Goal: Task Accomplishment & Management: Manage account settings

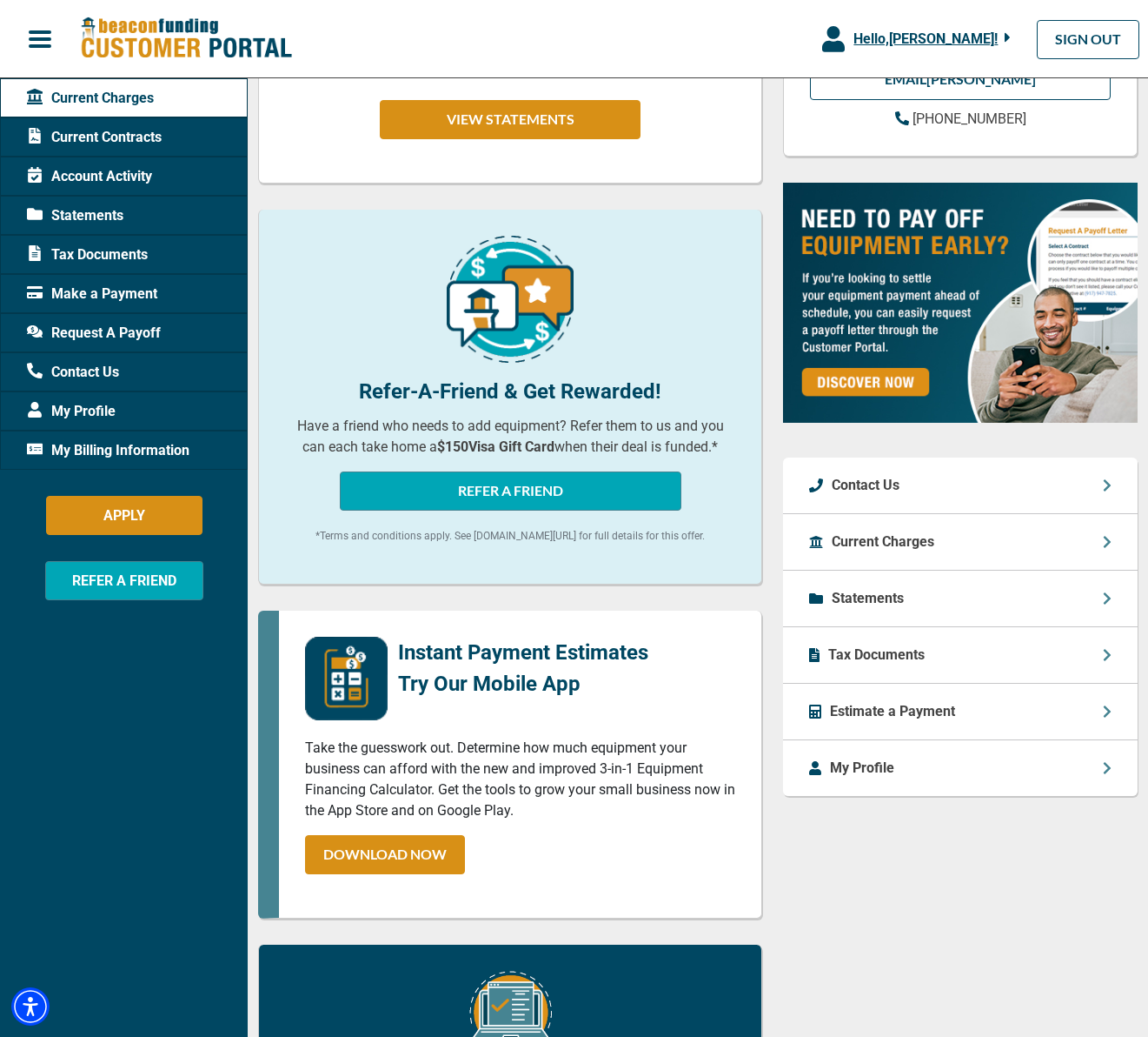
scroll to position [398, 0]
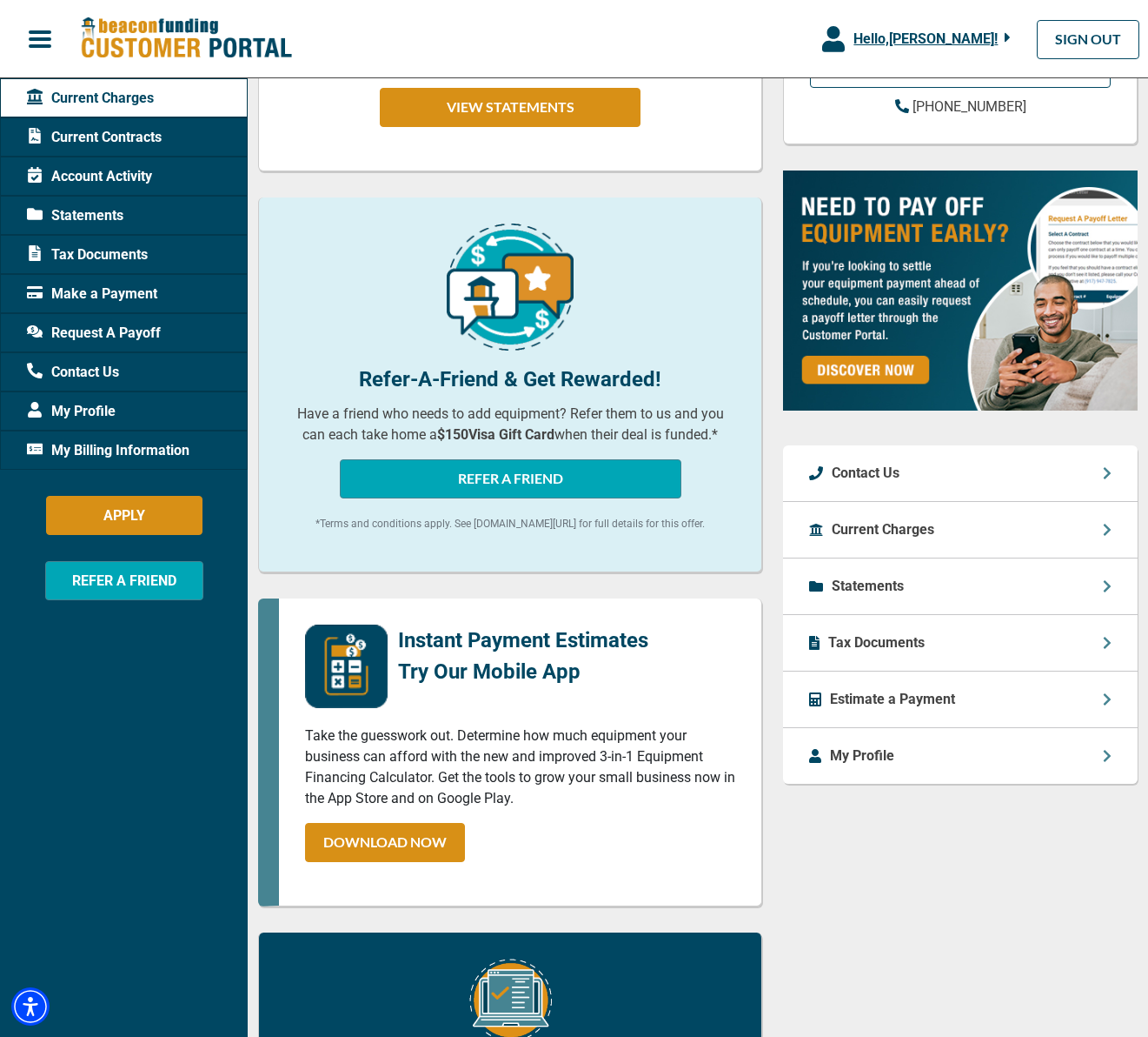
click at [968, 632] on div "Tax Documents" at bounding box center [960, 643] width 355 height 57
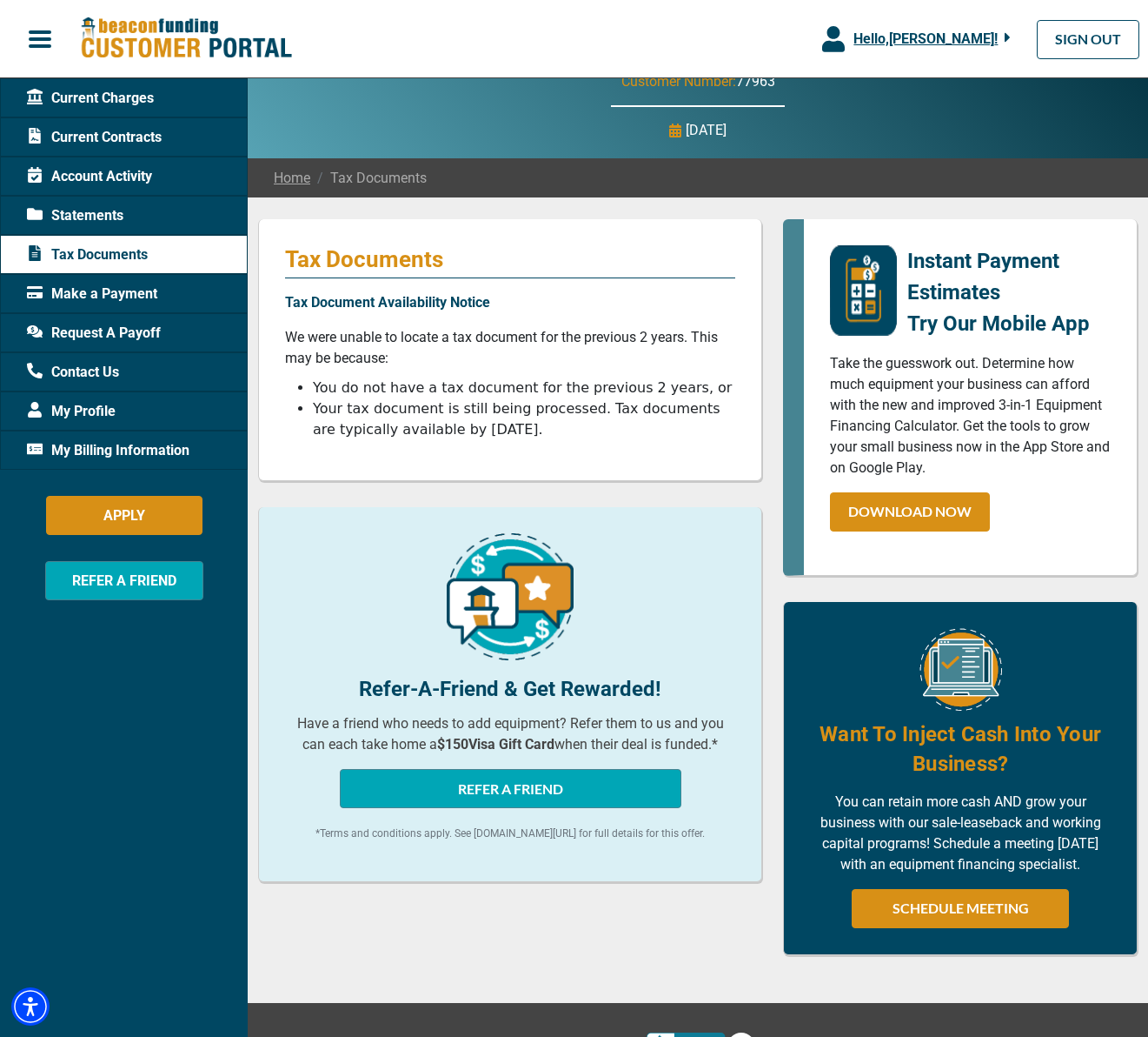
scroll to position [111, 0]
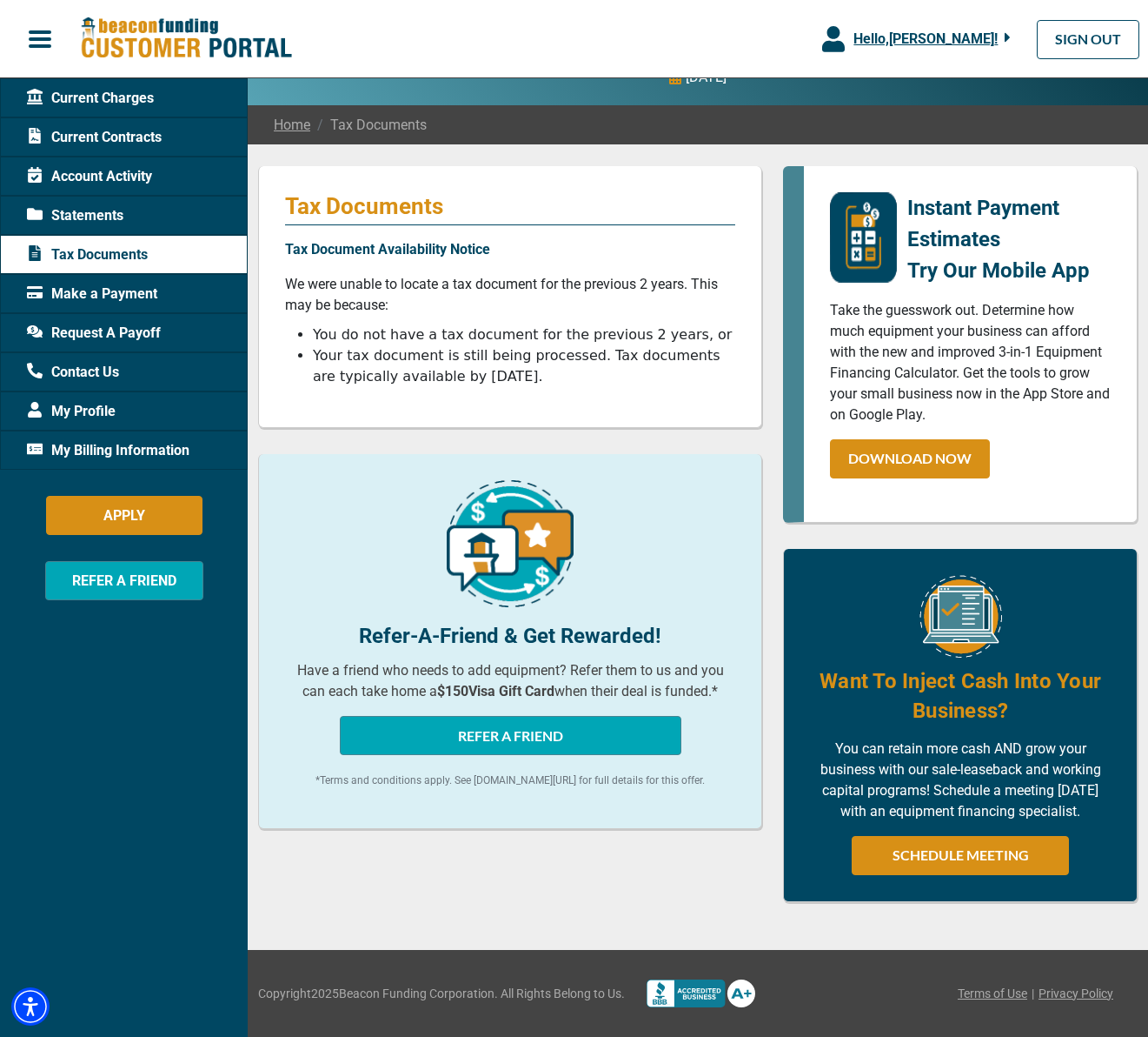
click at [161, 139] on span "Current Contracts" at bounding box center [94, 138] width 134 height 21
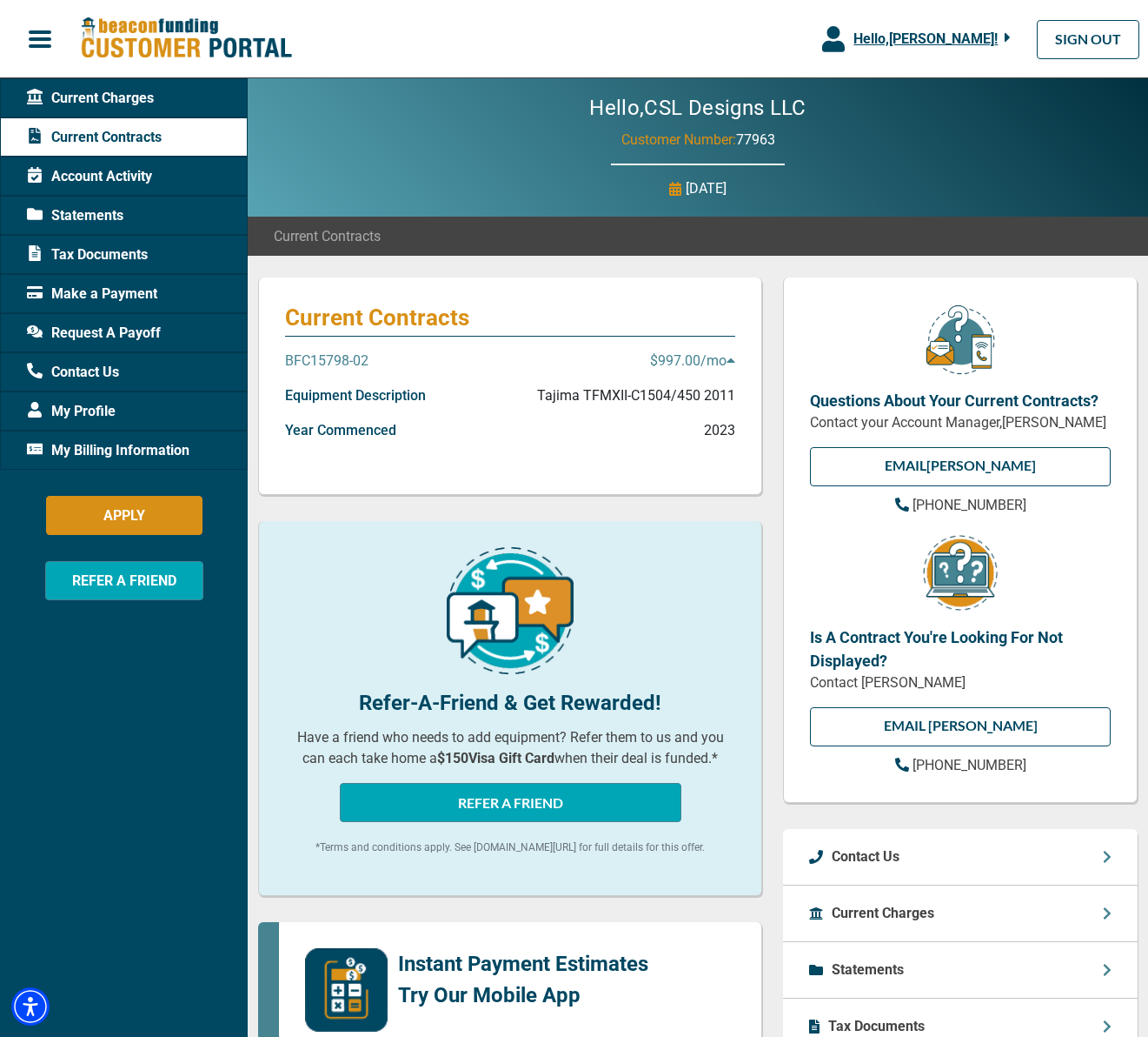
click at [726, 362] on p "$997.00 /mo" at bounding box center [693, 361] width 85 height 21
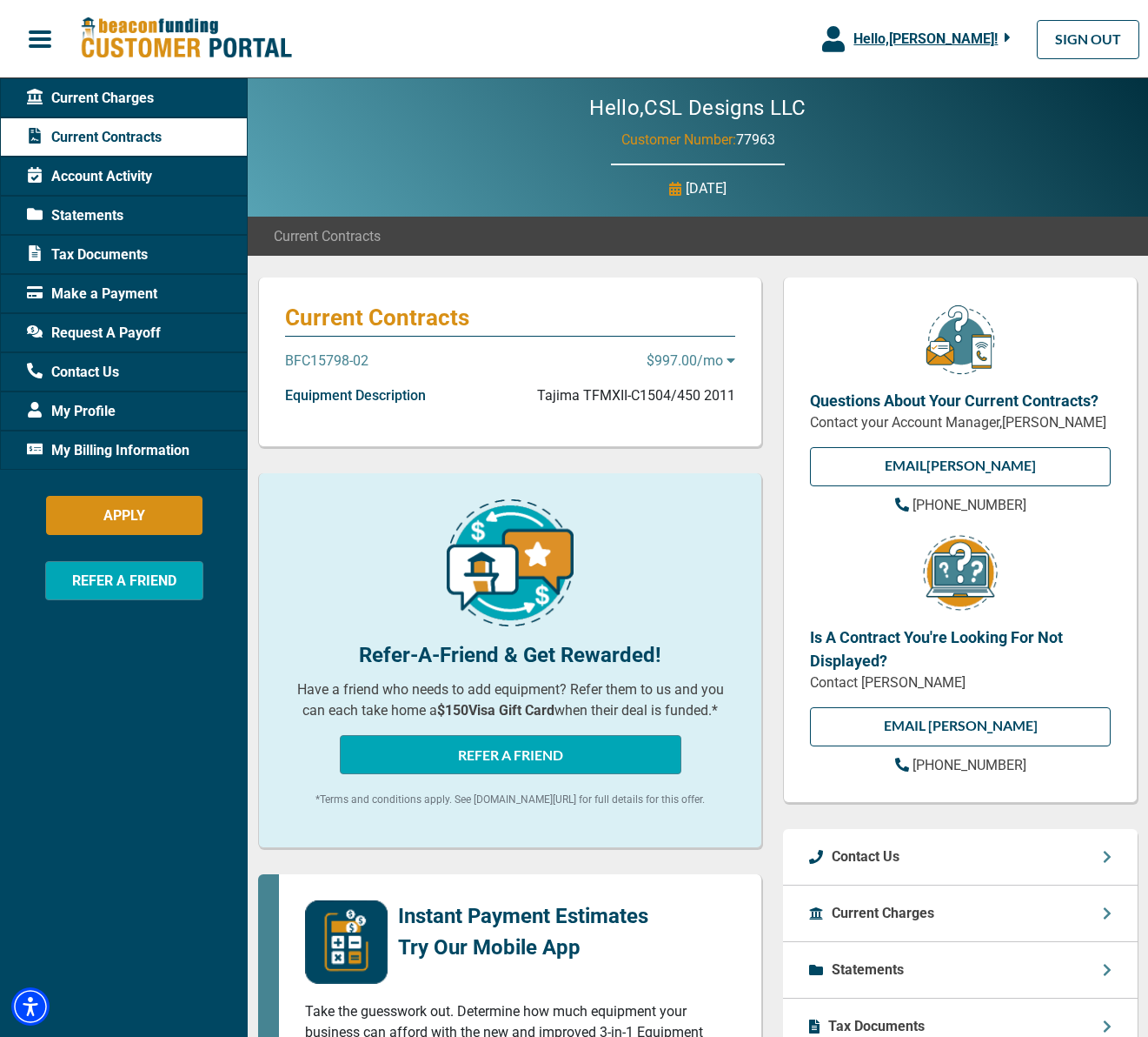
click at [726, 362] on p "$997.00 /mo" at bounding box center [691, 361] width 88 height 21
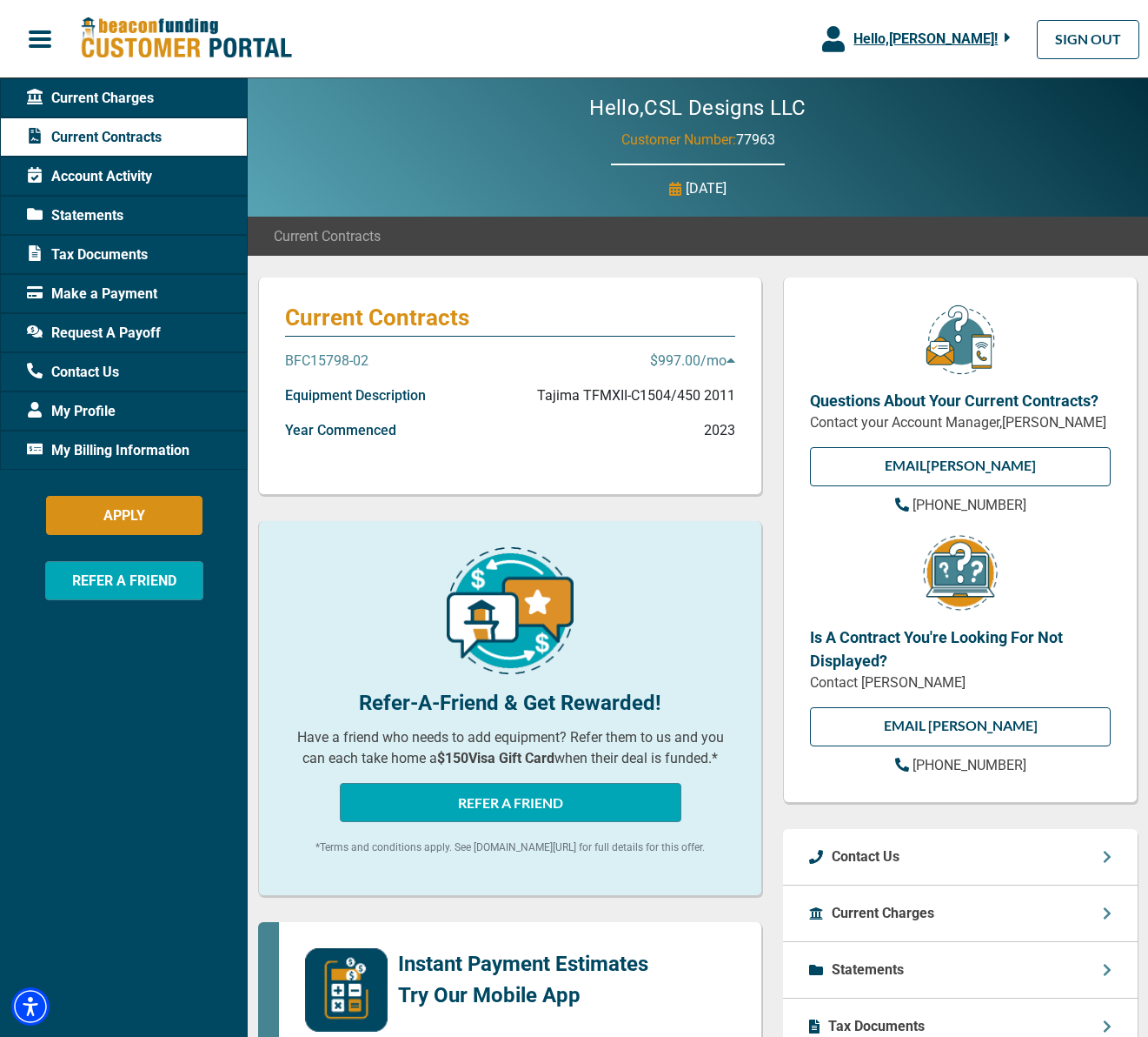
click at [149, 100] on span "Current Charges" at bounding box center [90, 98] width 127 height 21
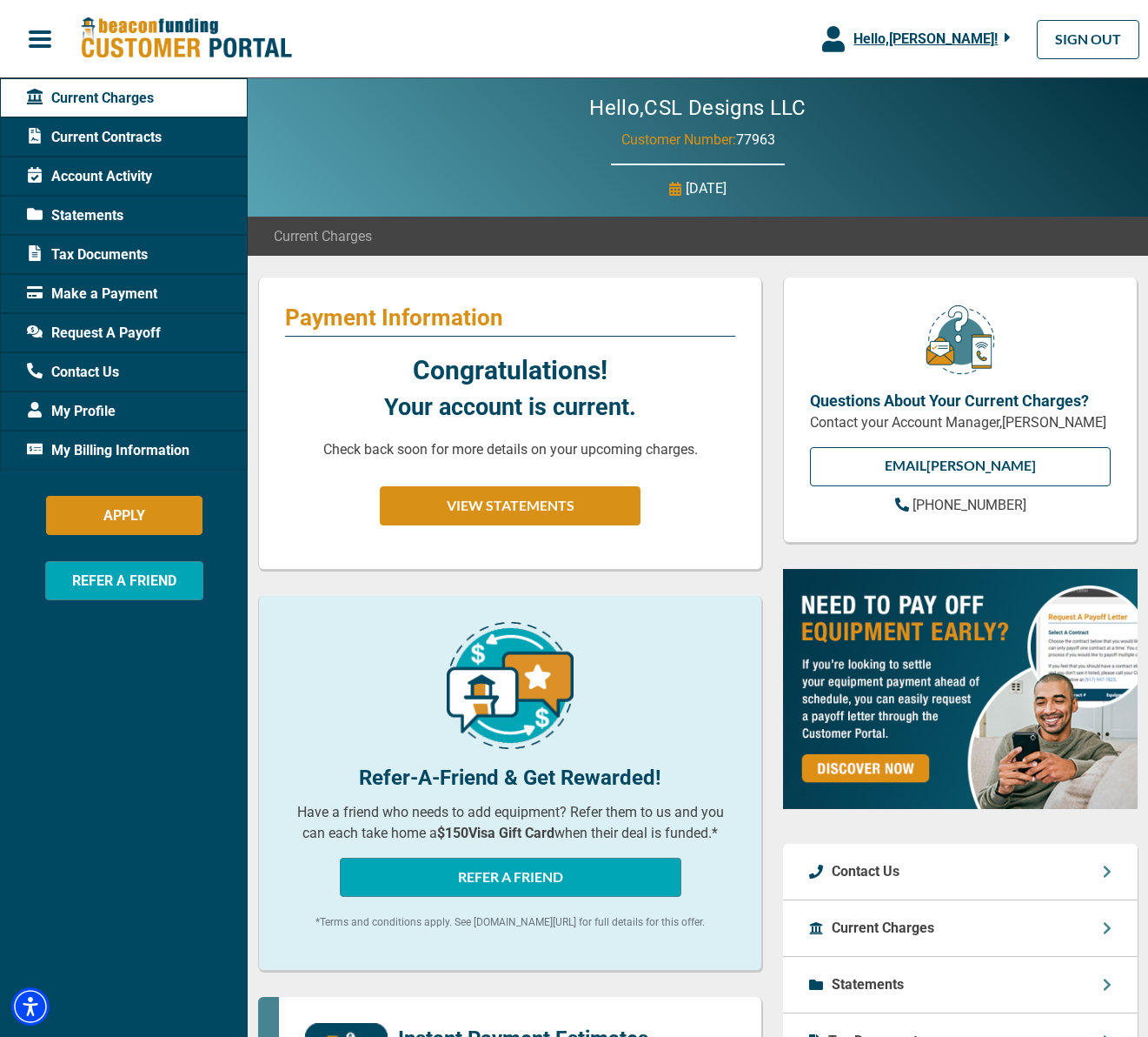
click at [144, 135] on span "Current Contracts" at bounding box center [94, 138] width 134 height 21
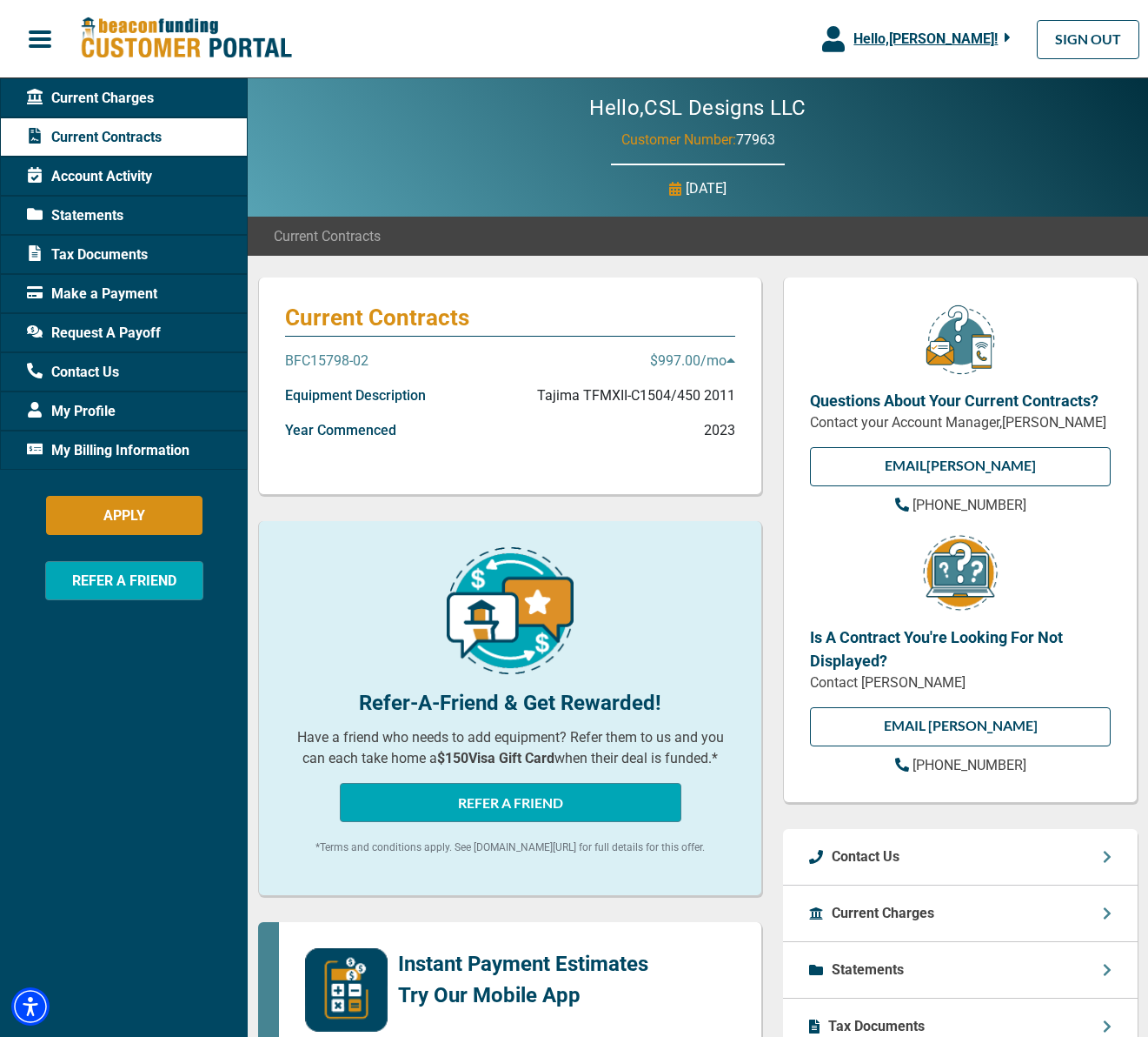
click at [719, 396] on p "Tajima TFMXII-C1504/450 2011" at bounding box center [636, 396] width 198 height 21
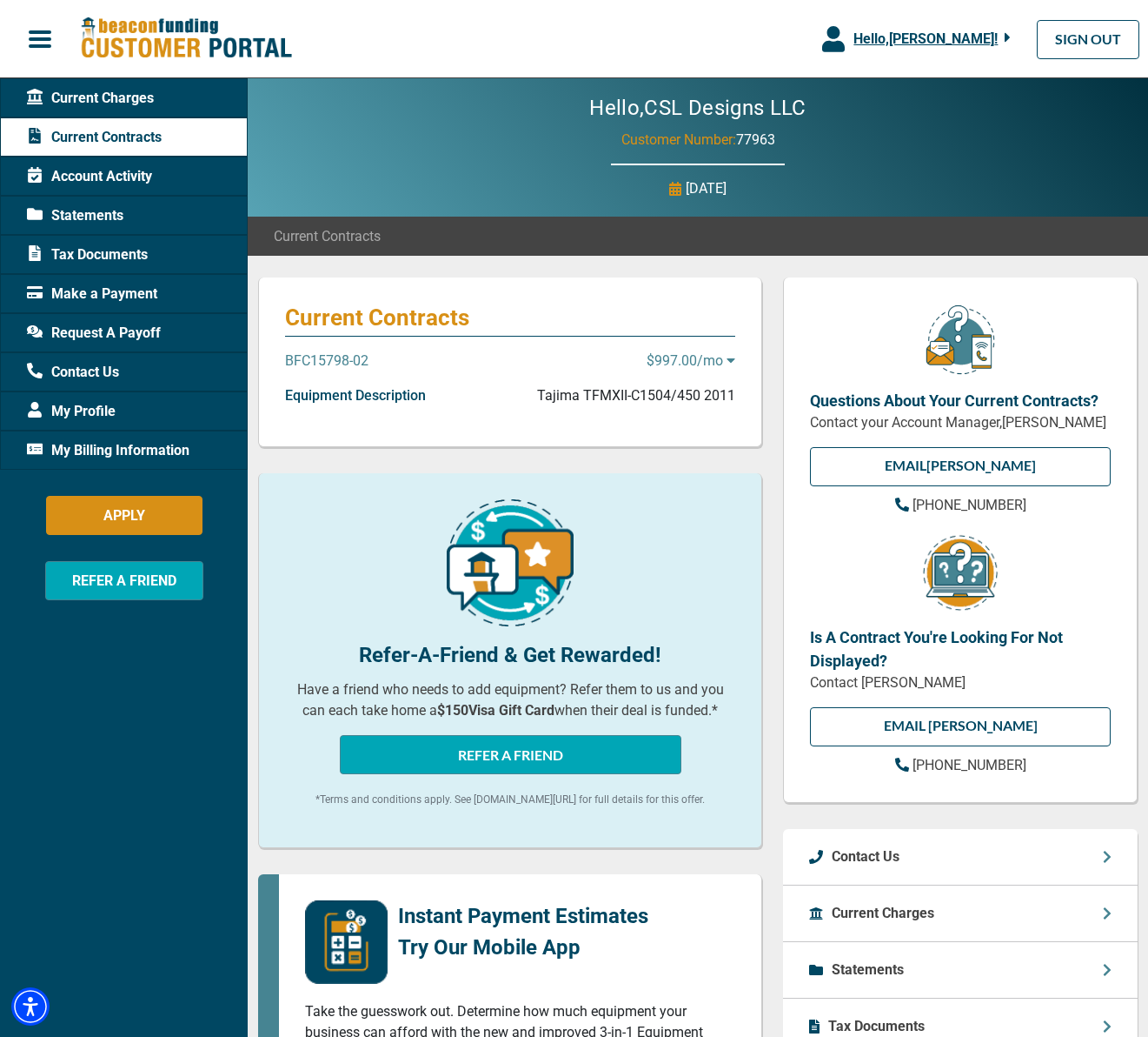
click at [719, 396] on p "Tajima TFMXII-C1504/450 2011" at bounding box center [636, 396] width 198 height 21
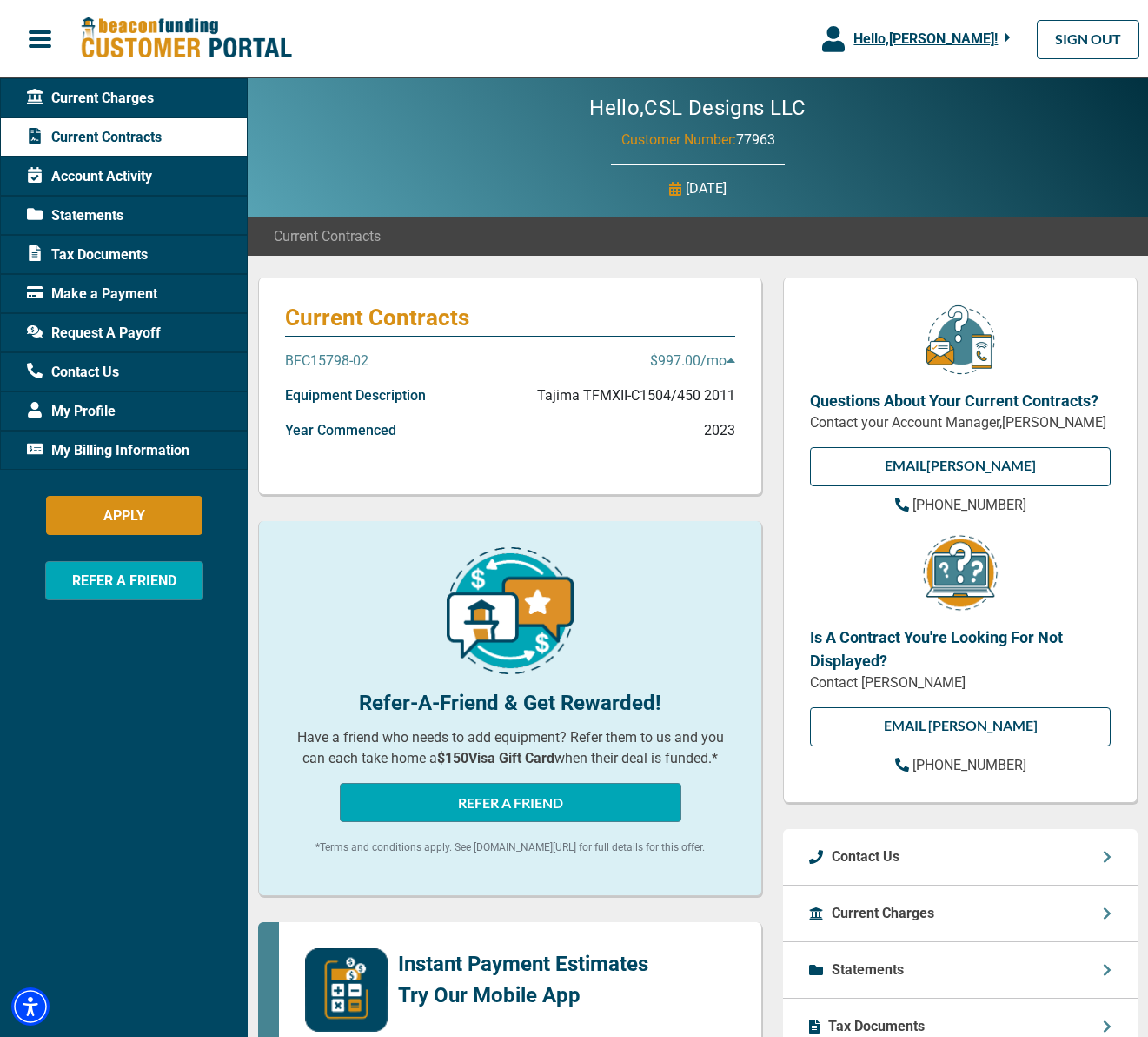
click at [722, 397] on p "Tajima TFMXII-C1504/450 2011" at bounding box center [636, 396] width 198 height 21
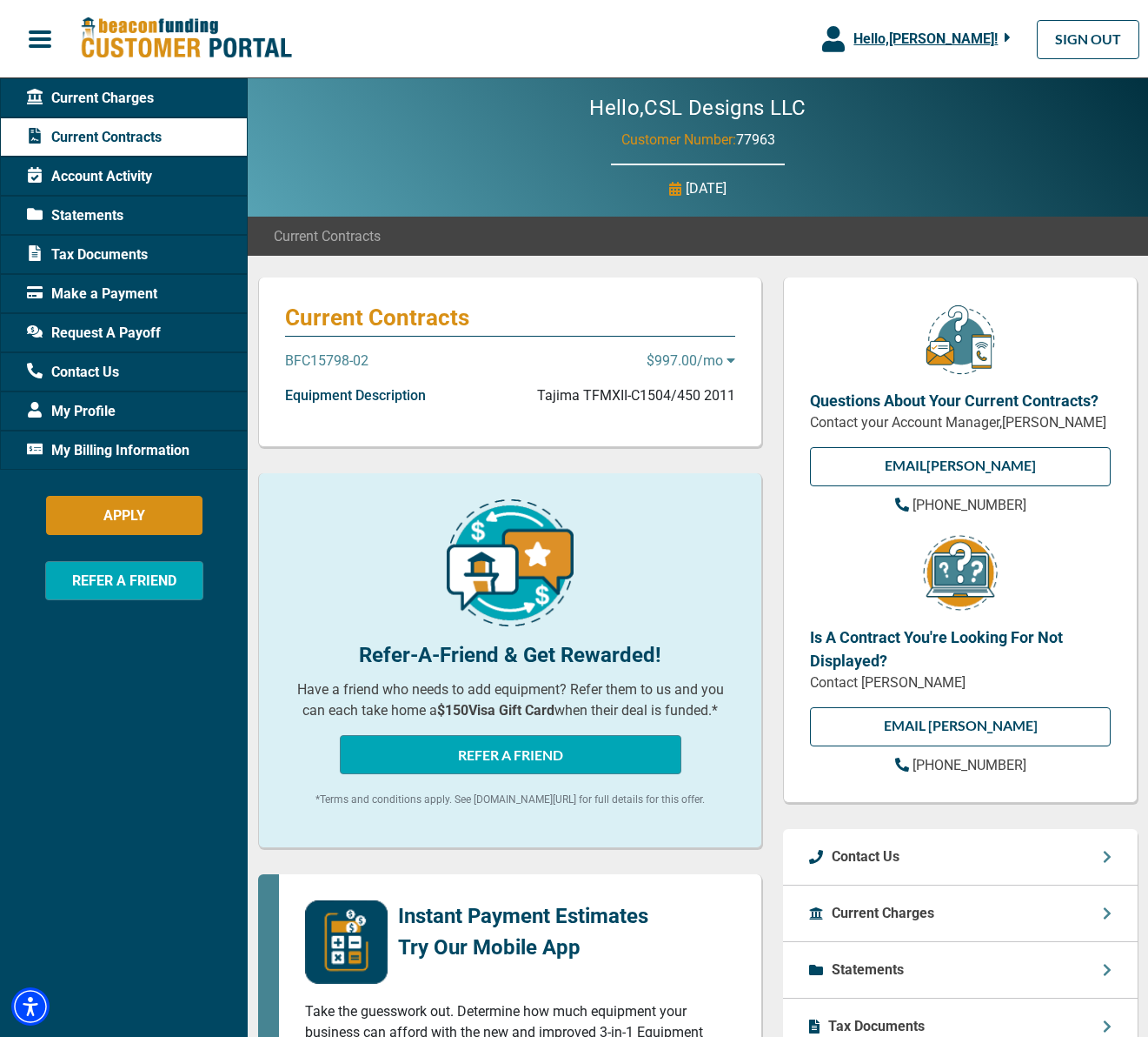
click at [732, 359] on icon at bounding box center [731, 360] width 8 height 4
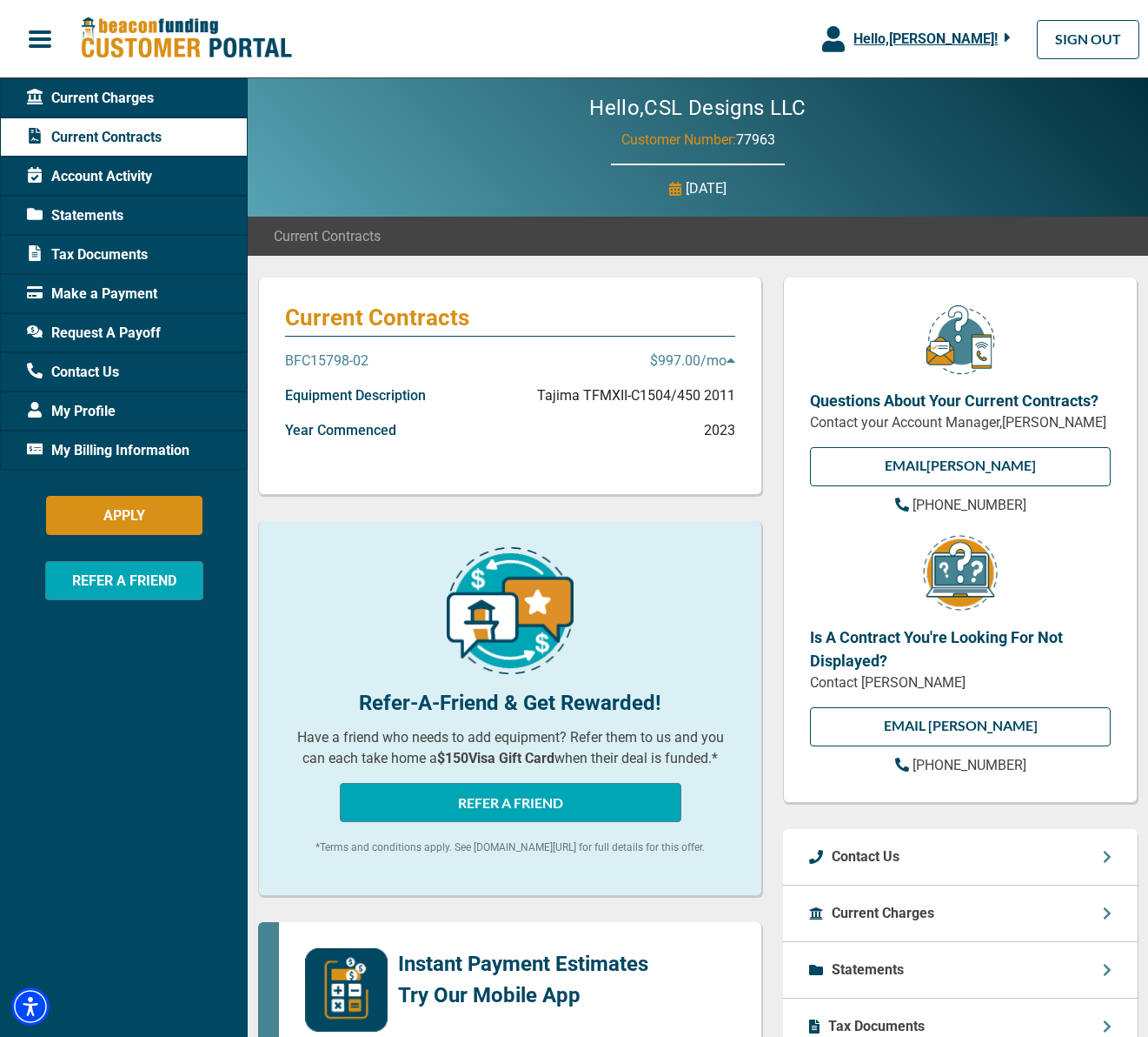
click at [732, 359] on icon at bounding box center [731, 360] width 8 height 4
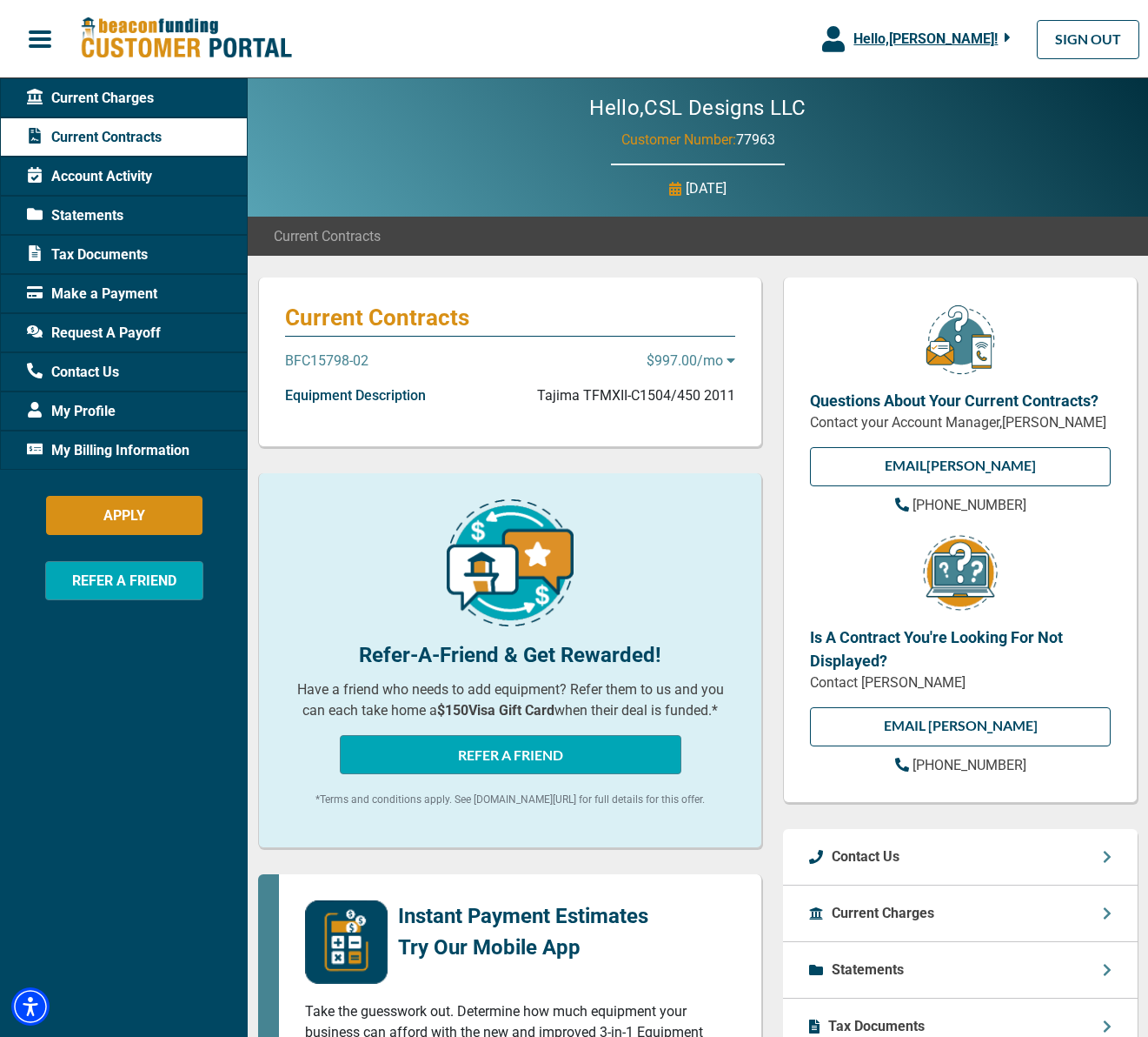
click at [732, 359] on icon at bounding box center [731, 360] width 8 height 4
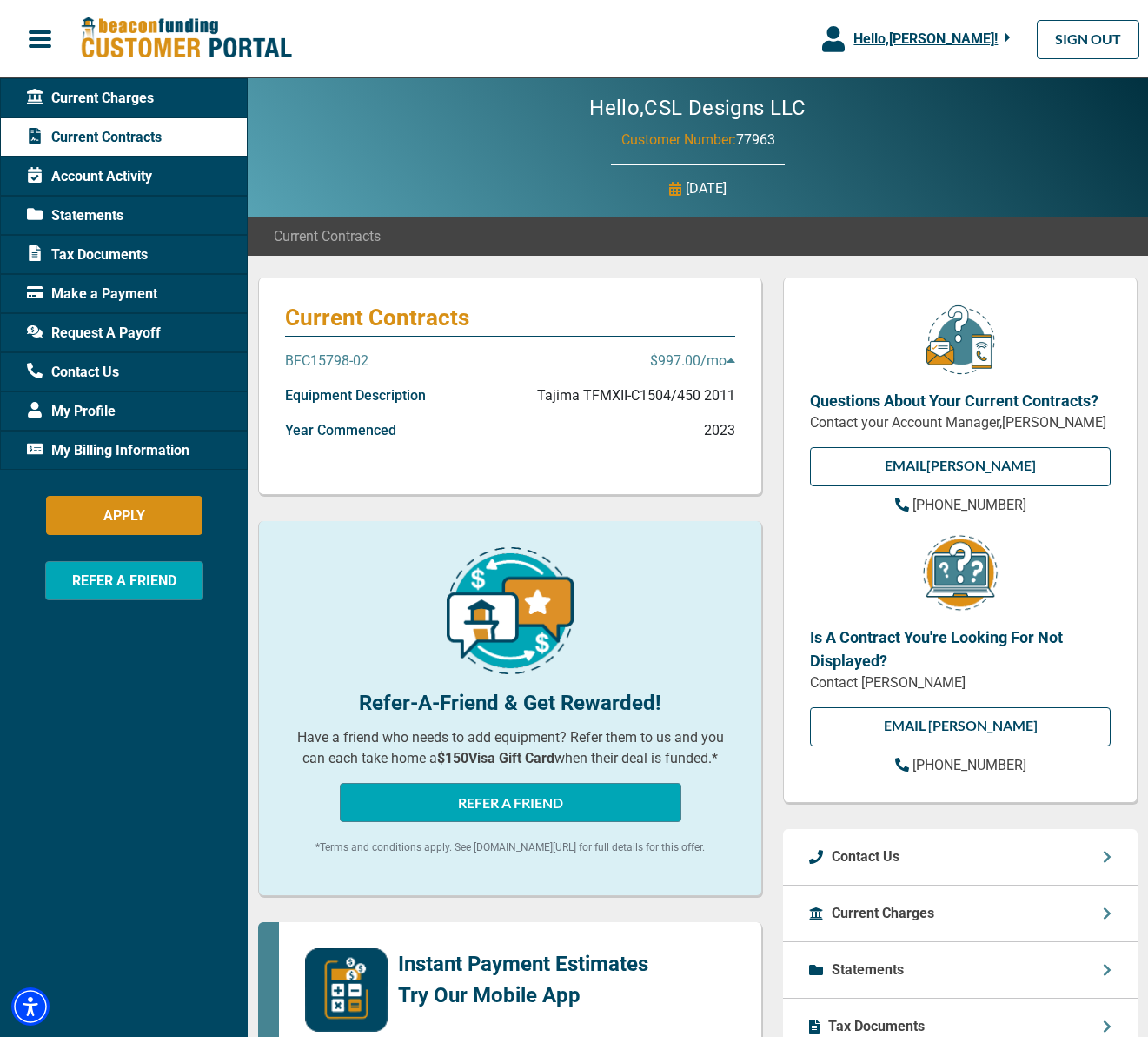
click at [304, 357] on p "BFC15798-02" at bounding box center [326, 361] width 83 height 21
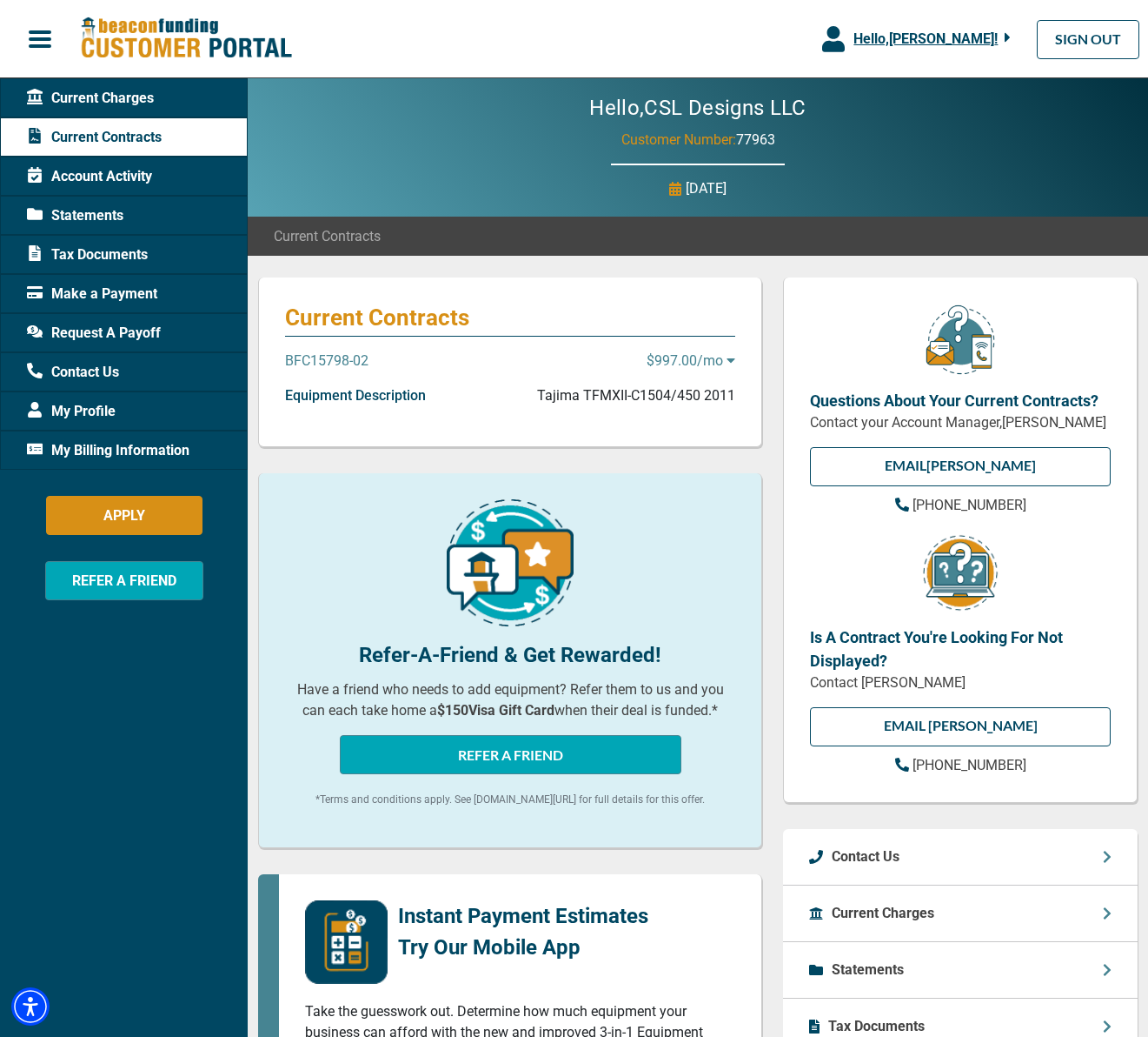
click at [304, 357] on p "BFC15798-02" at bounding box center [326, 361] width 83 height 21
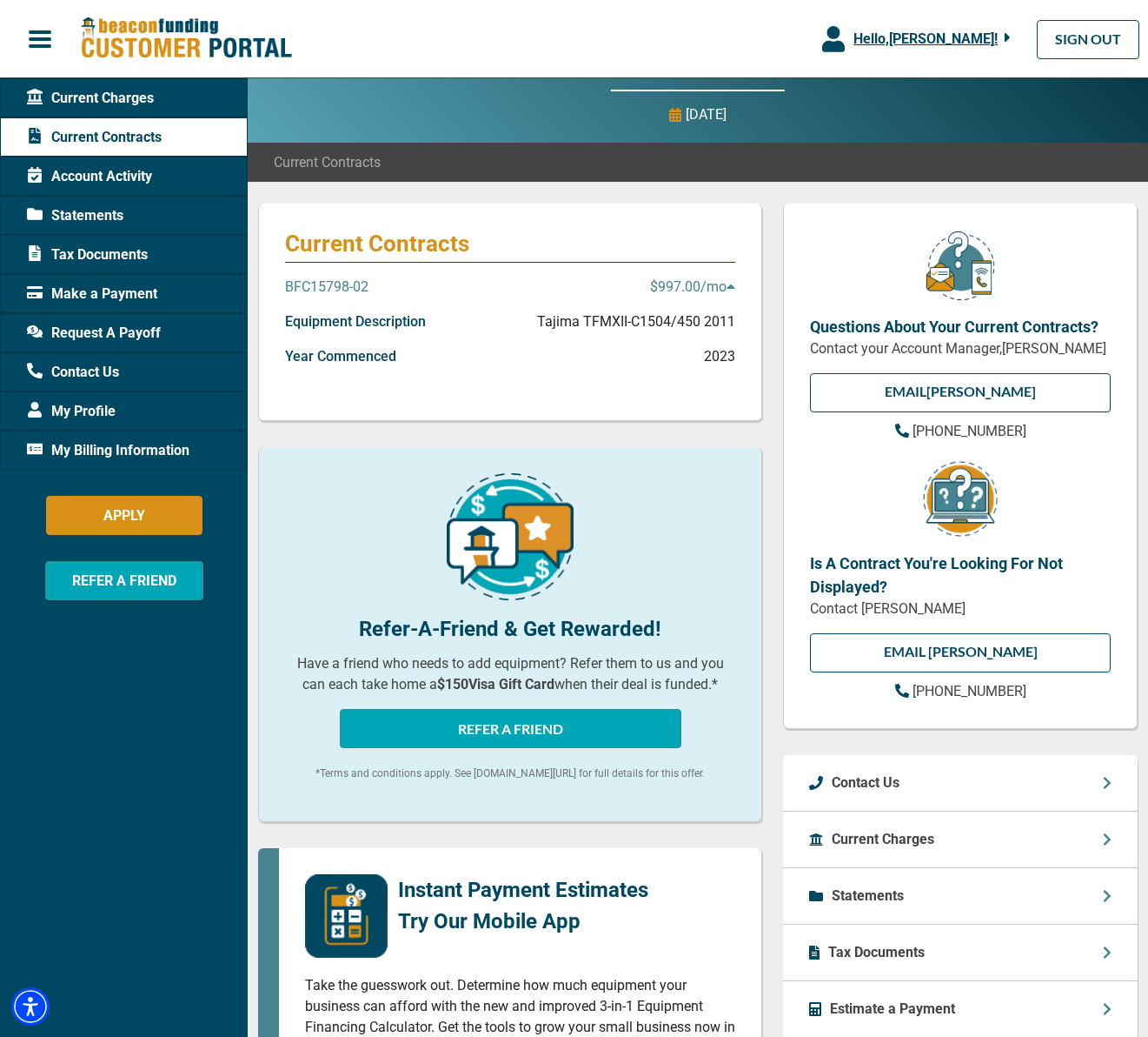
scroll to position [63, 0]
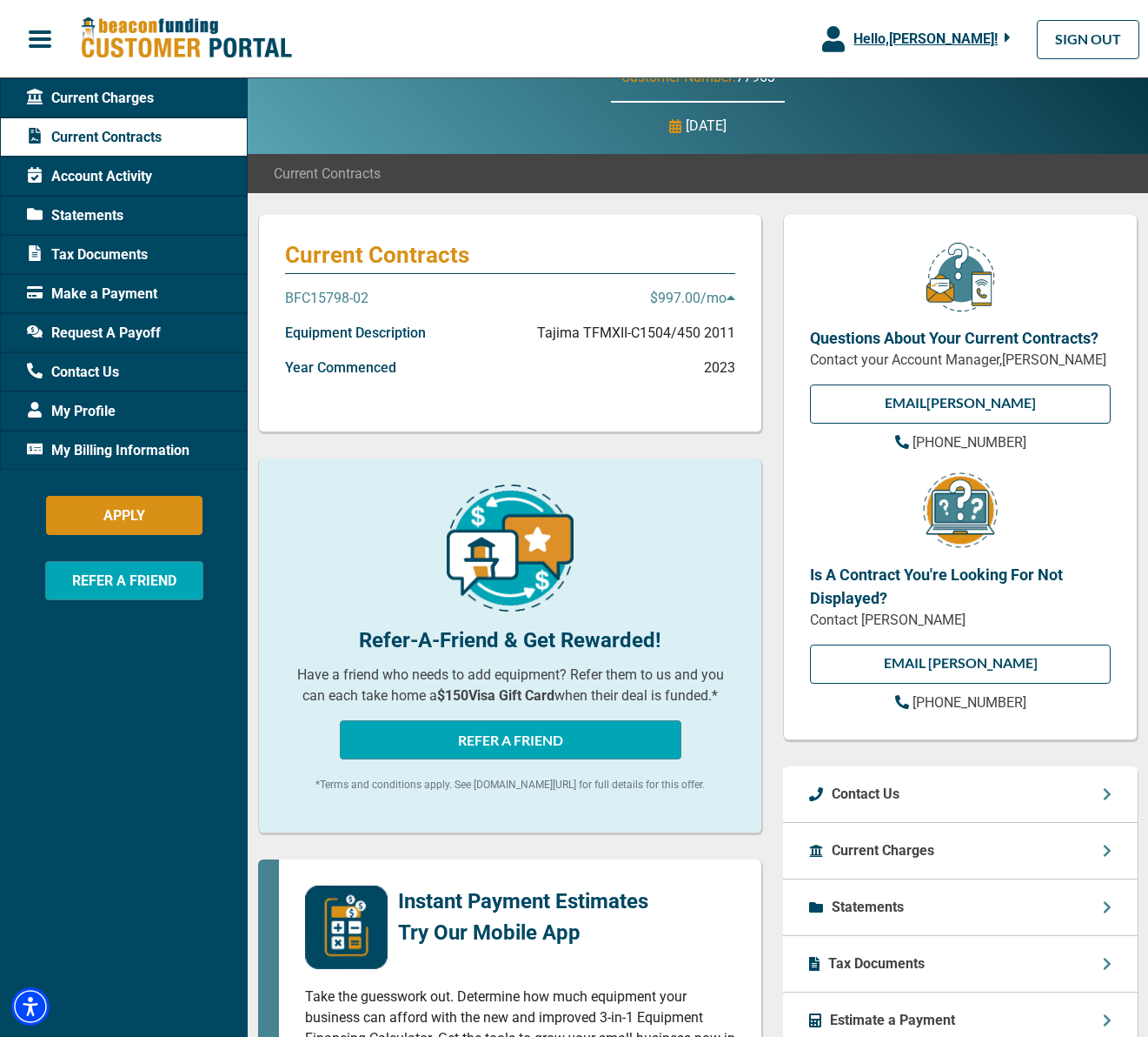
click at [103, 211] on span "Statements" at bounding box center [74, 216] width 96 height 21
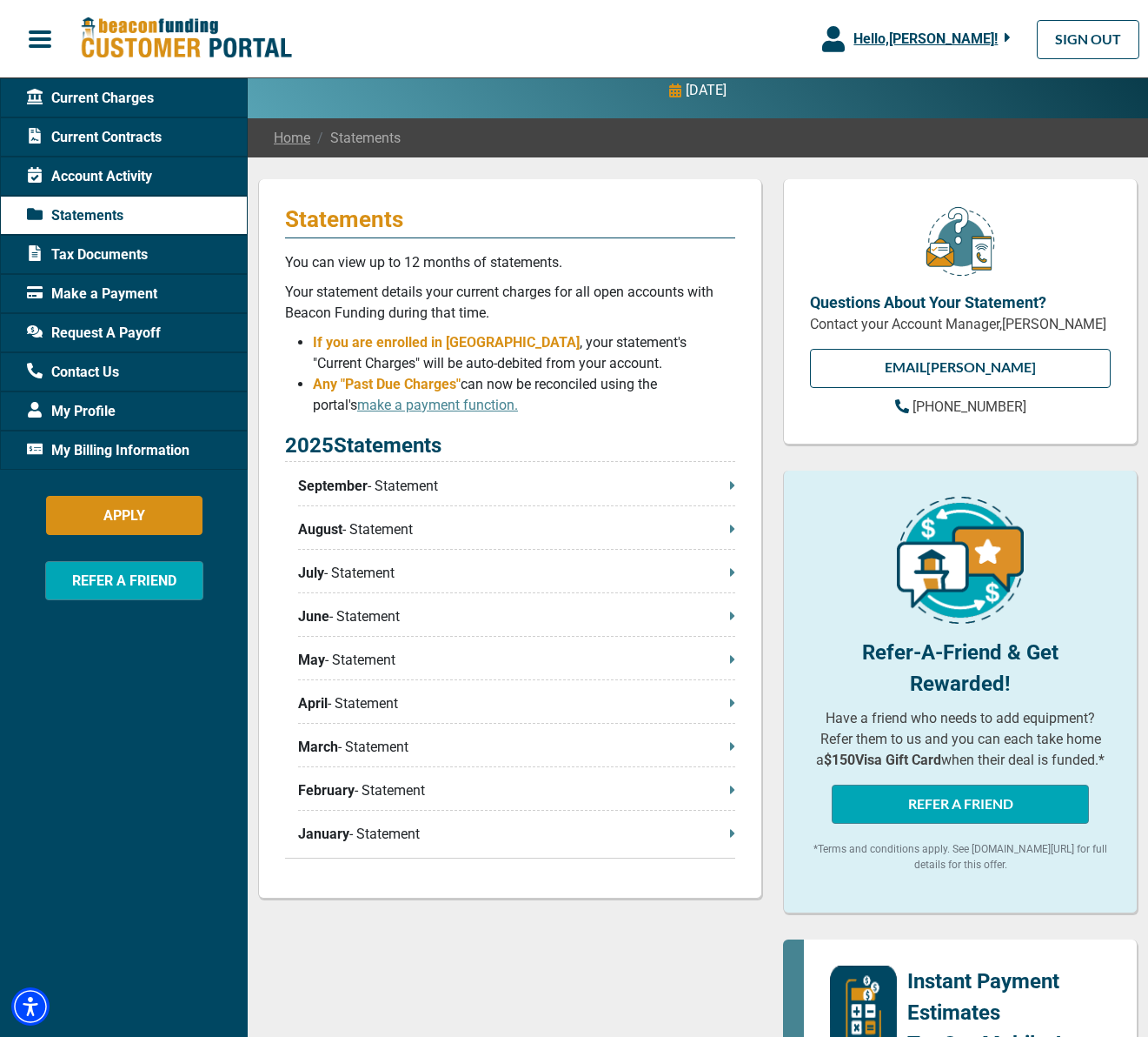
scroll to position [99, 0]
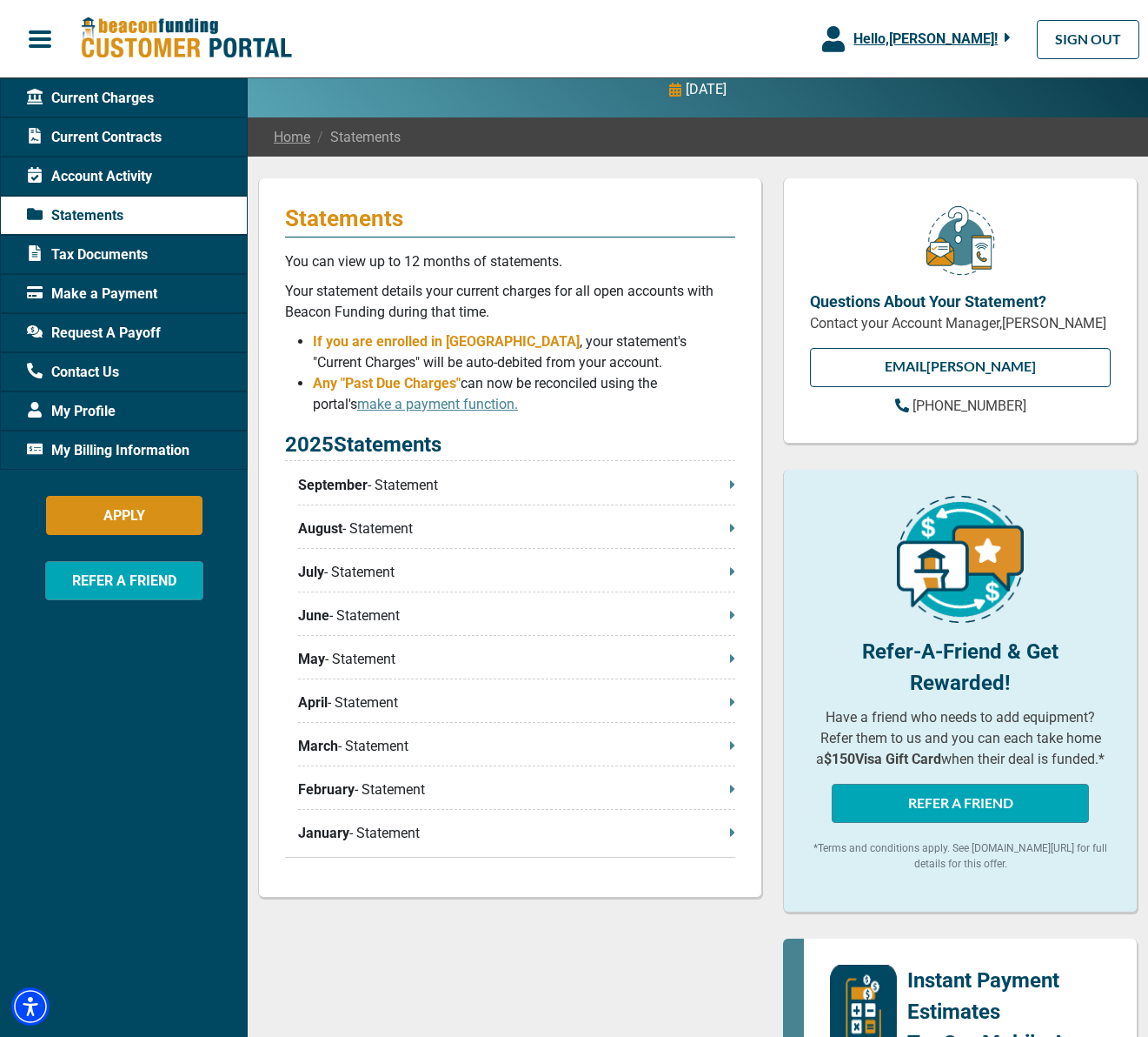
click at [137, 261] on span "Tax Documents" at bounding box center [87, 255] width 121 height 21
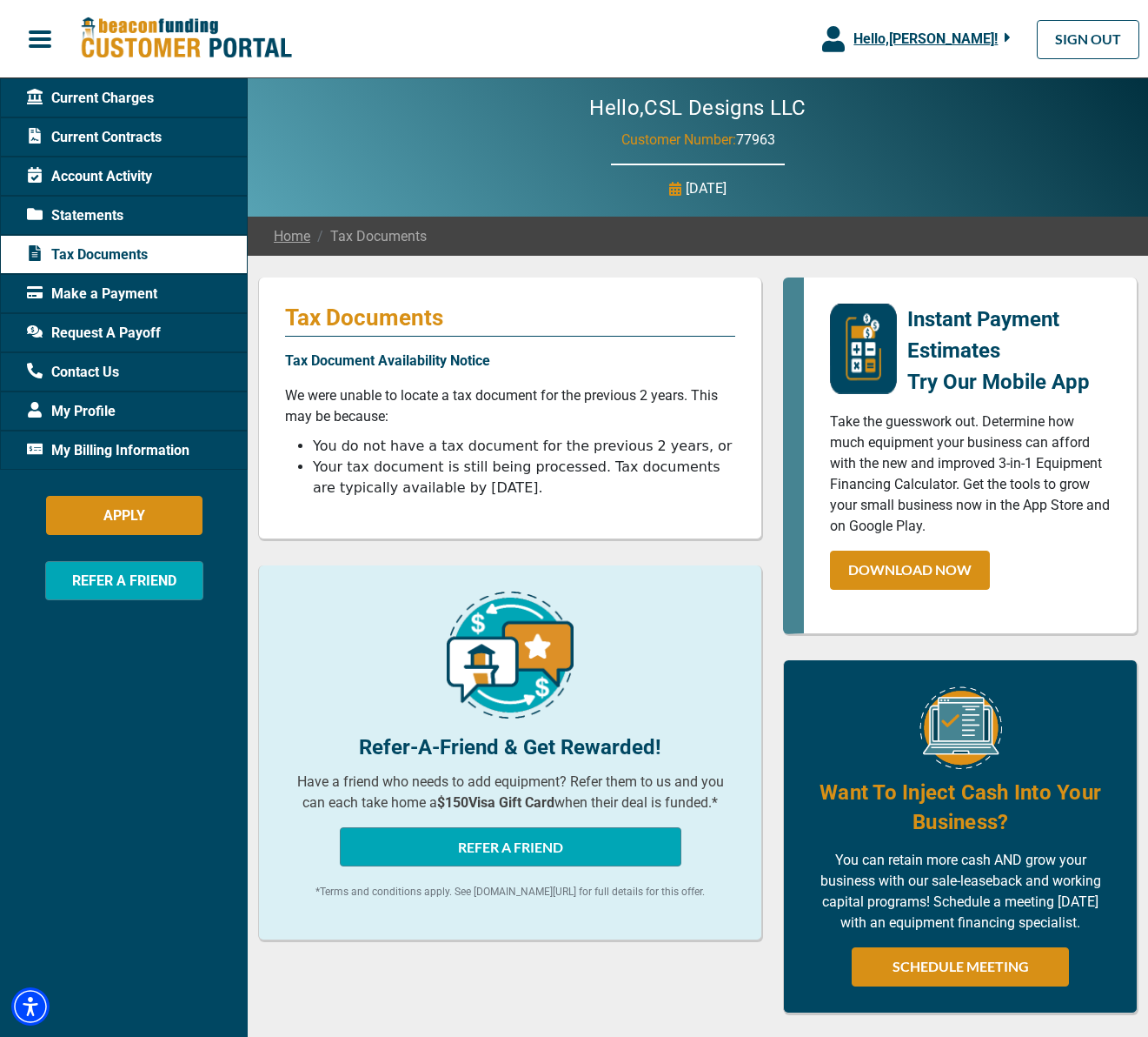
click at [142, 167] on span "Account Activity" at bounding box center [89, 177] width 126 height 21
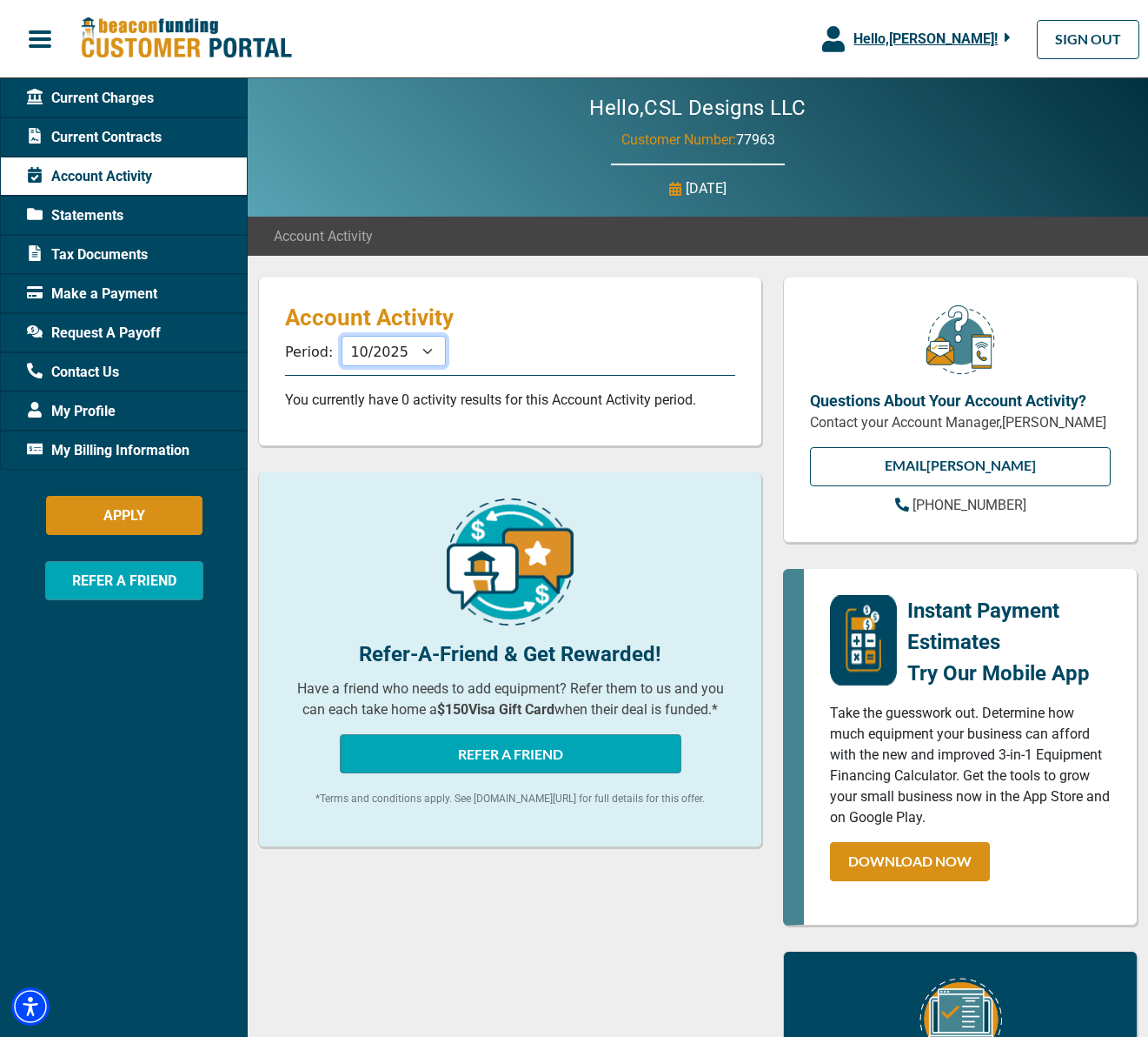
click at [425, 355] on select "11/2025 10/2025 09/2025 08/2025 07/2025 06/2025 05/2025 04/2025 03/2025 02/2025…" at bounding box center [394, 350] width 104 height 30
select select "11/2024"
click at [983, 33] on span "Hello, [PERSON_NAME] !" at bounding box center [925, 38] width 144 height 17
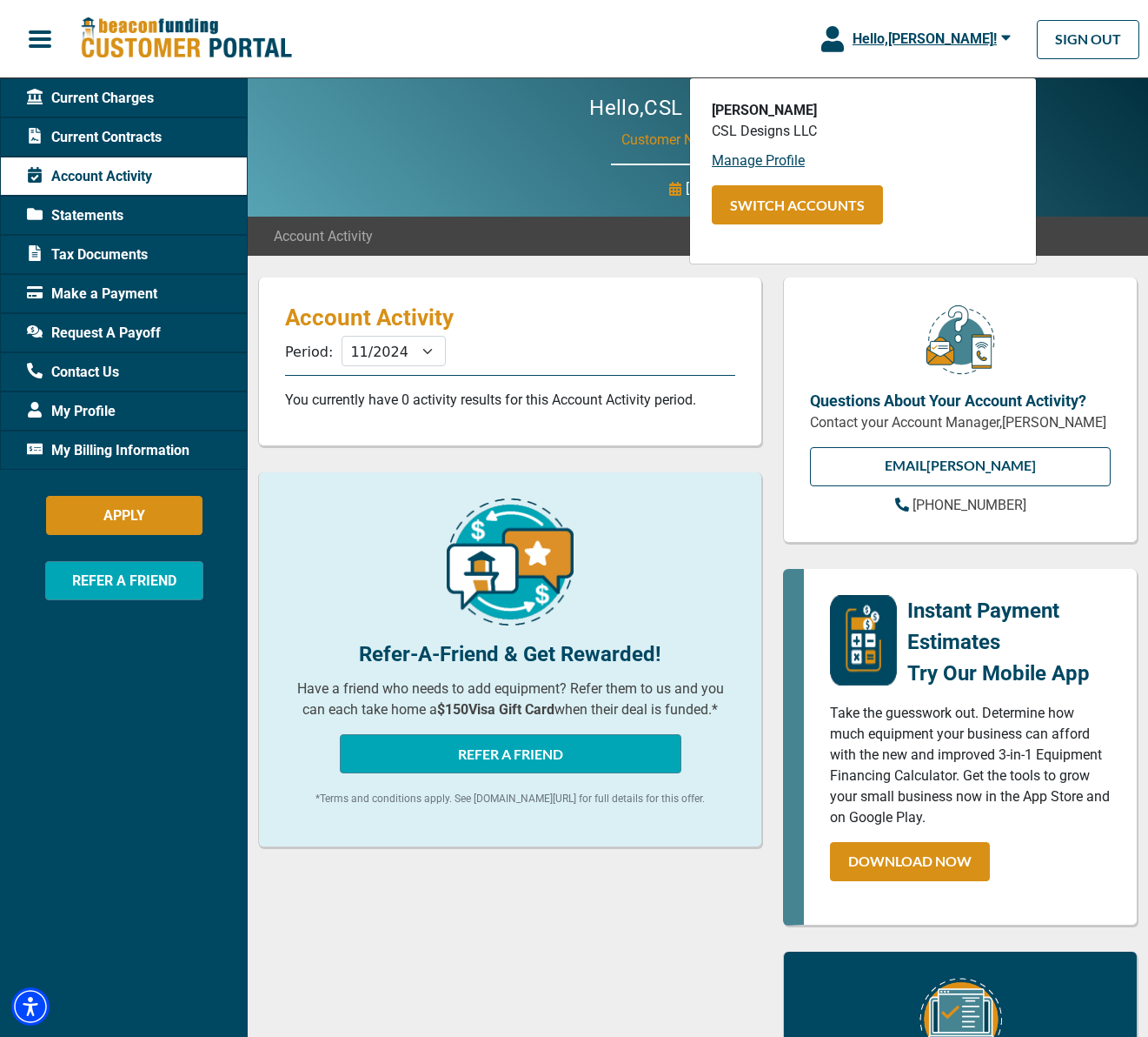
click at [983, 33] on span "Hello, [PERSON_NAME] !" at bounding box center [924, 38] width 144 height 17
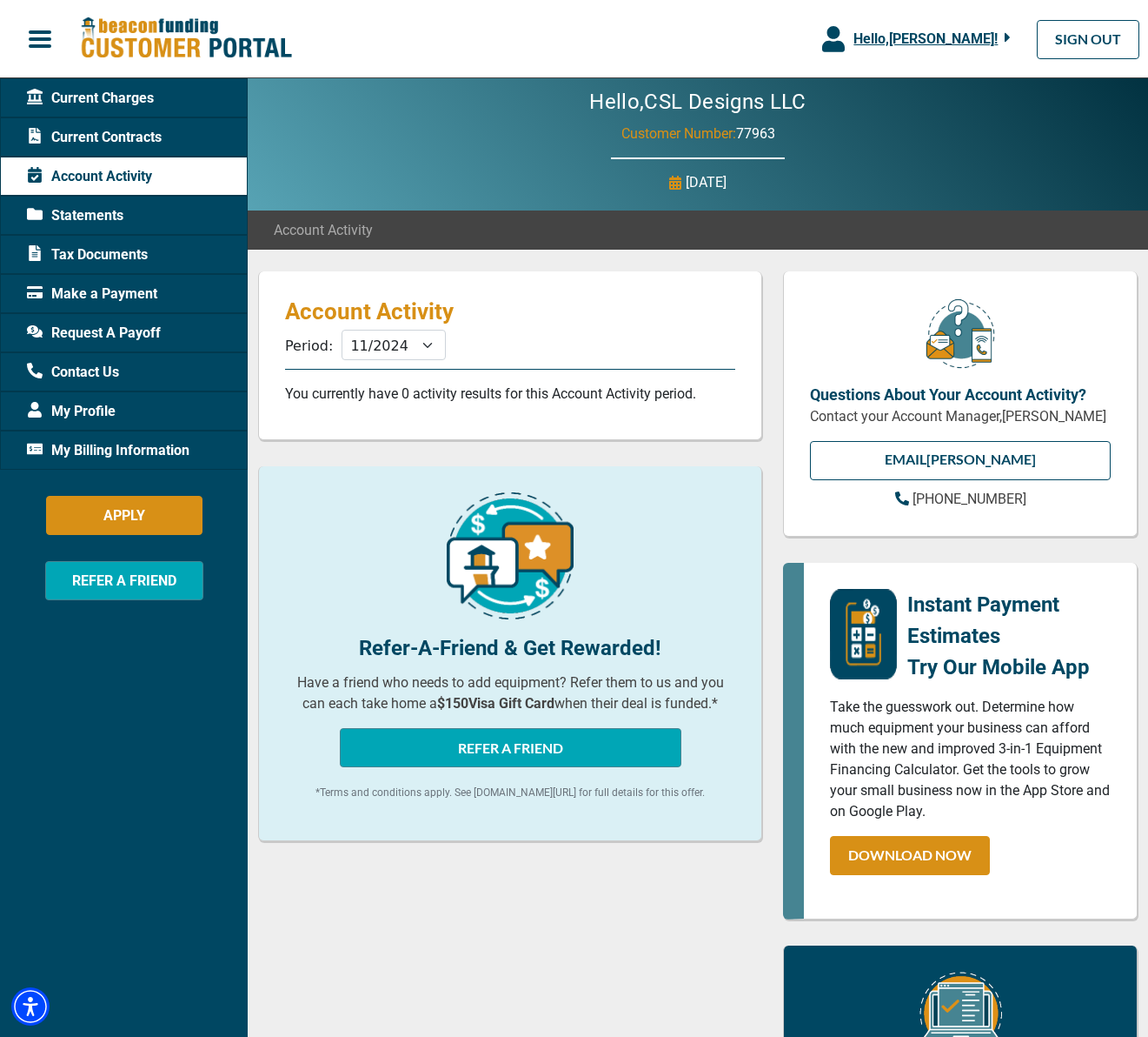
click at [127, 138] on span "Current Contracts" at bounding box center [94, 138] width 134 height 21
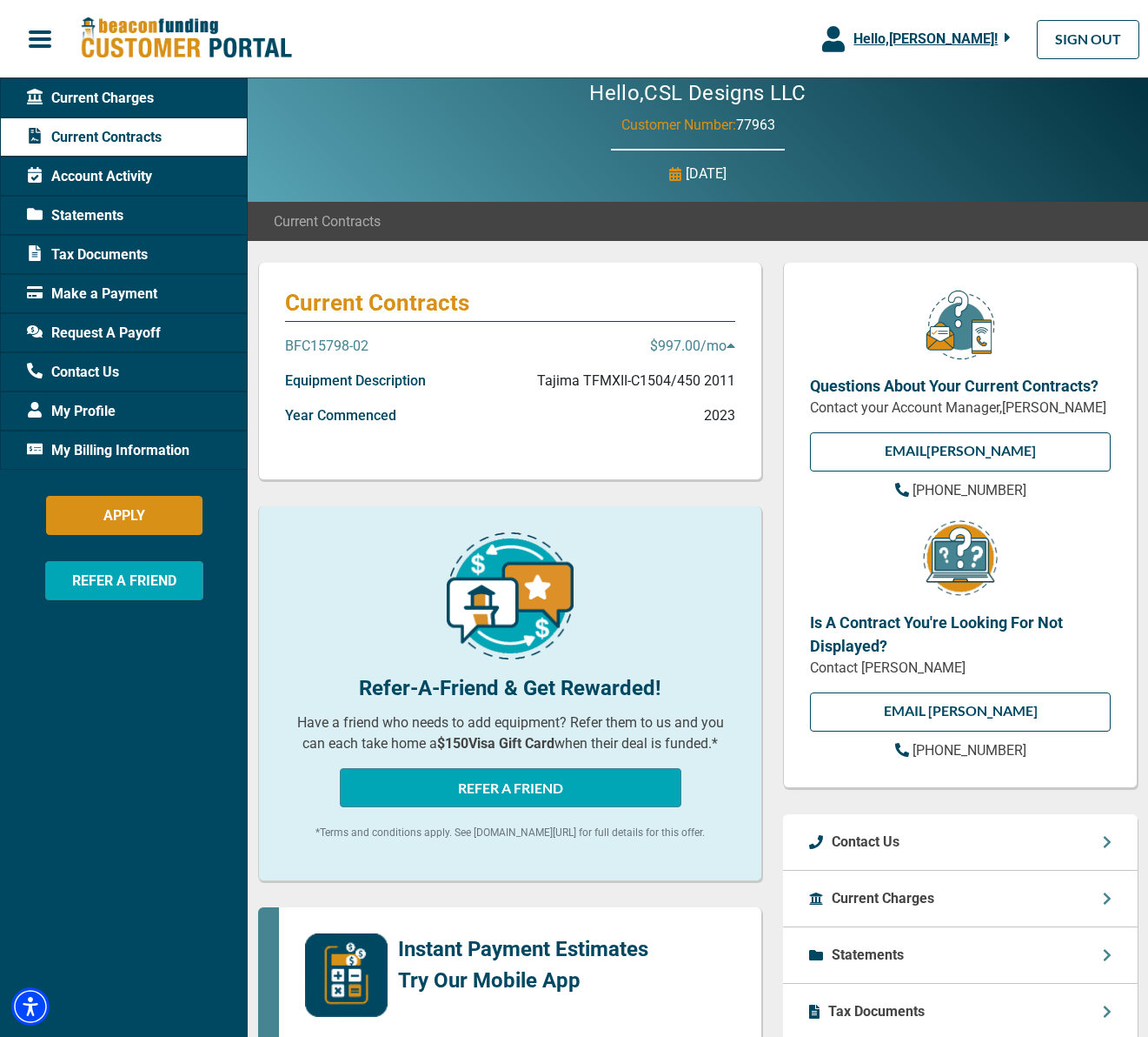
scroll to position [16, 0]
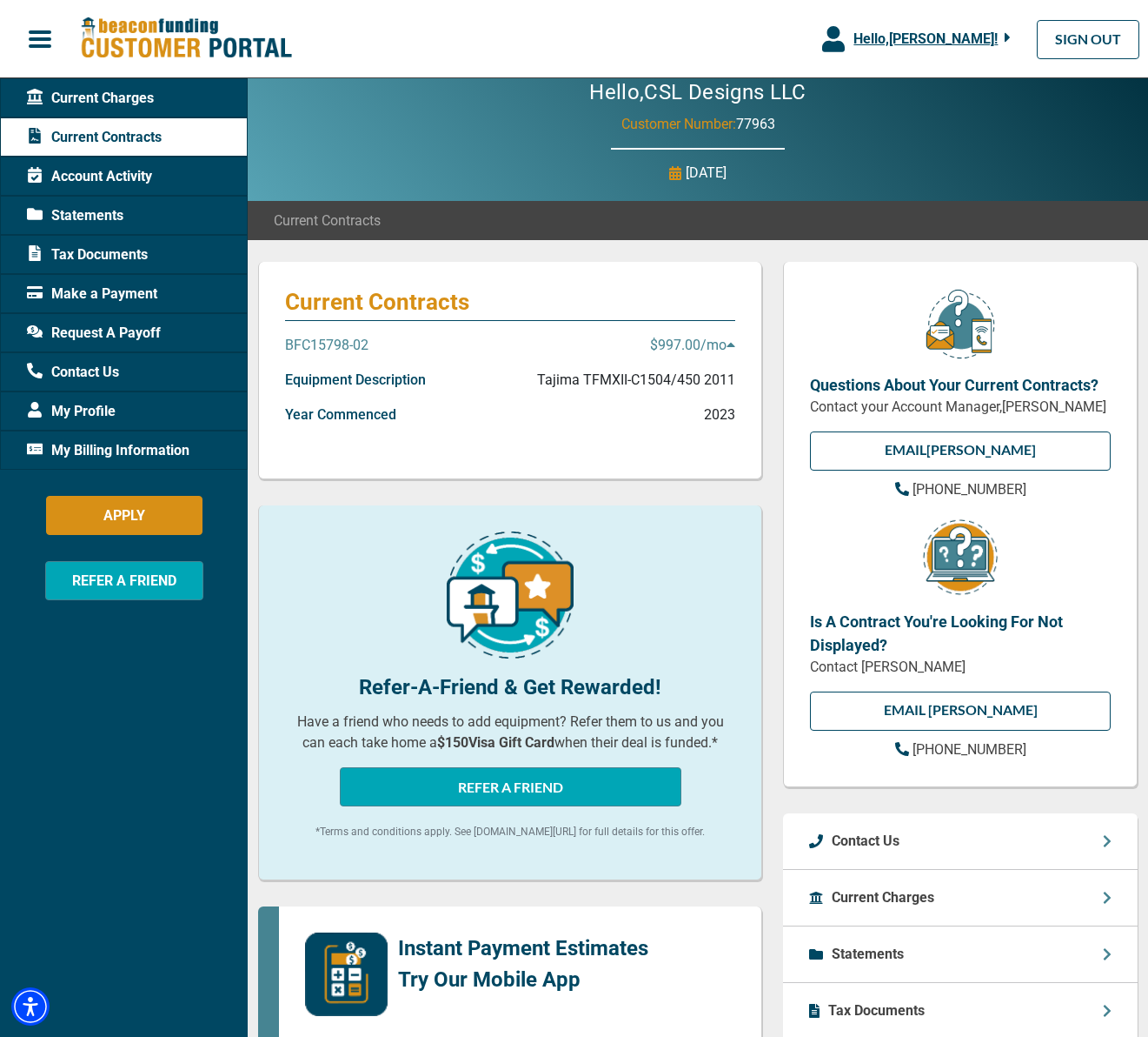
click at [327, 345] on p "BFC15798-02" at bounding box center [326, 345] width 83 height 21
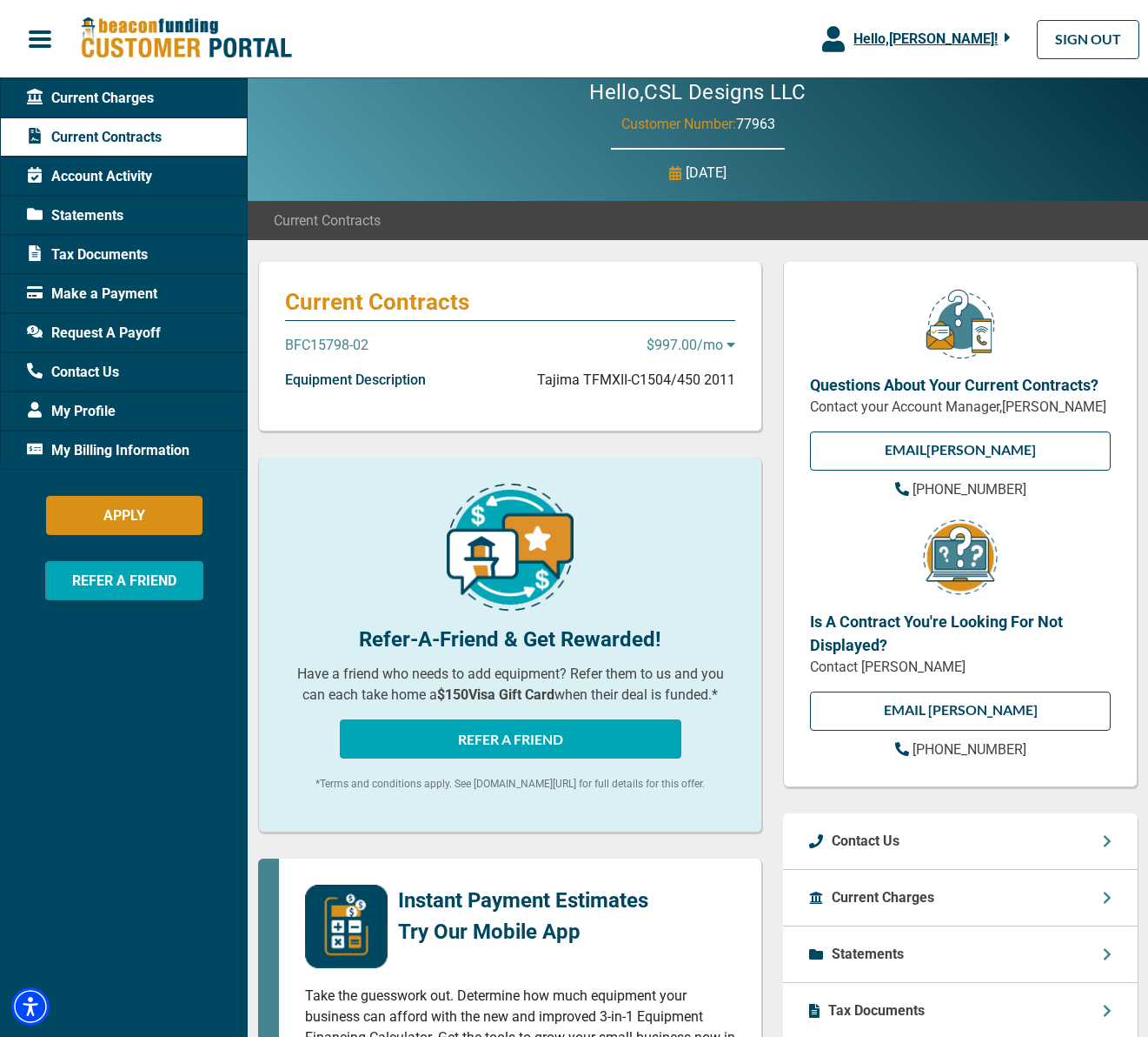
click at [328, 345] on p "BFC15798-02" at bounding box center [326, 345] width 83 height 21
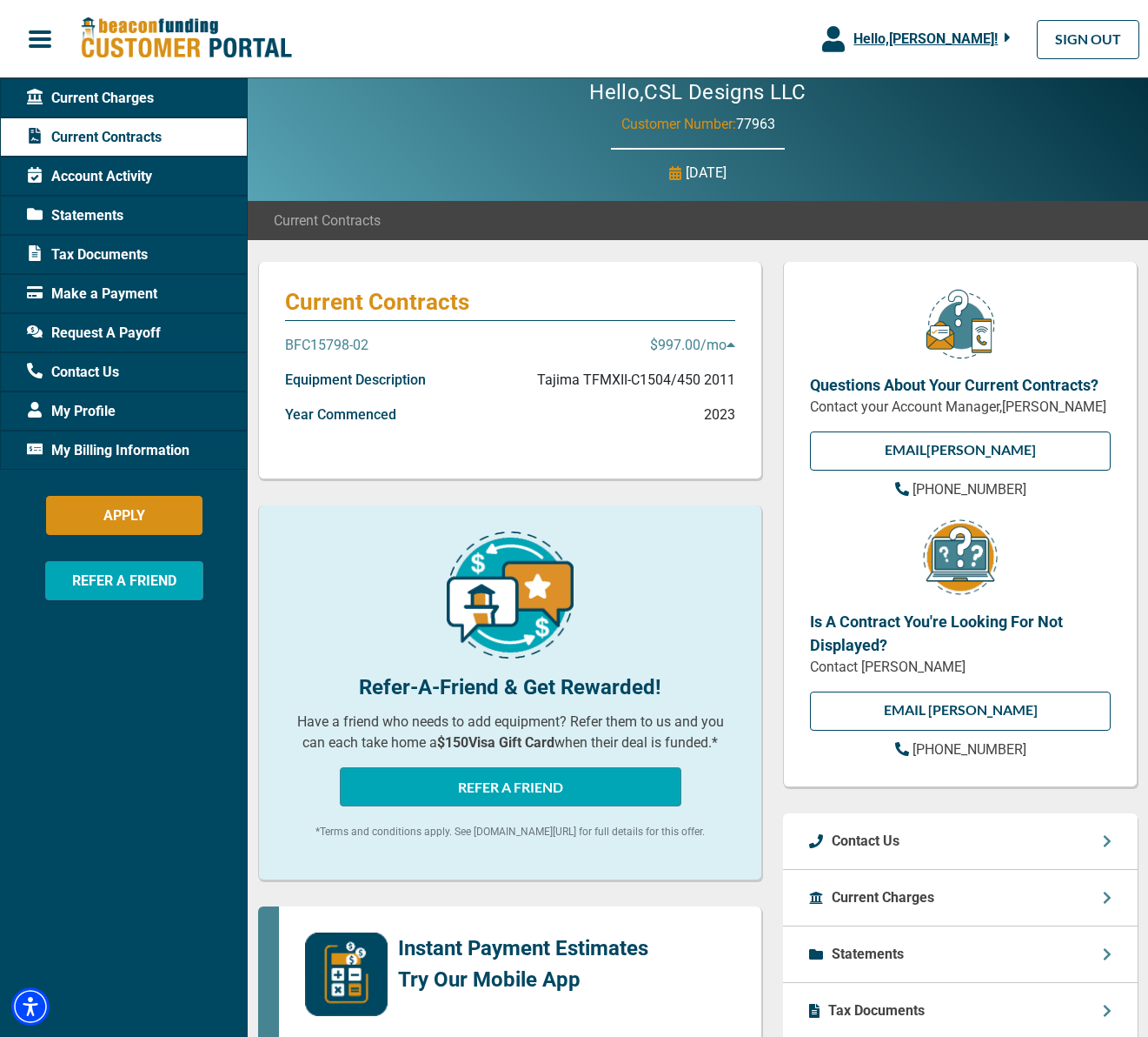
click at [688, 342] on p "$997.00 /mo" at bounding box center [693, 345] width 85 height 21
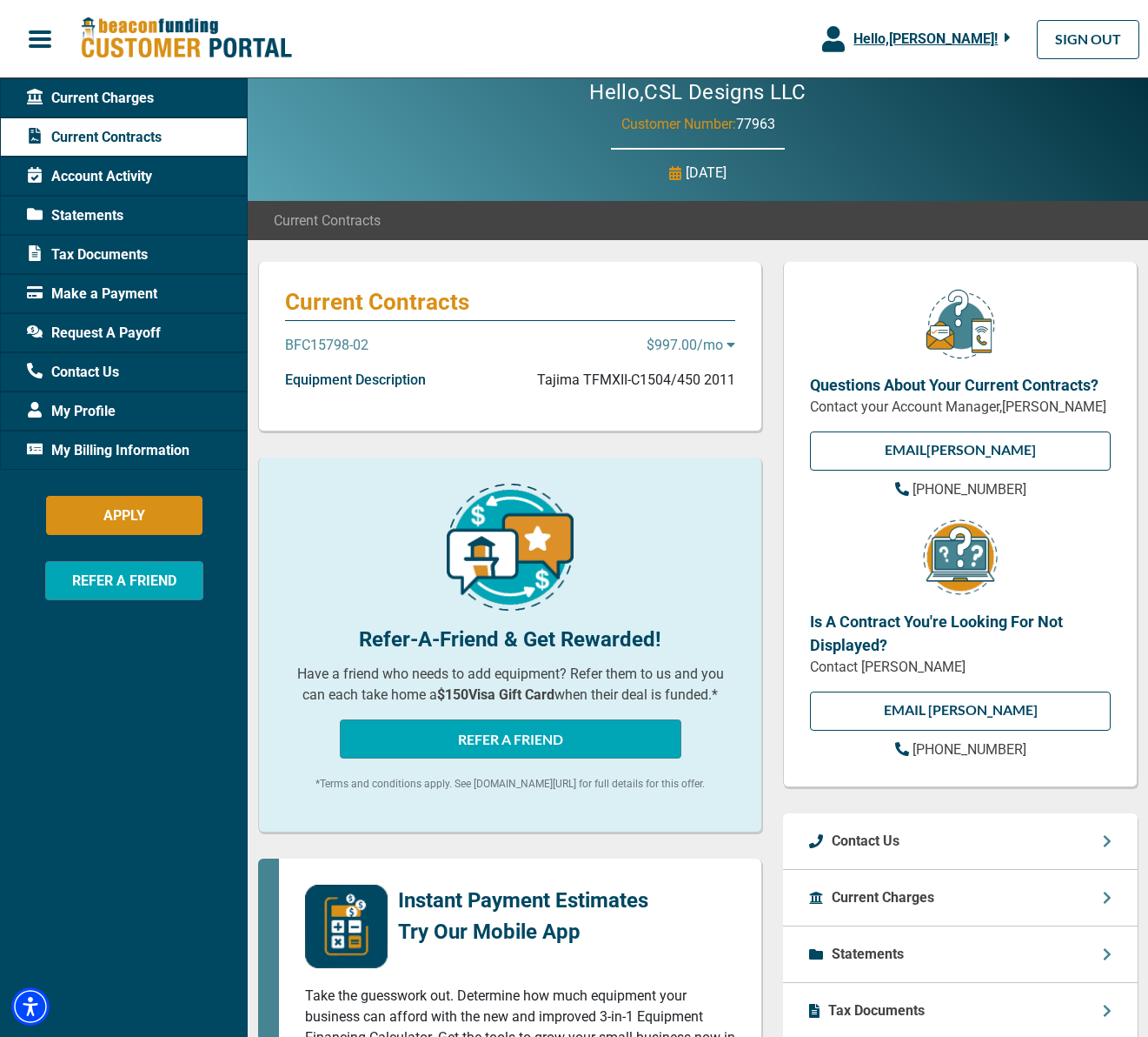
click at [688, 341] on p "$997.00 /mo" at bounding box center [691, 345] width 88 height 21
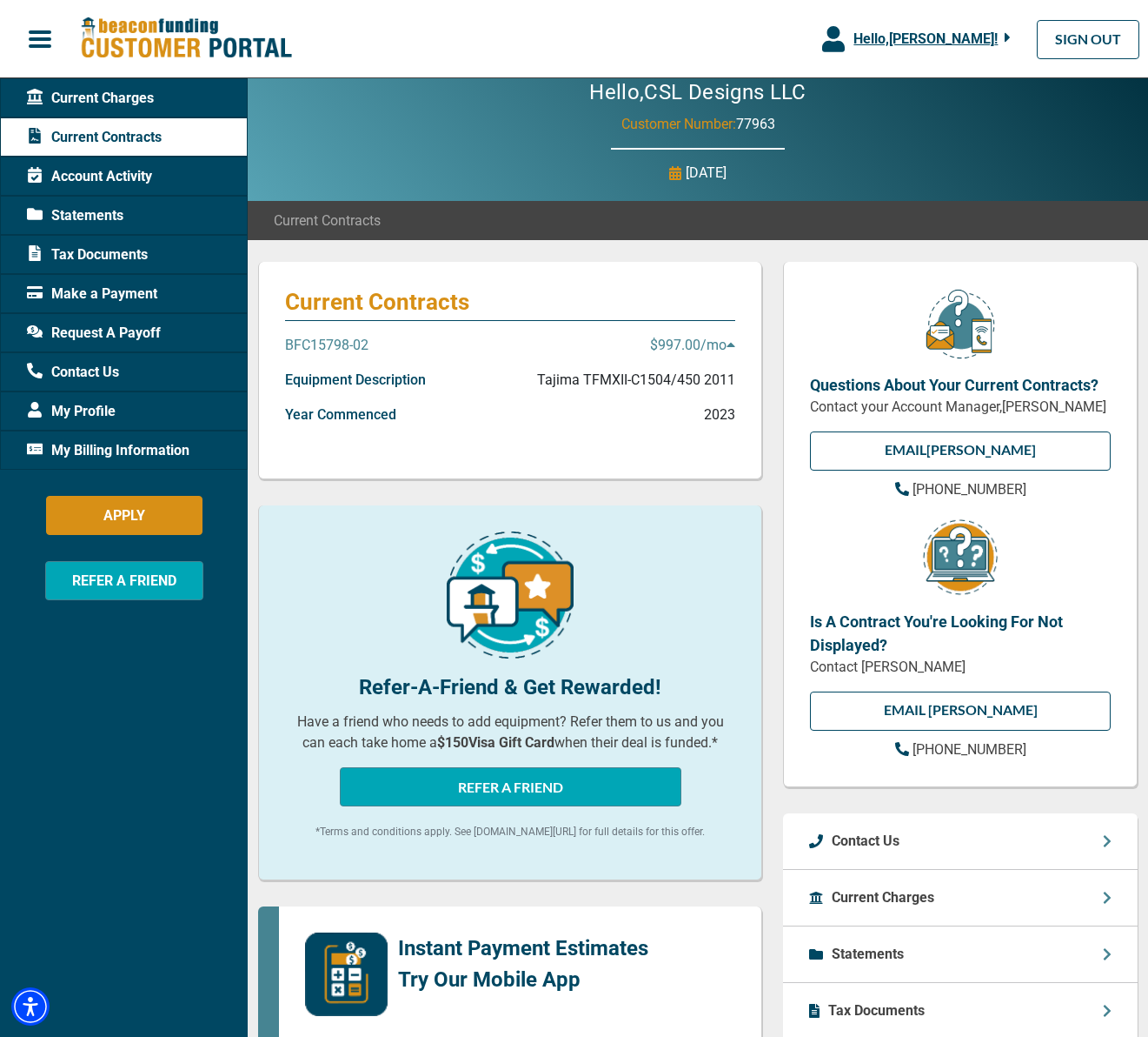
click at [702, 382] on p "Tajima TFMXII-C1504/450 2011" at bounding box center [636, 380] width 198 height 21
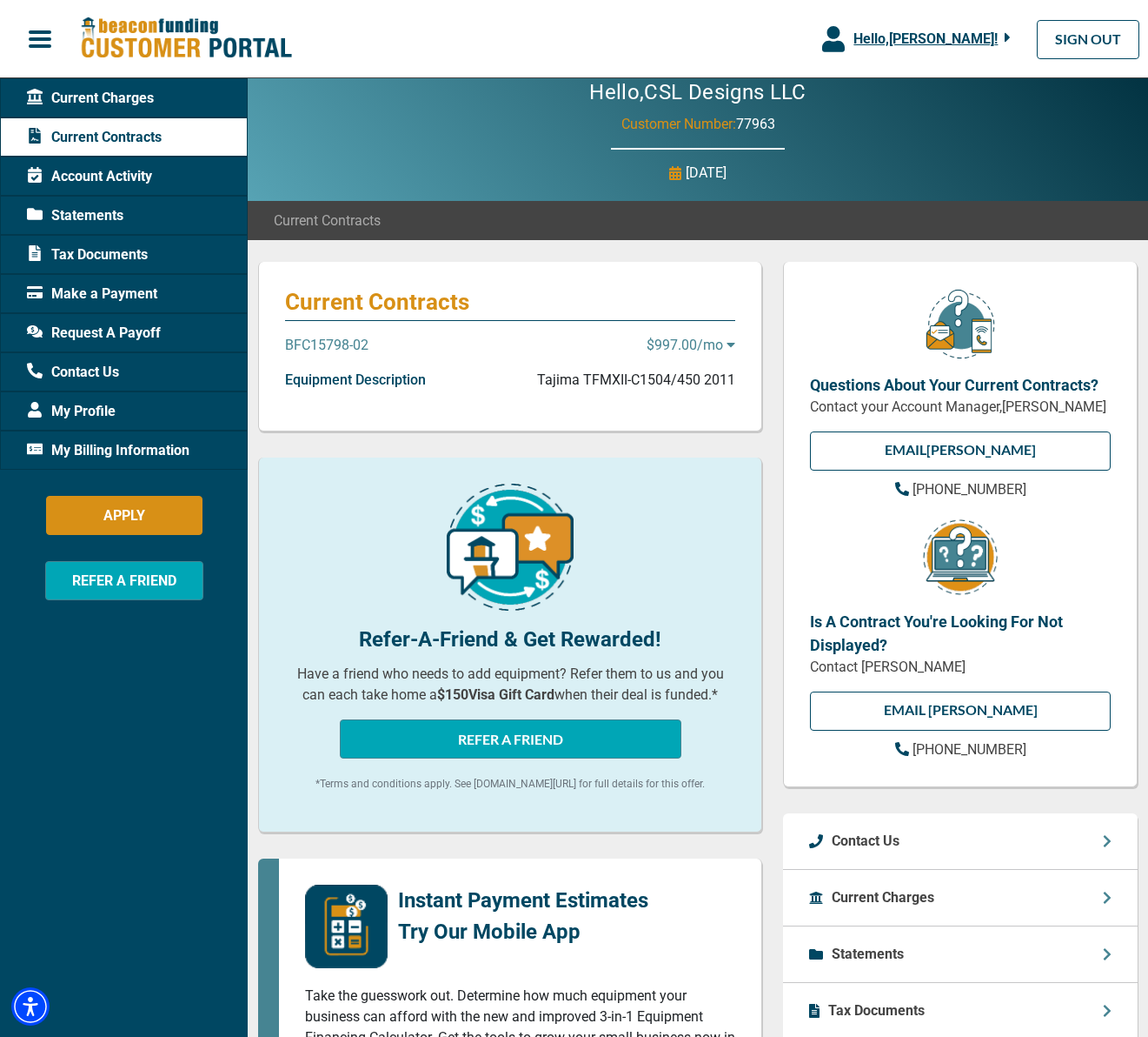
click at [702, 382] on p "Tajima TFMXII-C1504/450 2011" at bounding box center [636, 380] width 198 height 21
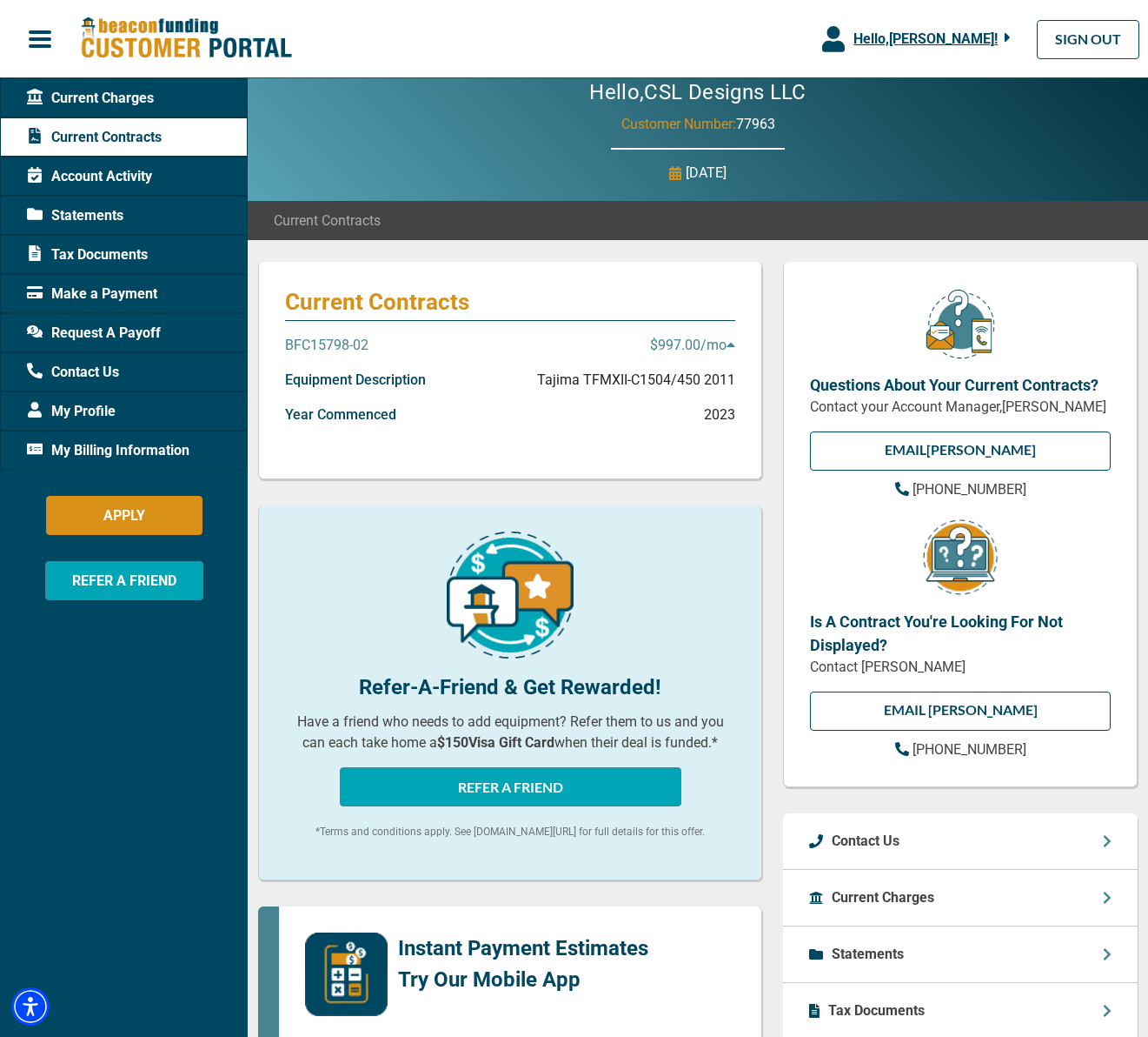
click at [333, 419] on p "Year Commenced" at bounding box center [341, 415] width 111 height 21
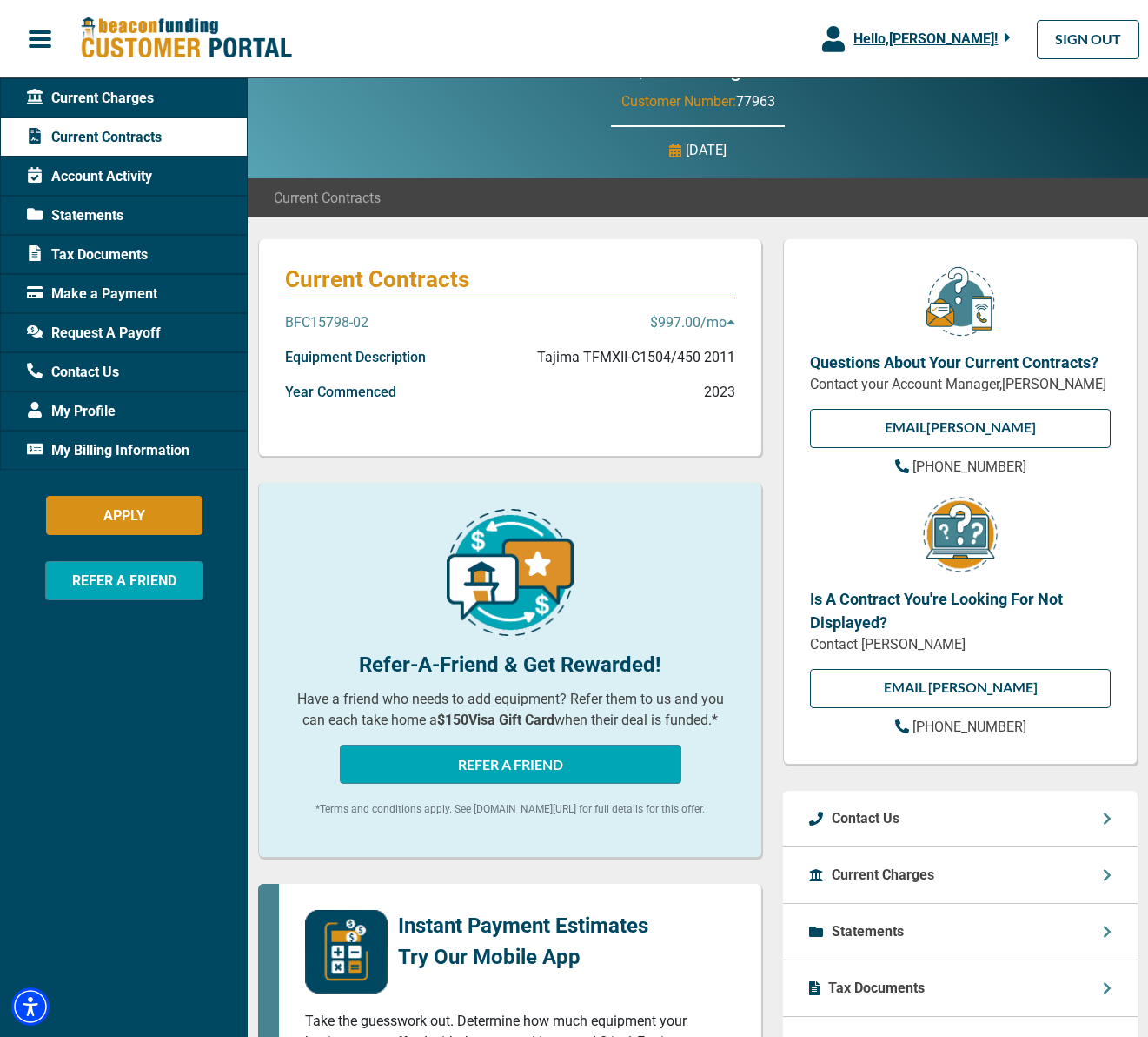
scroll to position [0, 0]
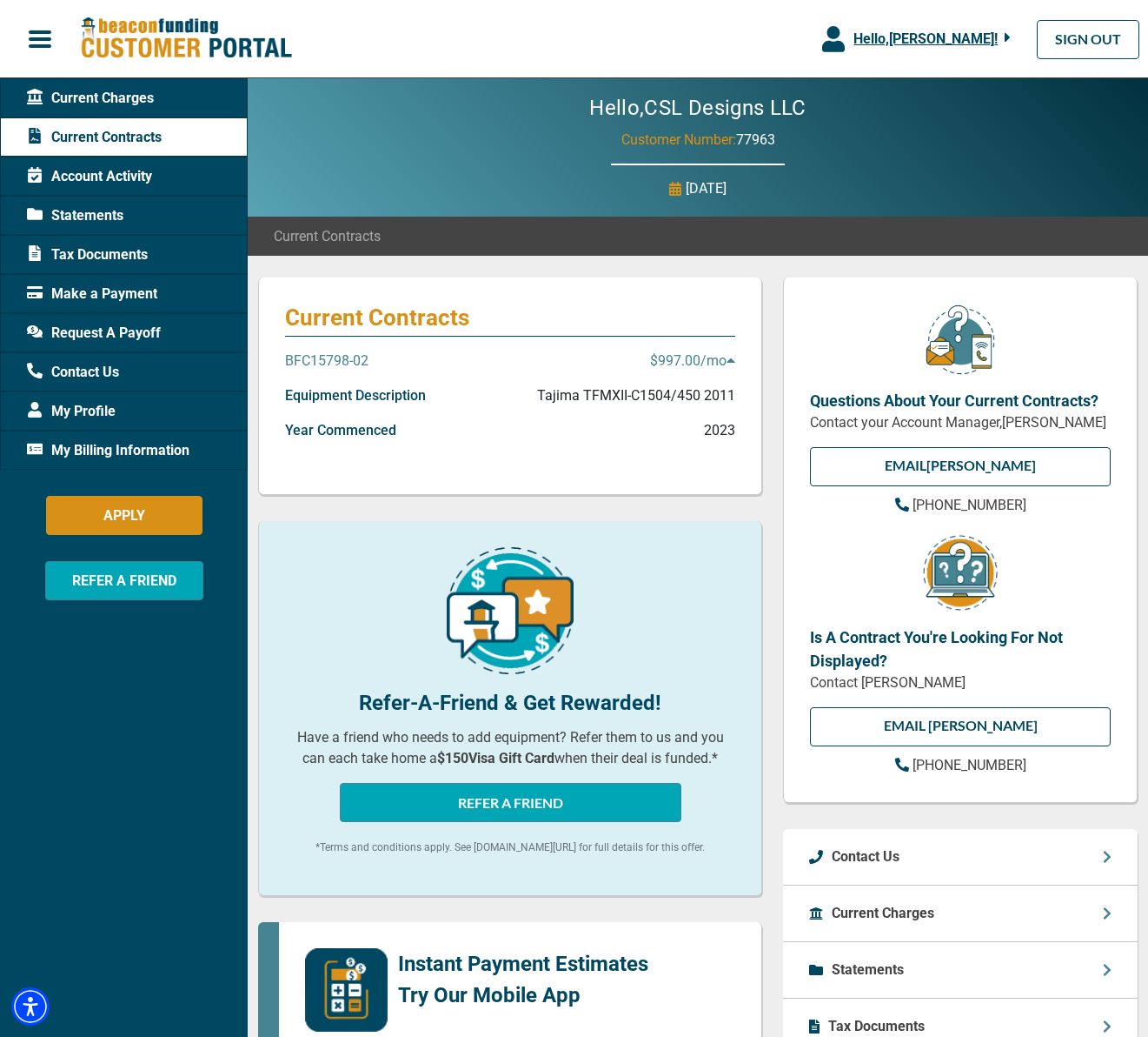
click at [153, 446] on span "My Billing Information" at bounding box center [108, 450] width 163 height 21
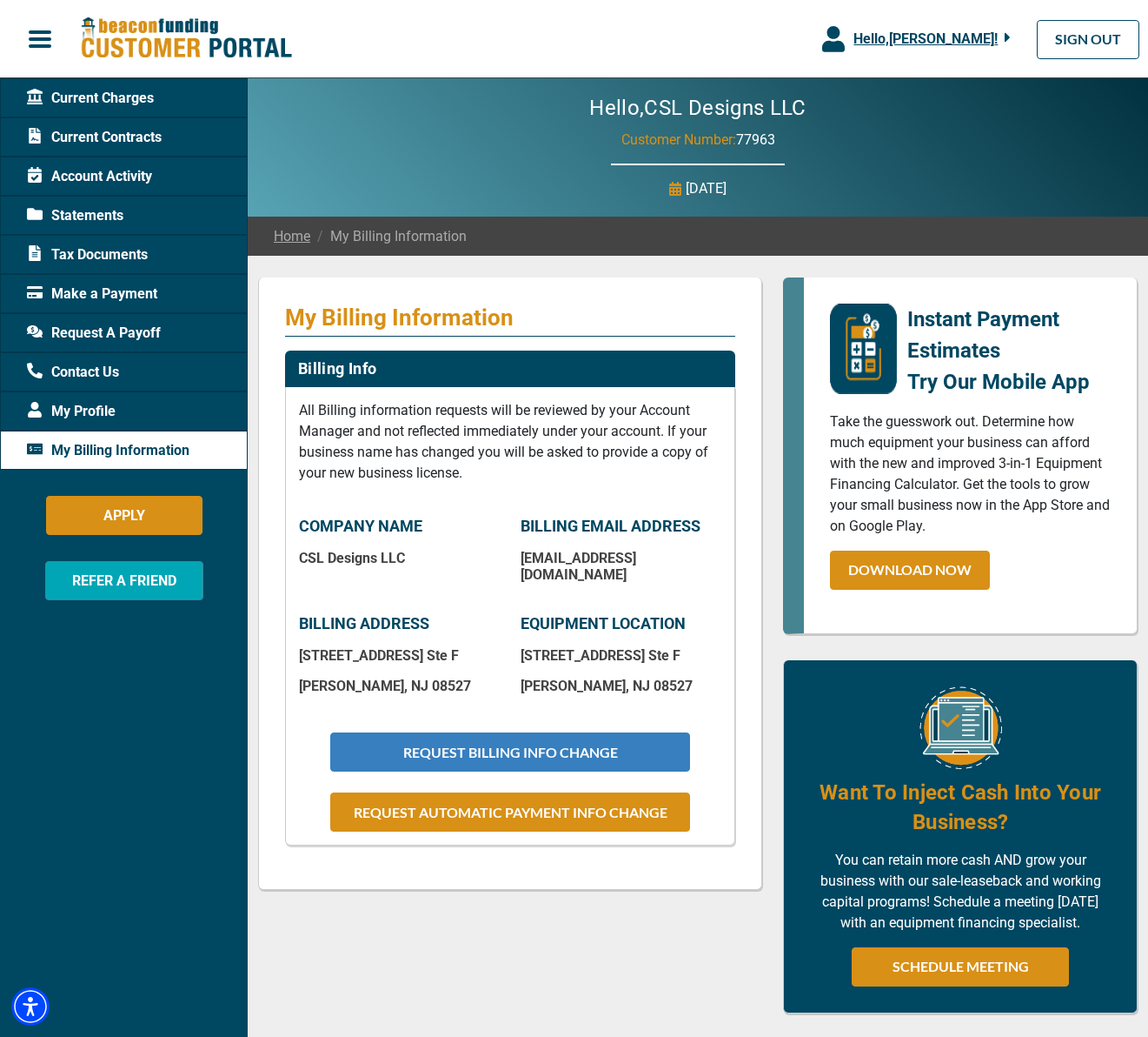
click at [604, 733] on button "REQUEST BILLING INFO CHANGE" at bounding box center [510, 752] width 359 height 39
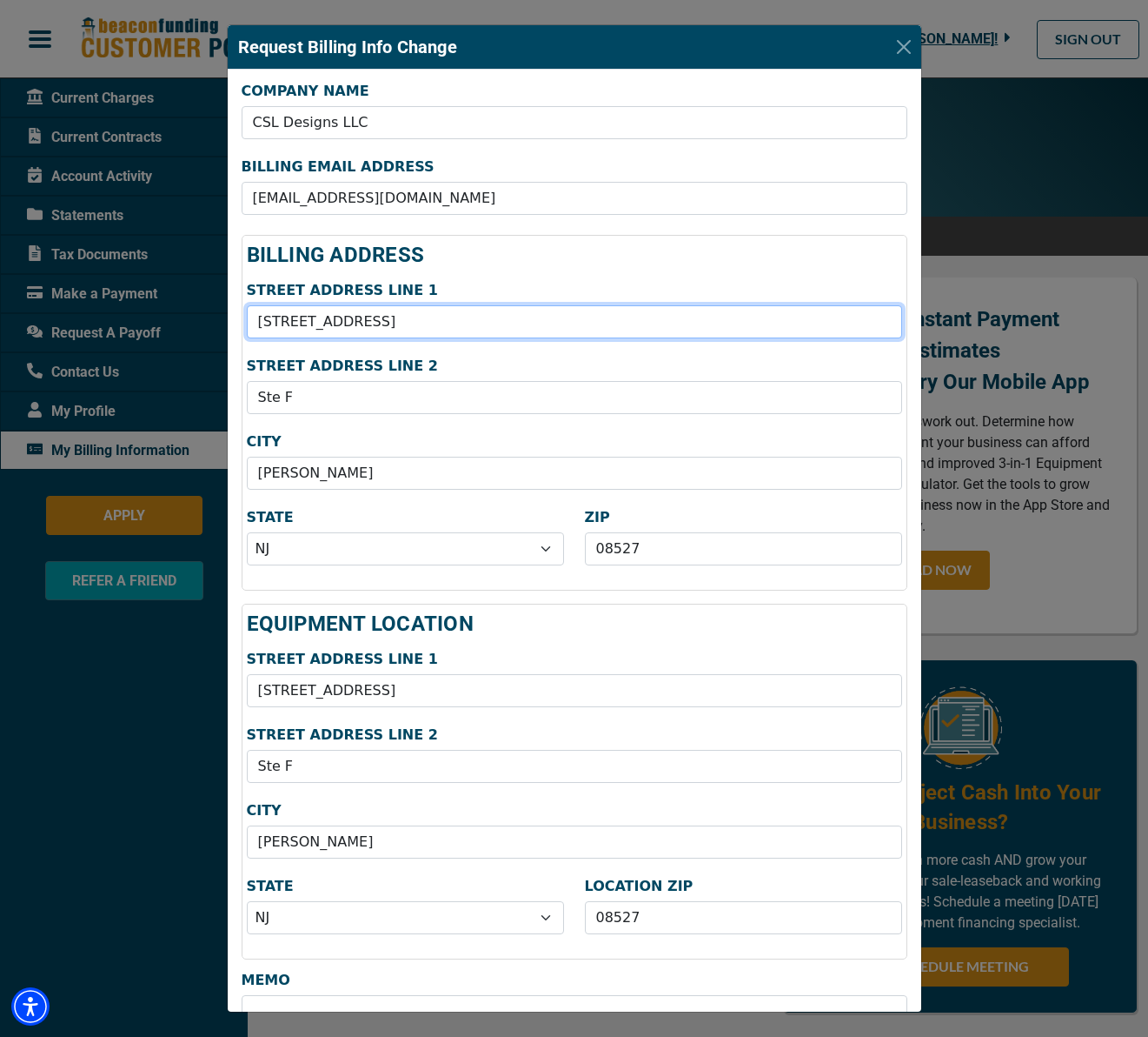
drag, startPoint x: 395, startPoint y: 321, endPoint x: 188, endPoint y: 311, distance: 207.2
click at [188, 309] on div "Request Billing Info Change COMPANY NAME CSL Designs LLC BILLING EMAIL ADDRESS …" at bounding box center [574, 518] width 1148 height 1037
type input "[STREET_ADDRESS]"
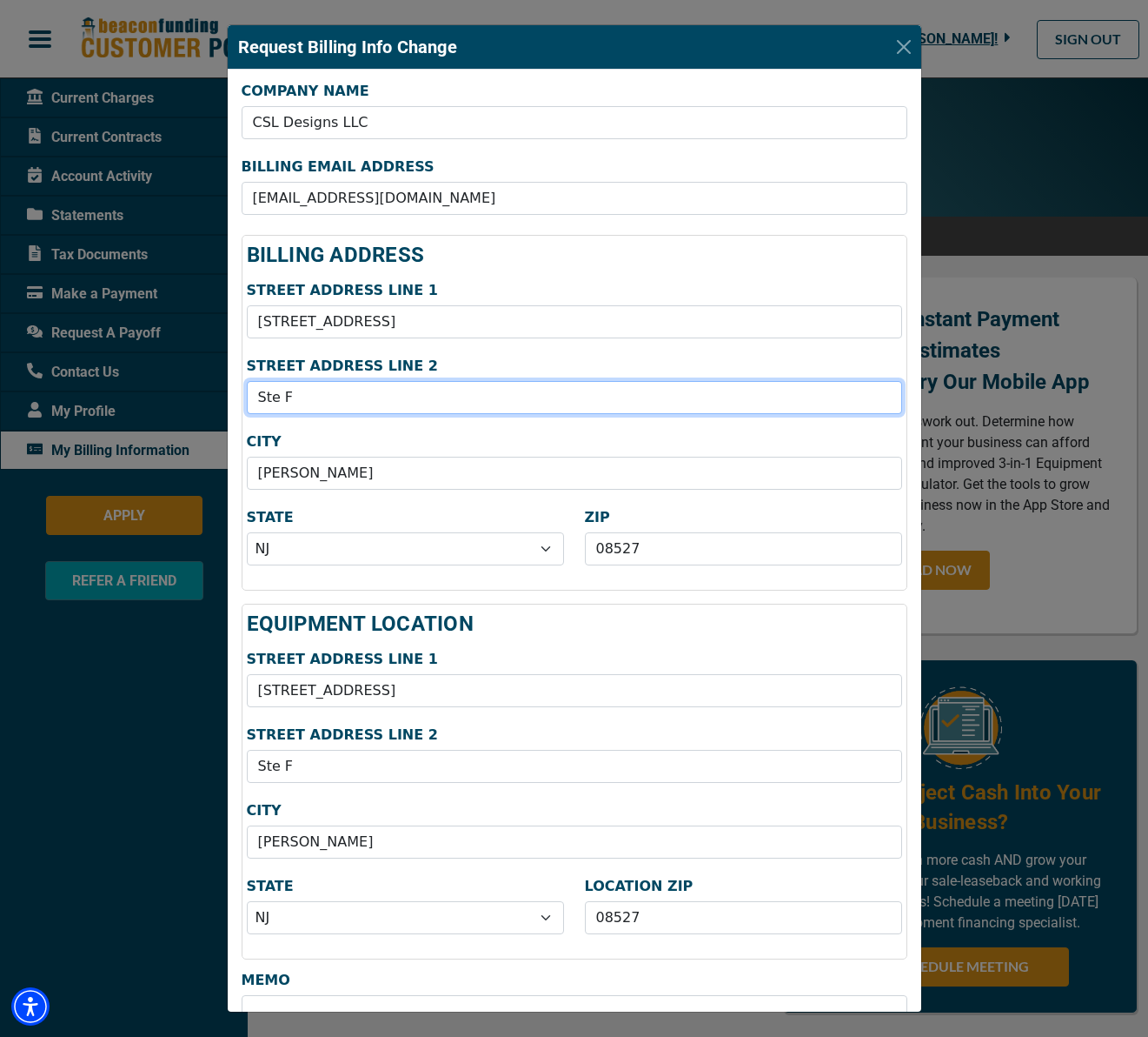
drag, startPoint x: 295, startPoint y: 395, endPoint x: 223, endPoint y: 393, distance: 72.0
click at [221, 393] on div "Request Billing Info Change COMPANY NAME CSL Designs LLC BILLING EMAIL ADDRESS …" at bounding box center [574, 518] width 1148 height 1037
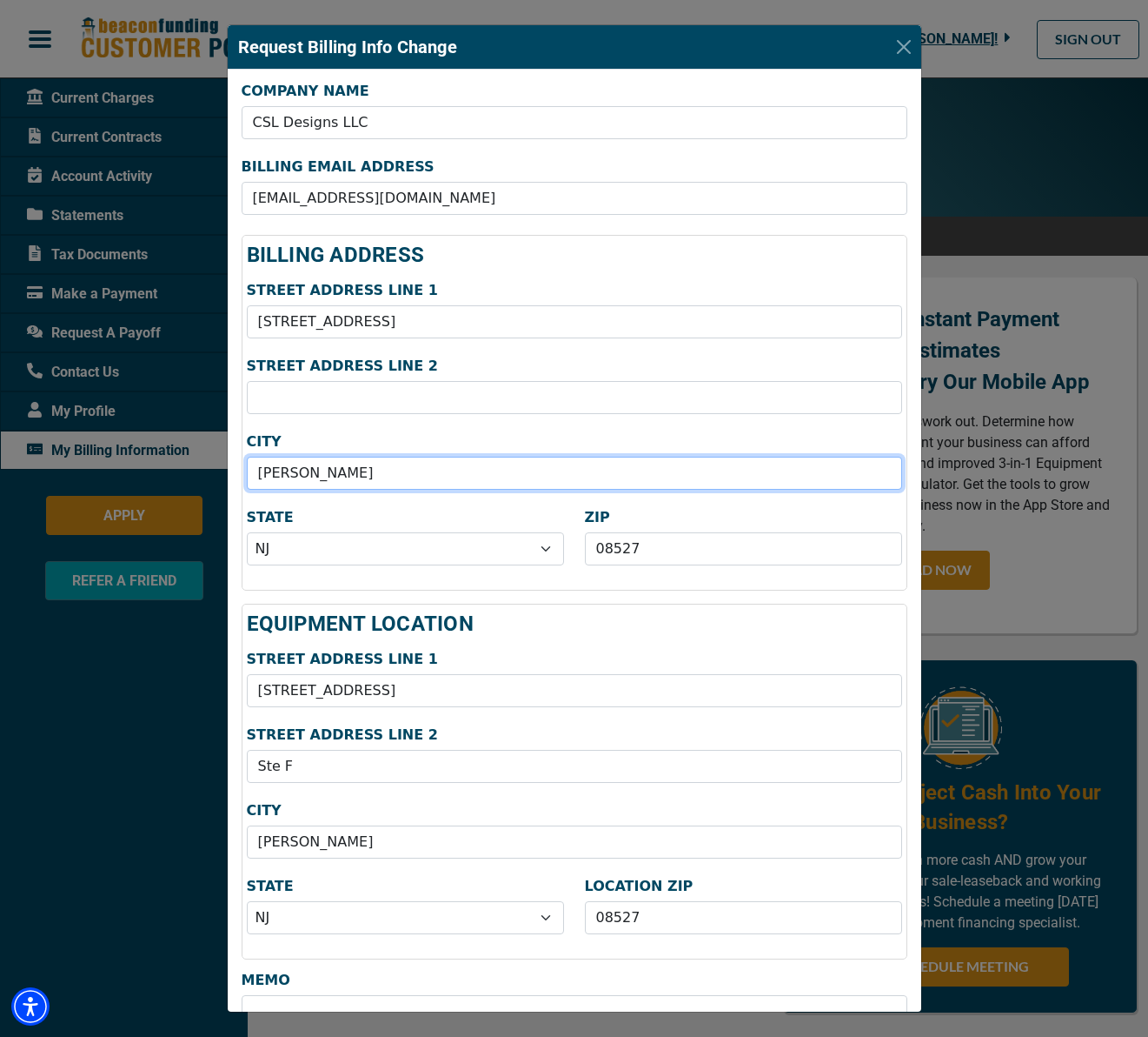
drag, startPoint x: 248, startPoint y: 474, endPoint x: 218, endPoint y: 472, distance: 30.1
click at [216, 472] on div "Request Billing Info Change COMPANY NAME CSL Designs LLC BILLING EMAIL ADDRESS …" at bounding box center [574, 518] width 1148 height 1037
type input "[PERSON_NAME]"
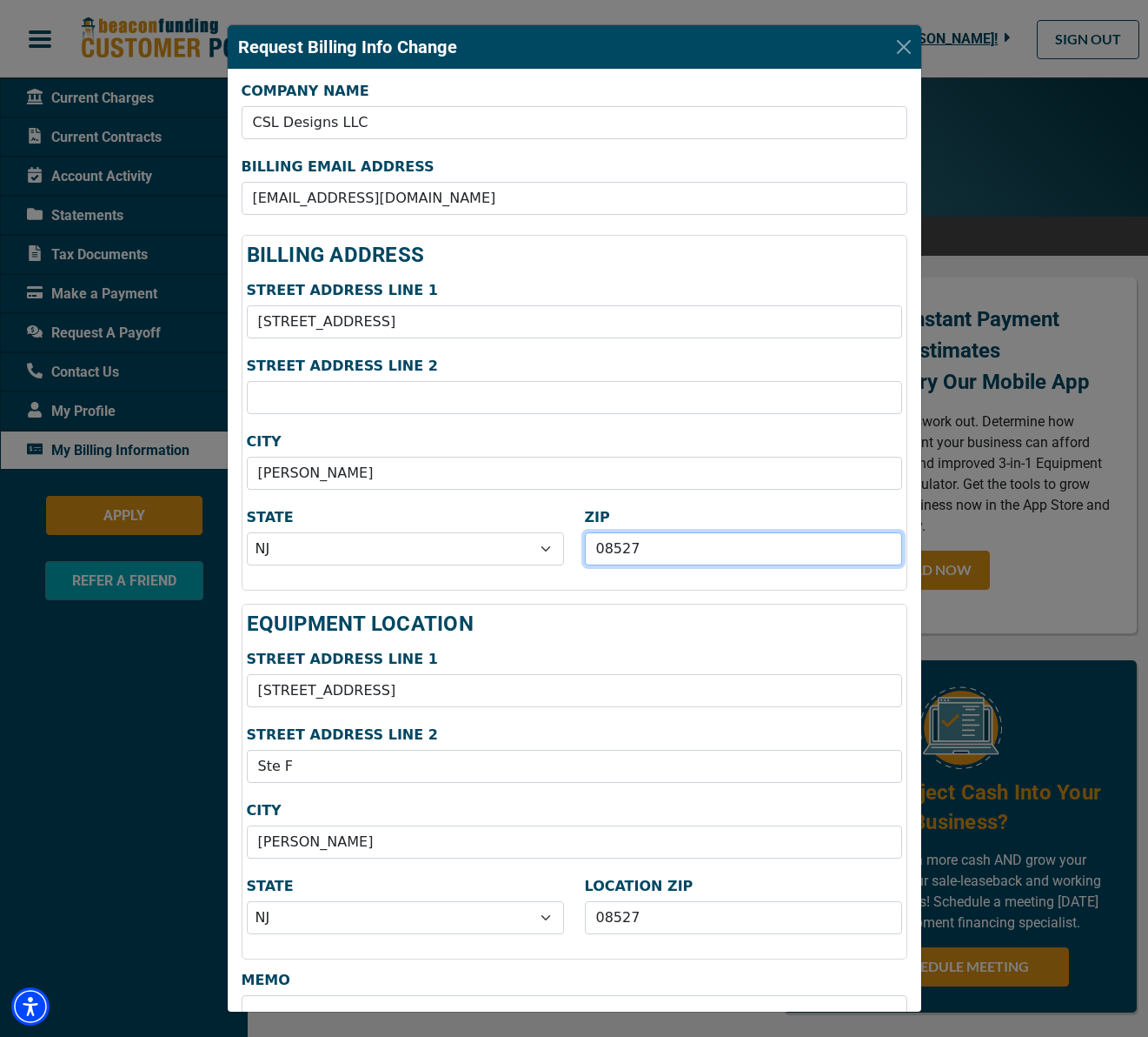
drag, startPoint x: 629, startPoint y: 551, endPoint x: 565, endPoint y: 549, distance: 64.0
click at [566, 549] on div "STATE Select AL AK AZ AR CA CO [GEOGRAPHIC_DATA] DE DC [GEOGRAPHIC_DATA] [GEOGR…" at bounding box center [574, 541] width 677 height 63
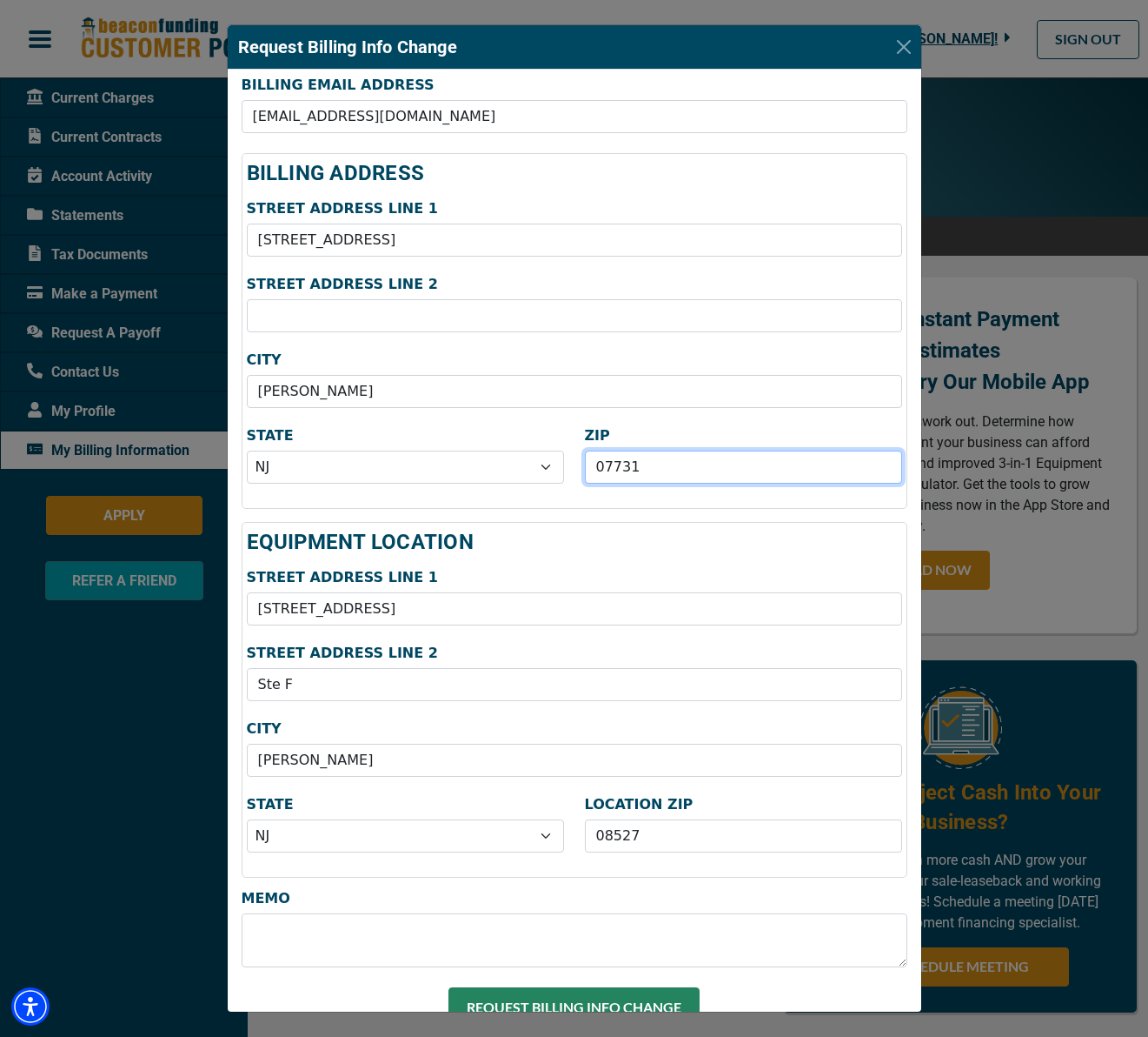
scroll to position [111, 0]
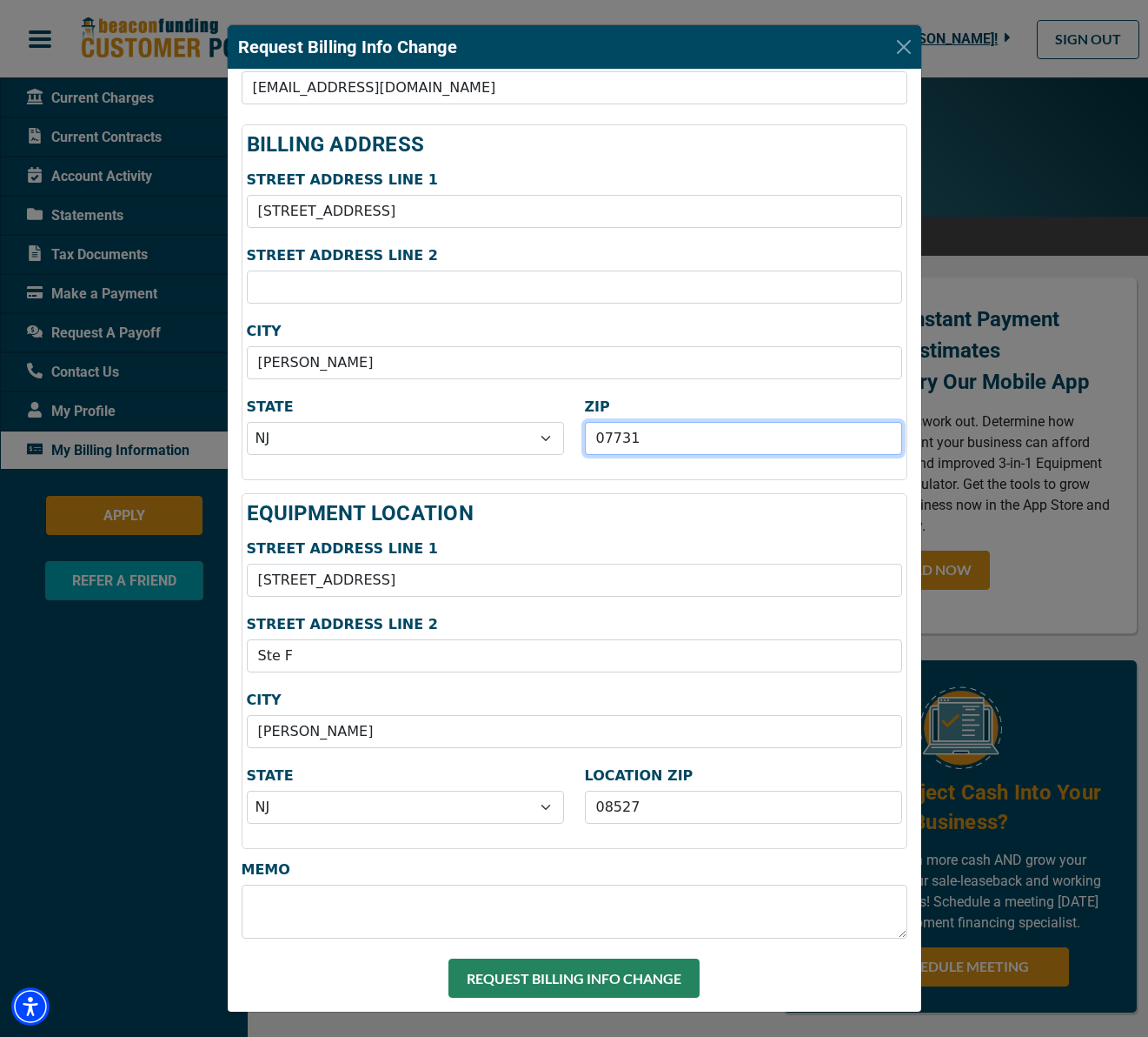
type input "07731"
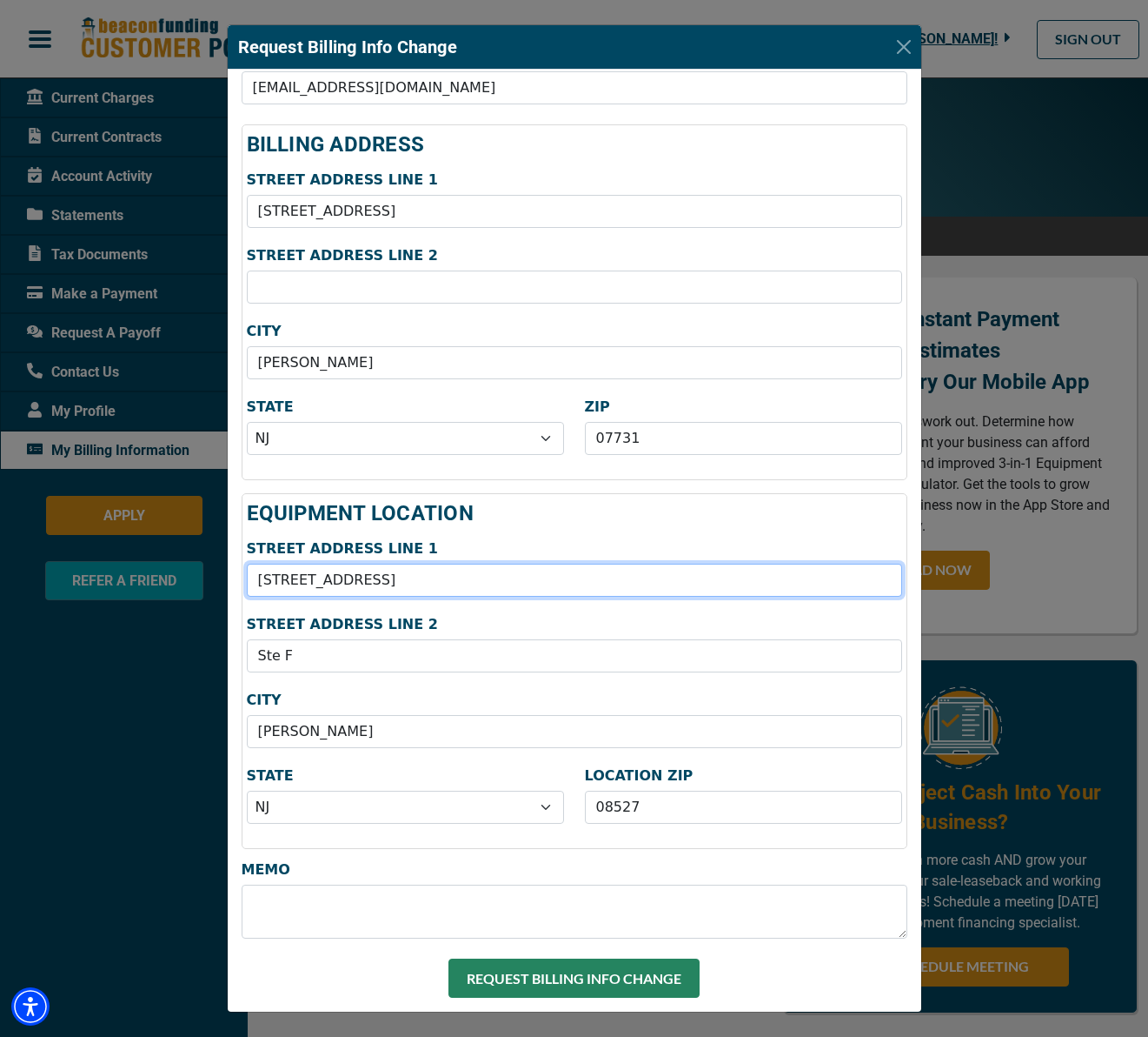
drag, startPoint x: 432, startPoint y: 581, endPoint x: 277, endPoint y: 579, distance: 155.0
click at [224, 575] on div "Request Billing Info Change COMPANY NAME CSL Designs LLC BILLING EMAIL ADDRESS …" at bounding box center [574, 518] width 1148 height 1037
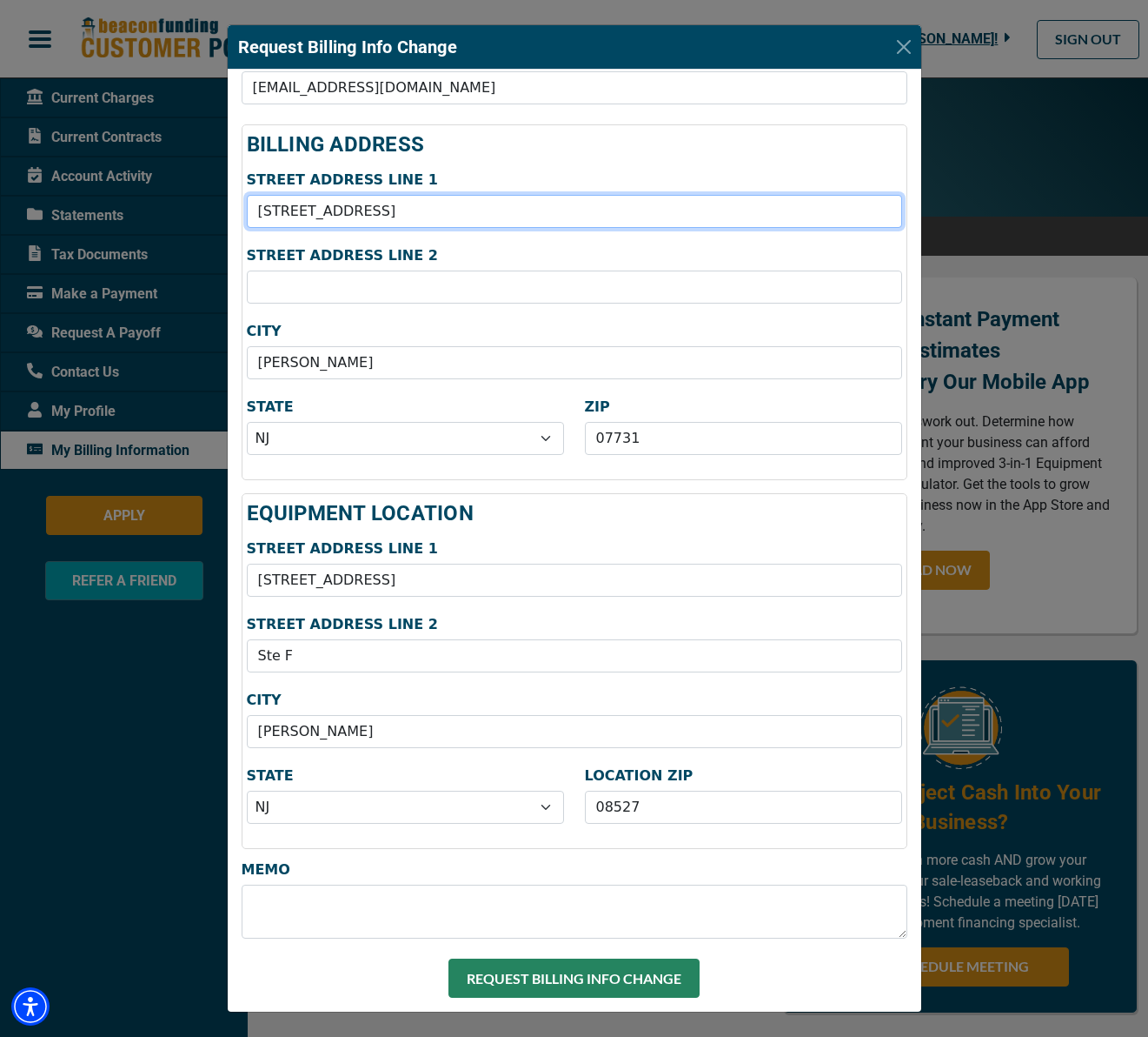
drag, startPoint x: 402, startPoint y: 212, endPoint x: 159, endPoint y: 194, distance: 243.7
click at [137, 196] on div "Request Billing Info Change COMPANY NAME CSL Designs LLC BILLING EMAIL ADDRESS …" at bounding box center [574, 518] width 1148 height 1037
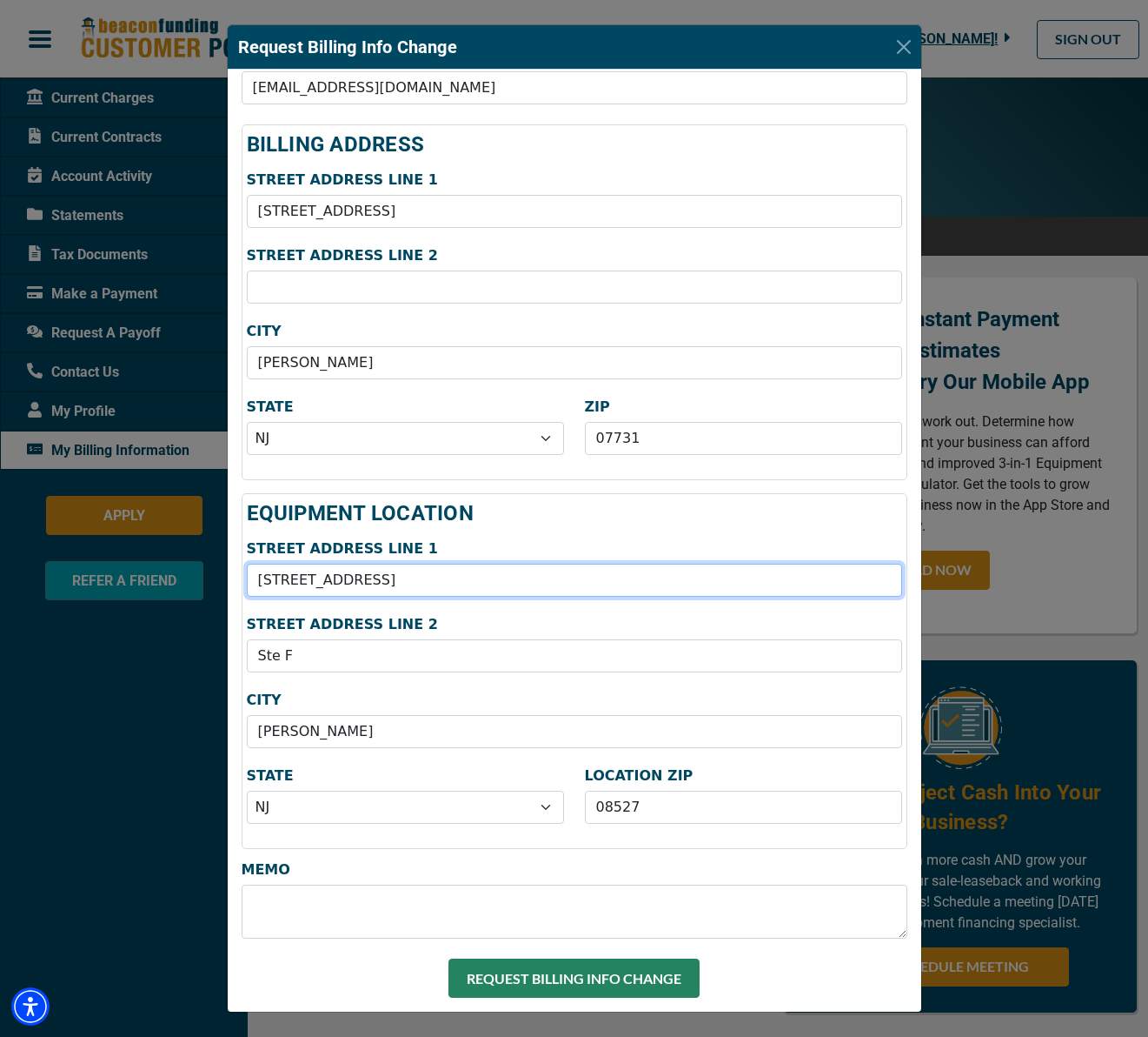
drag, startPoint x: 417, startPoint y: 582, endPoint x: 160, endPoint y: 564, distance: 257.6
click at [160, 564] on div "Request Billing Info Change COMPANY NAME CSL Designs LLC BILLING EMAIL ADDRESS …" at bounding box center [574, 518] width 1148 height 1037
paste input "[STREET_ADDRESS]"
type input "[STREET_ADDRESS]"
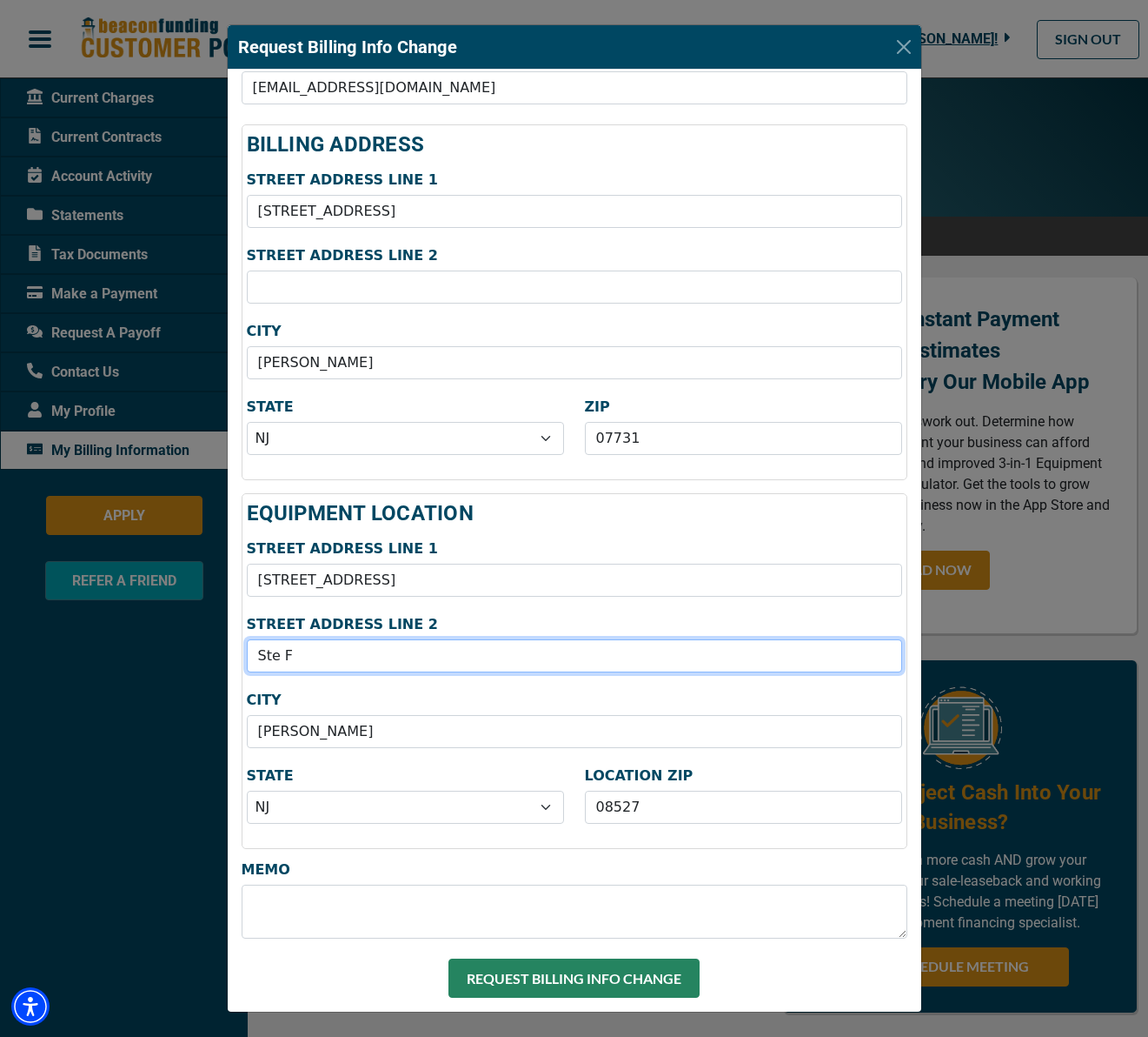
drag, startPoint x: 292, startPoint y: 656, endPoint x: 210, endPoint y: 651, distance: 82.2
click at [210, 651] on div "Request Billing Info Change COMPANY NAME CSL Designs LLC BILLING EMAIL ADDRESS …" at bounding box center [574, 518] width 1148 height 1037
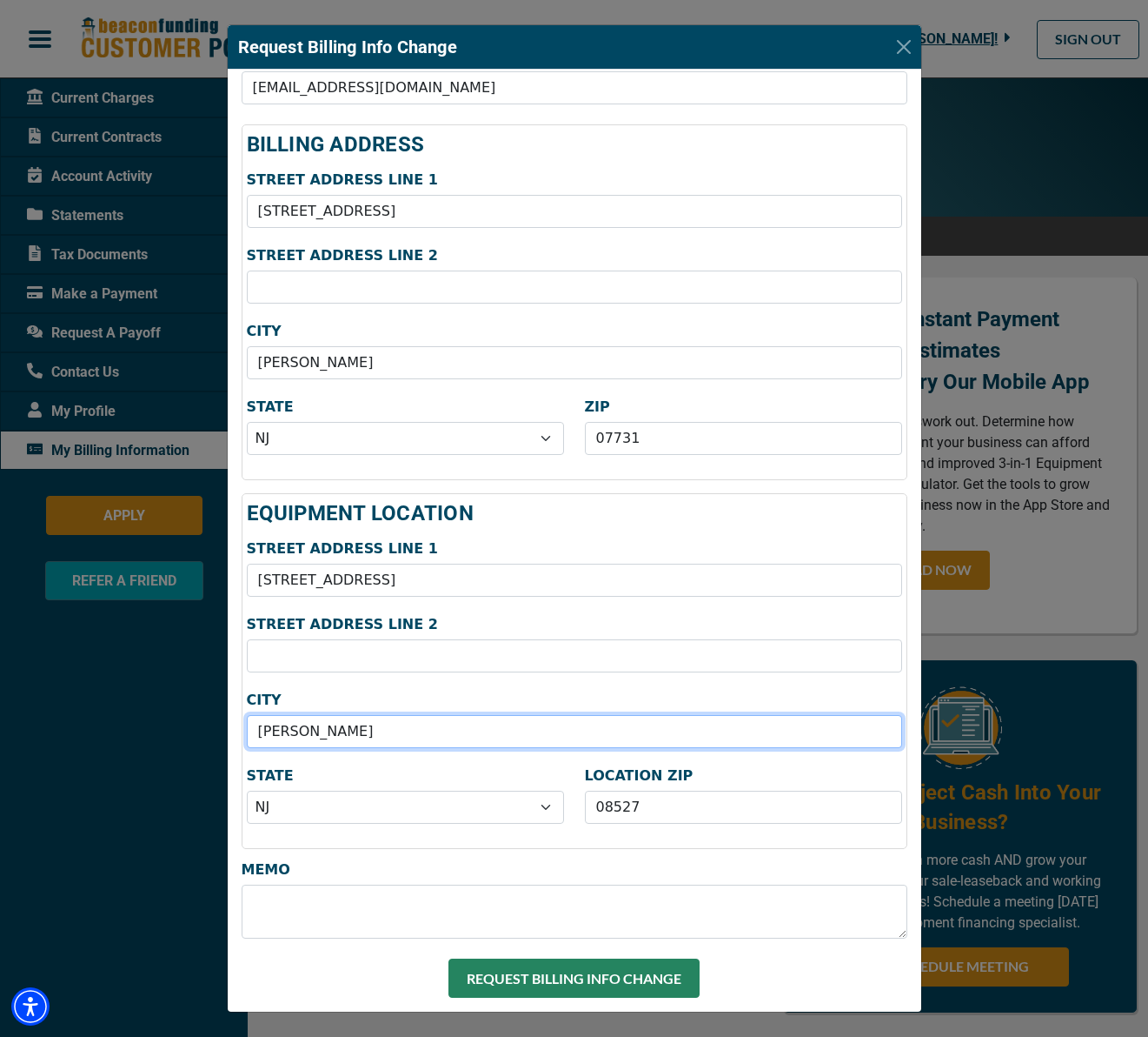
drag, startPoint x: 341, startPoint y: 734, endPoint x: 124, endPoint y: 724, distance: 217.2
click at [123, 724] on div "Request Billing Info Change COMPANY NAME CSL Designs LLC BILLING EMAIL ADDRESS …" at bounding box center [574, 518] width 1148 height 1037
type input "[PERSON_NAME]"
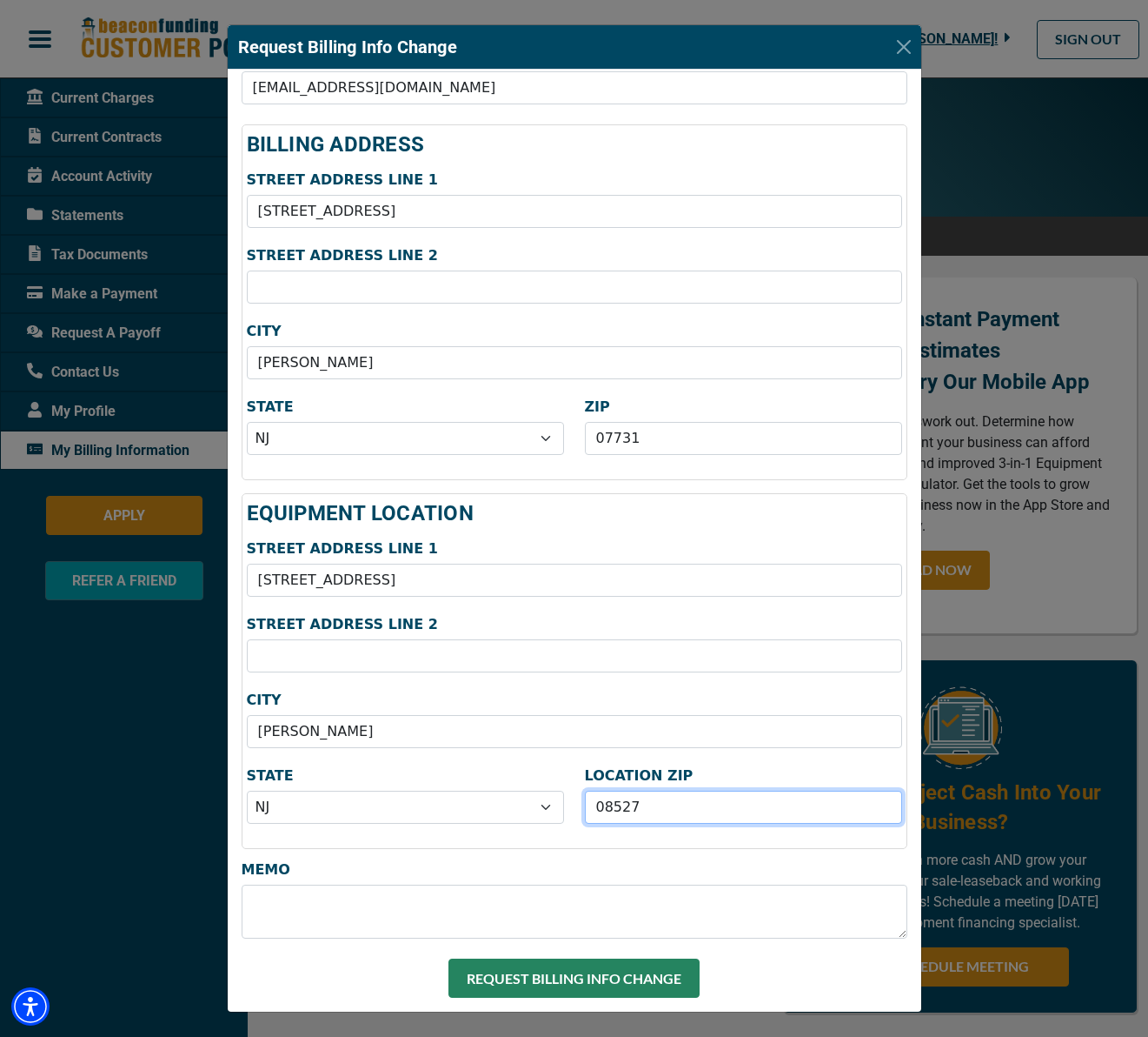
drag, startPoint x: 655, startPoint y: 807, endPoint x: 535, endPoint y: 805, distance: 120.0
click at [535, 805] on div "STATE Select AL AK AZ AR CA CO [GEOGRAPHIC_DATA] DE DC [GEOGRAPHIC_DATA] [GEOGR…" at bounding box center [574, 799] width 677 height 63
type input "07731"
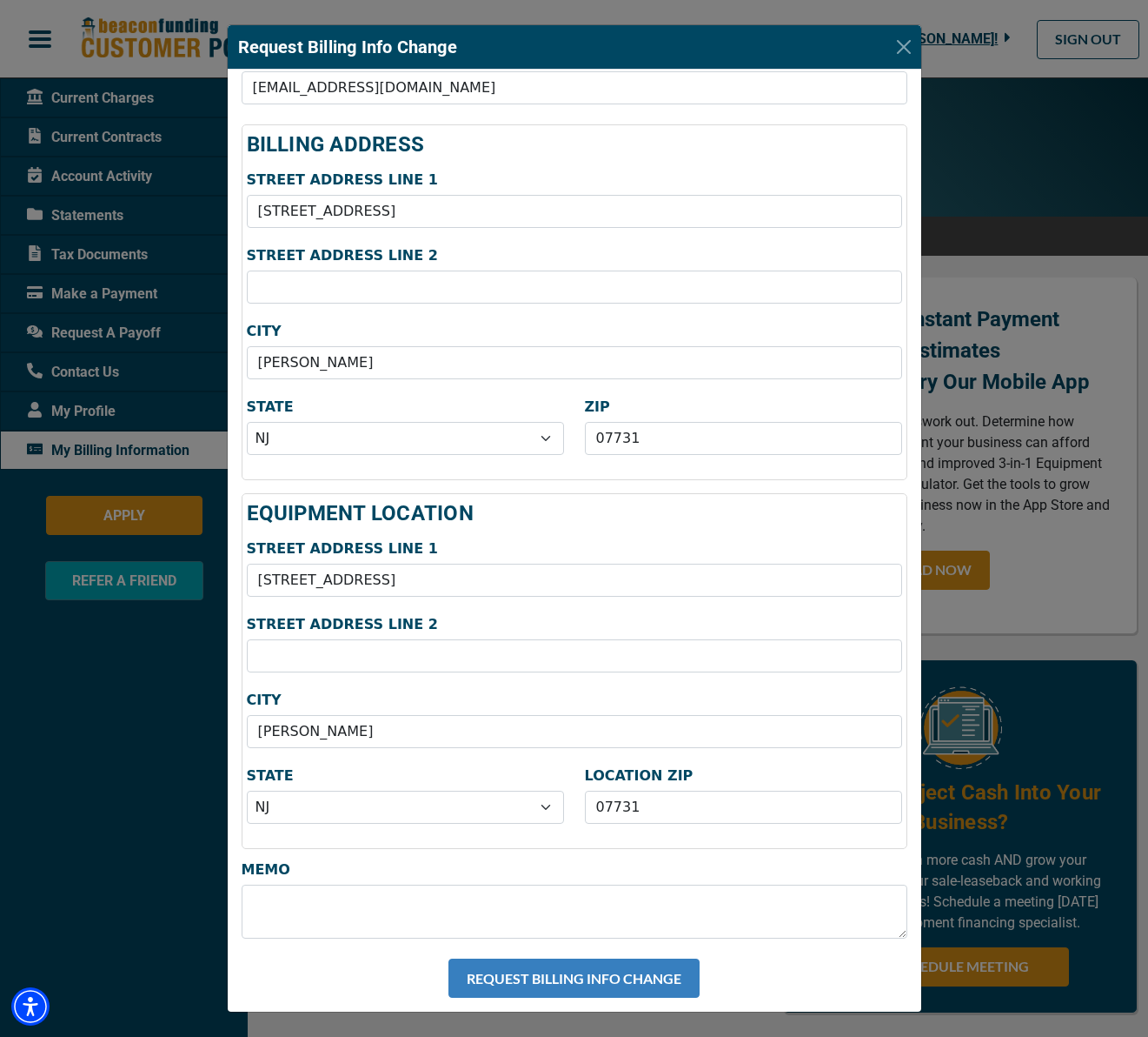
click at [572, 972] on button "REQUEST BILLING INFO CHANGE" at bounding box center [574, 978] width 251 height 39
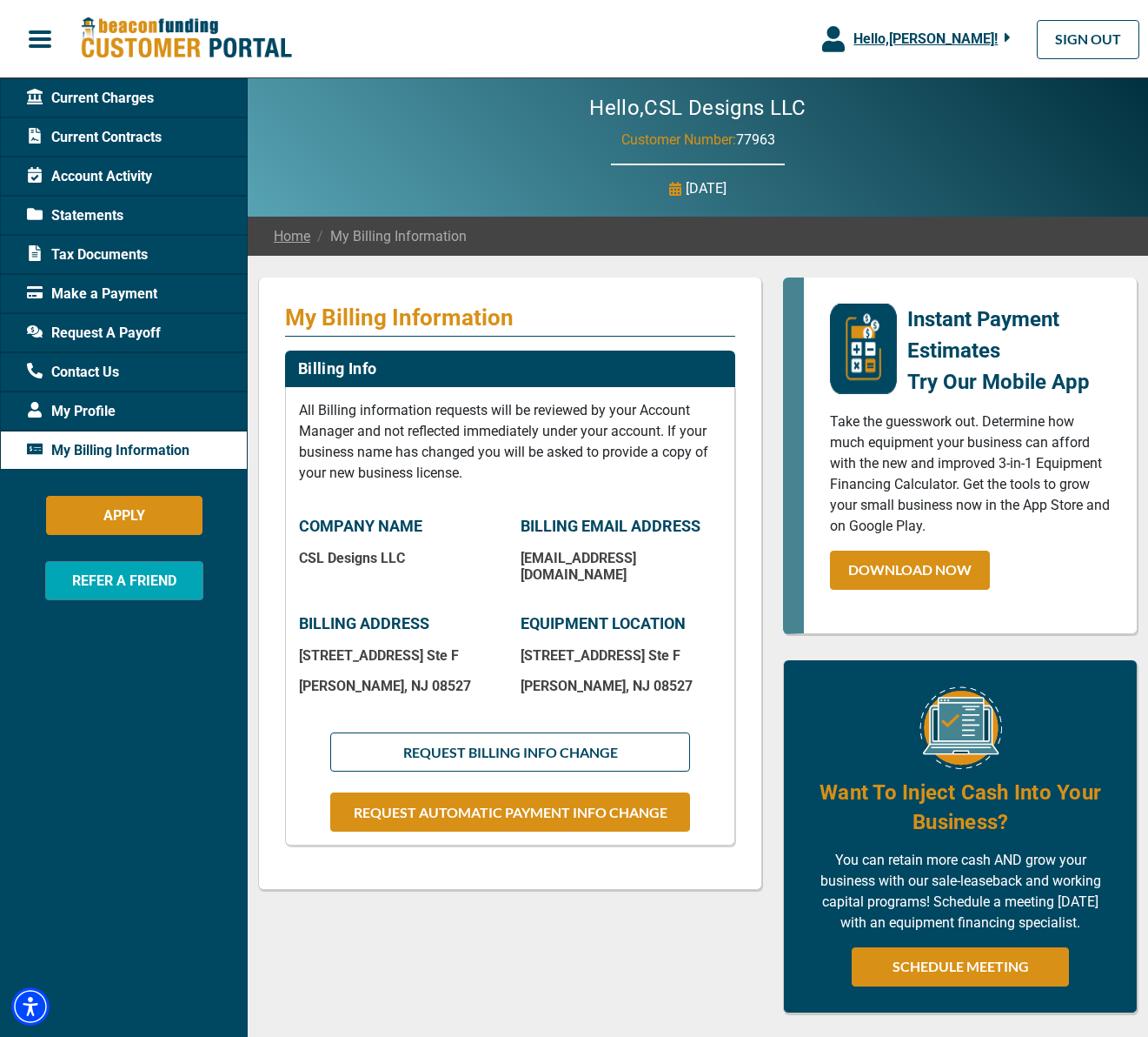
click at [110, 412] on span "My Profile" at bounding box center [71, 411] width 88 height 21
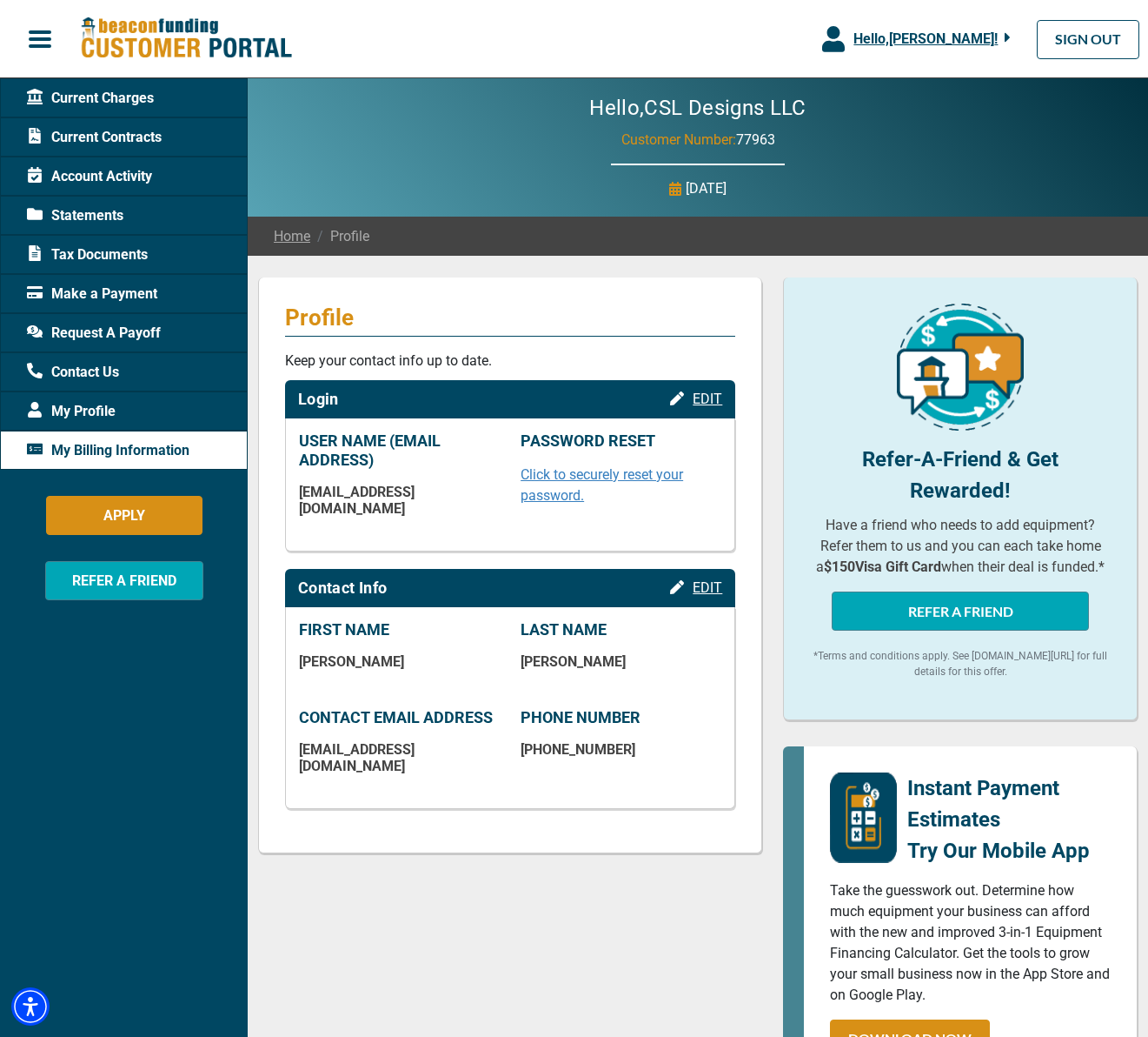
scroll to position [1, 0]
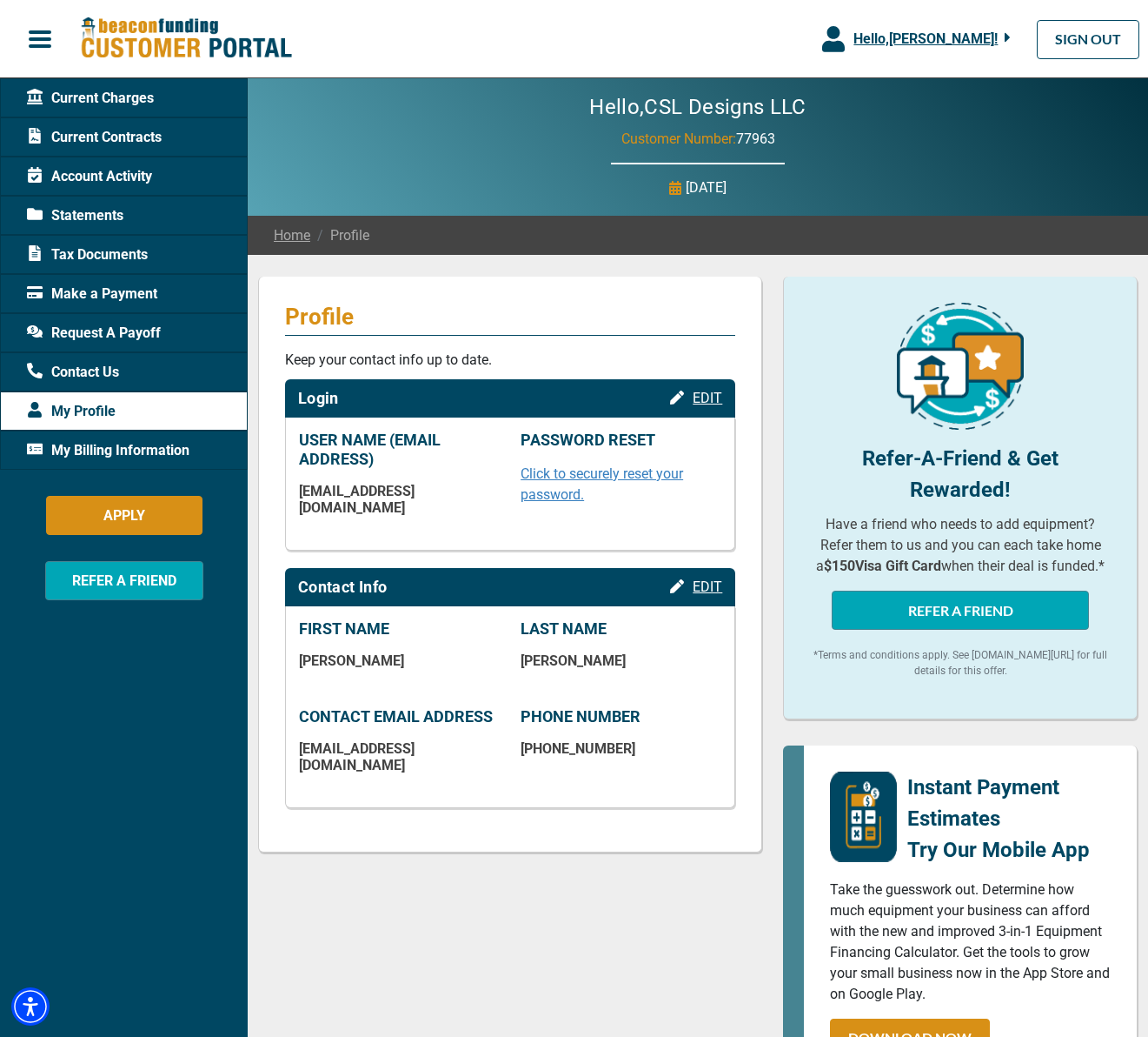
click at [127, 331] on span "Request A Payoff" at bounding box center [93, 334] width 134 height 21
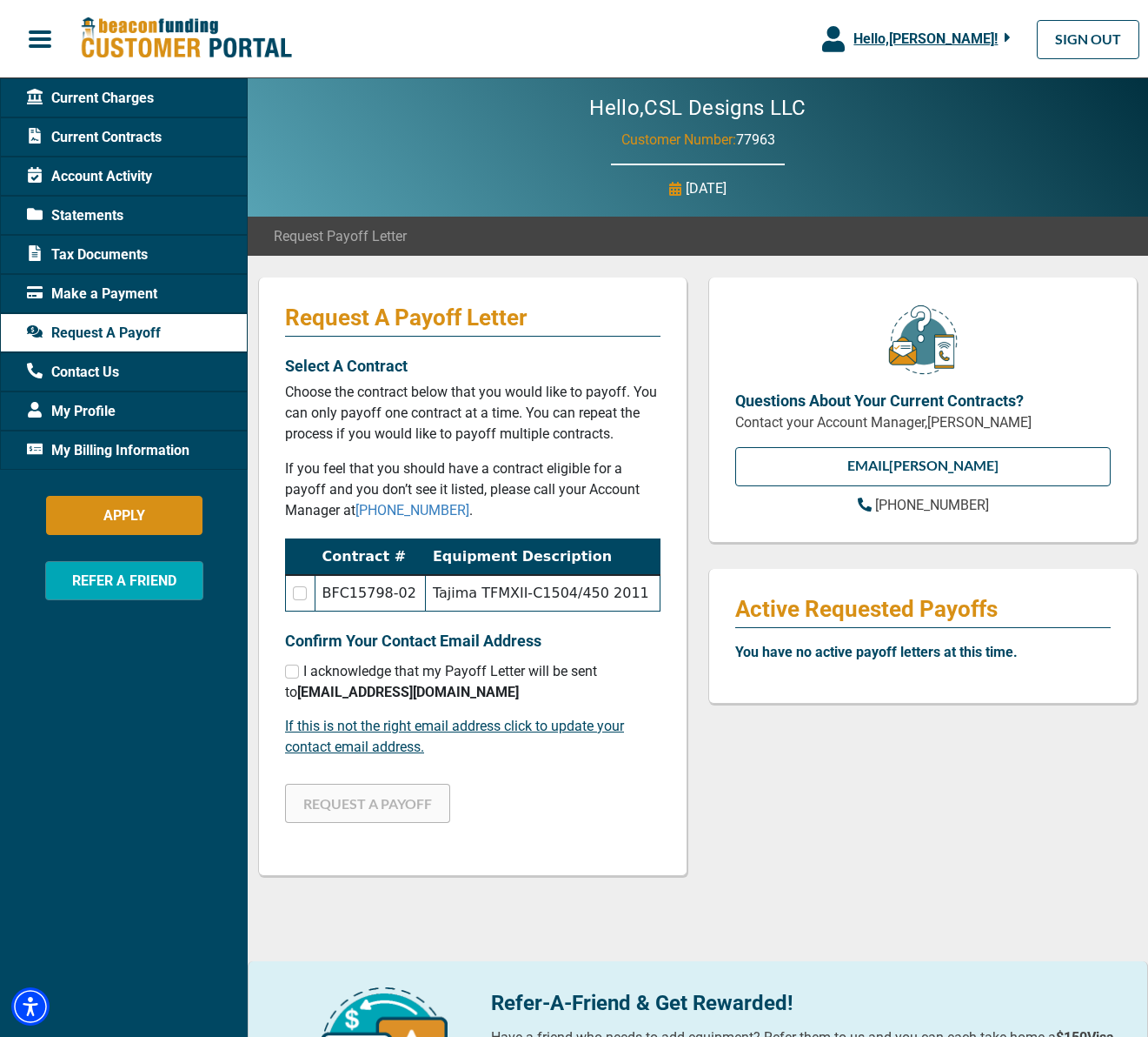
click at [109, 292] on span "Make a Payment" at bounding box center [91, 294] width 130 height 21
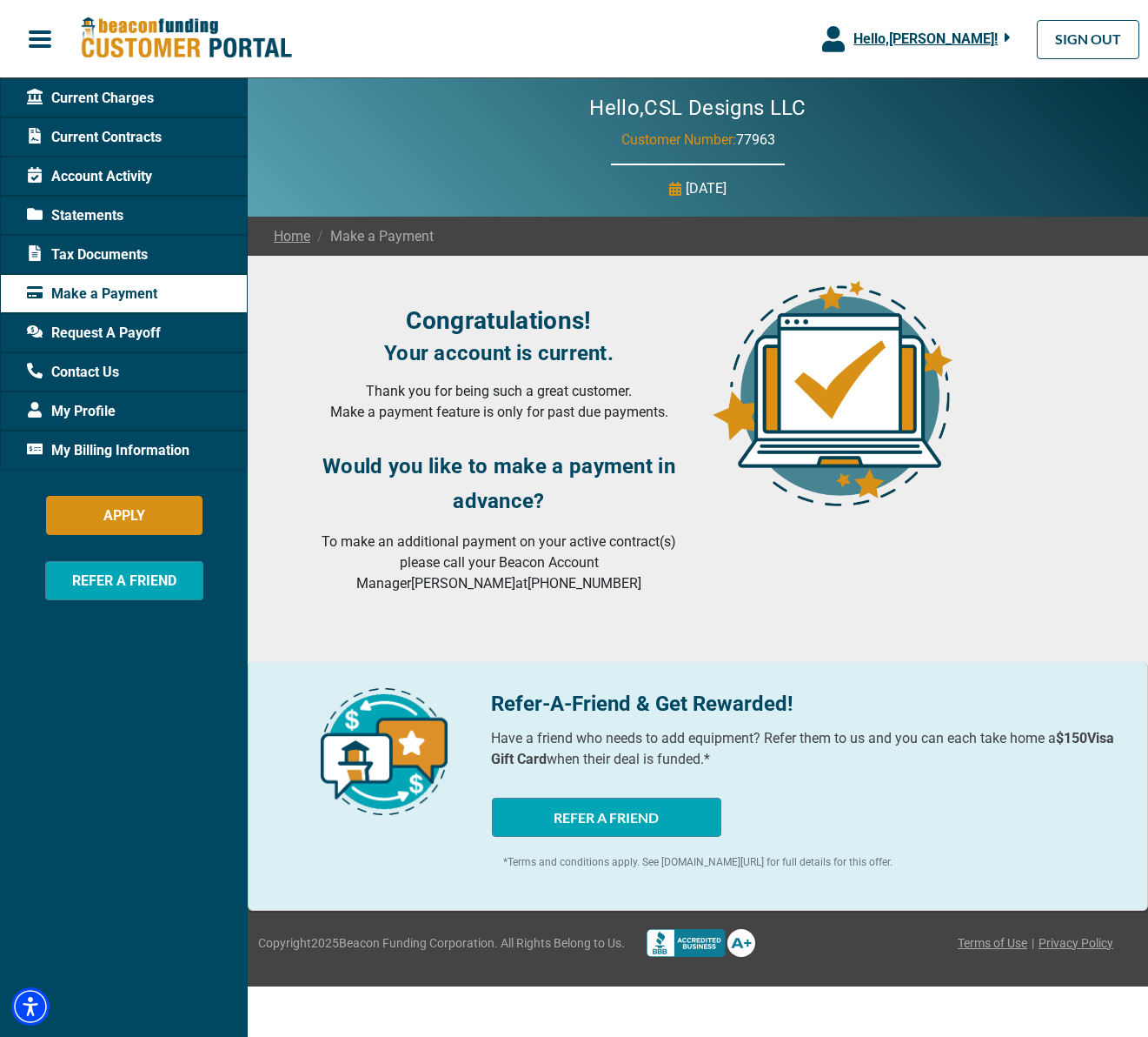
click at [125, 254] on span "Tax Documents" at bounding box center [87, 255] width 121 height 21
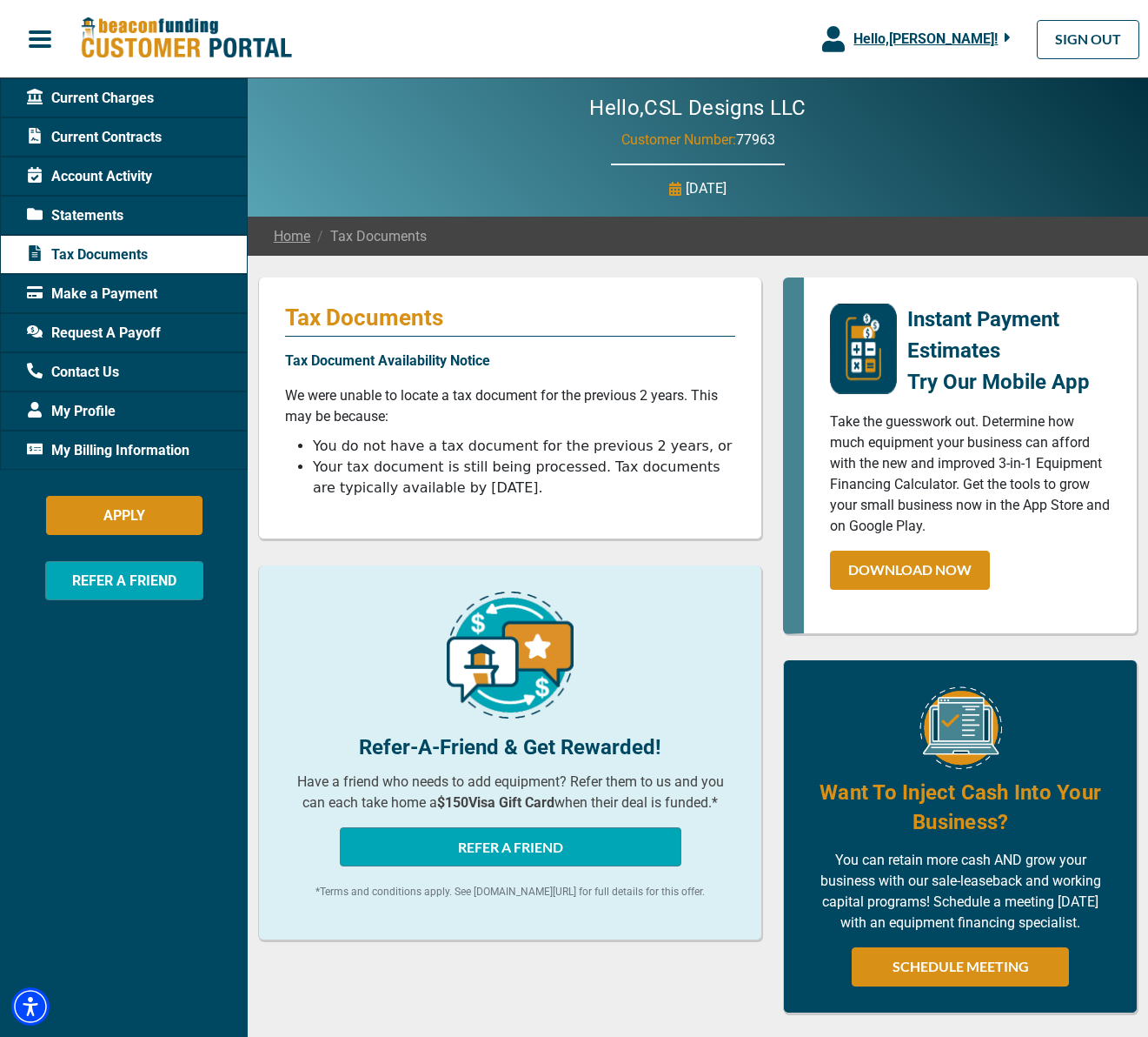
click at [115, 207] on span "Statements" at bounding box center [74, 216] width 96 height 21
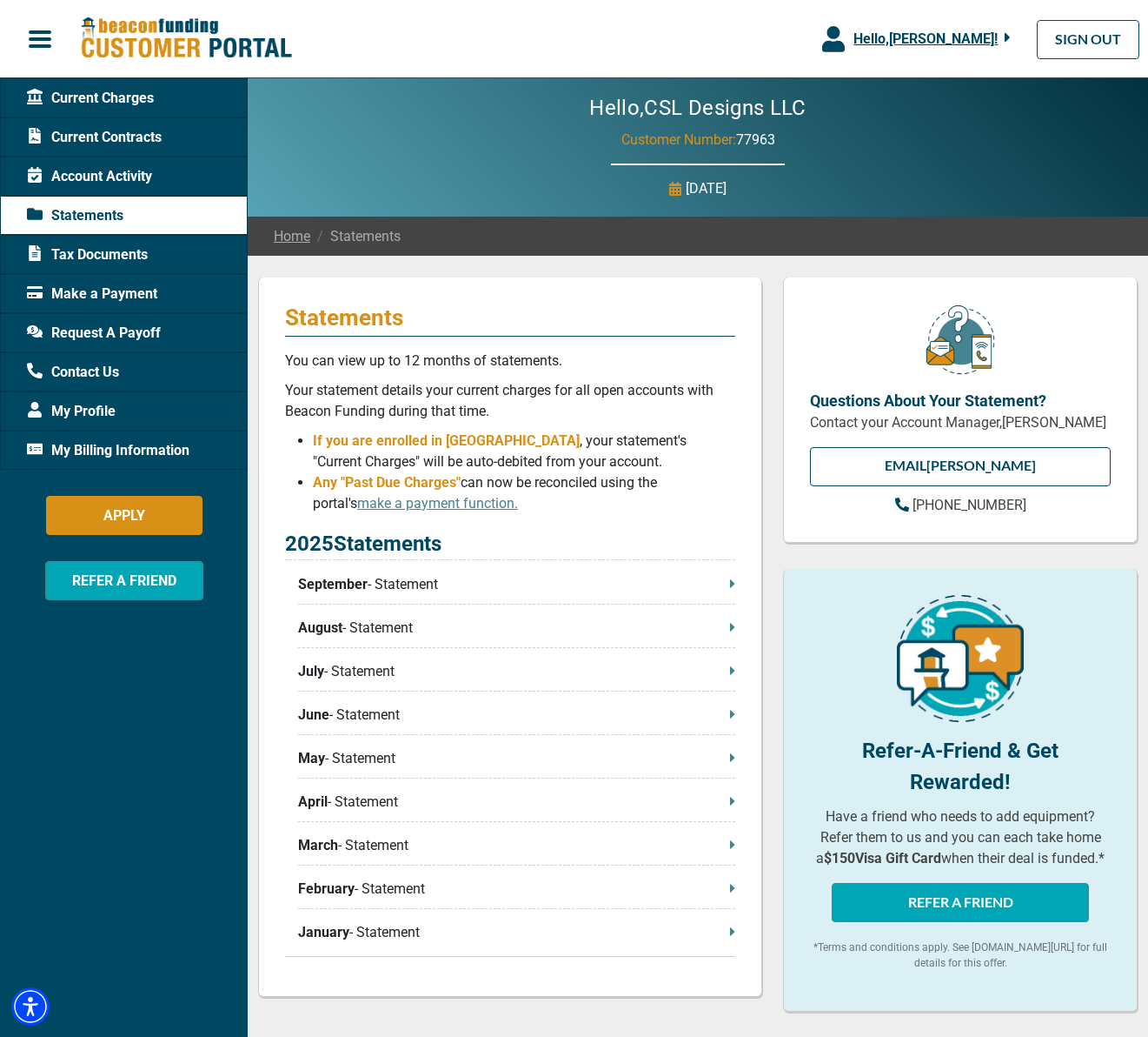
click at [139, 179] on span "Account Activity" at bounding box center [89, 177] width 126 height 21
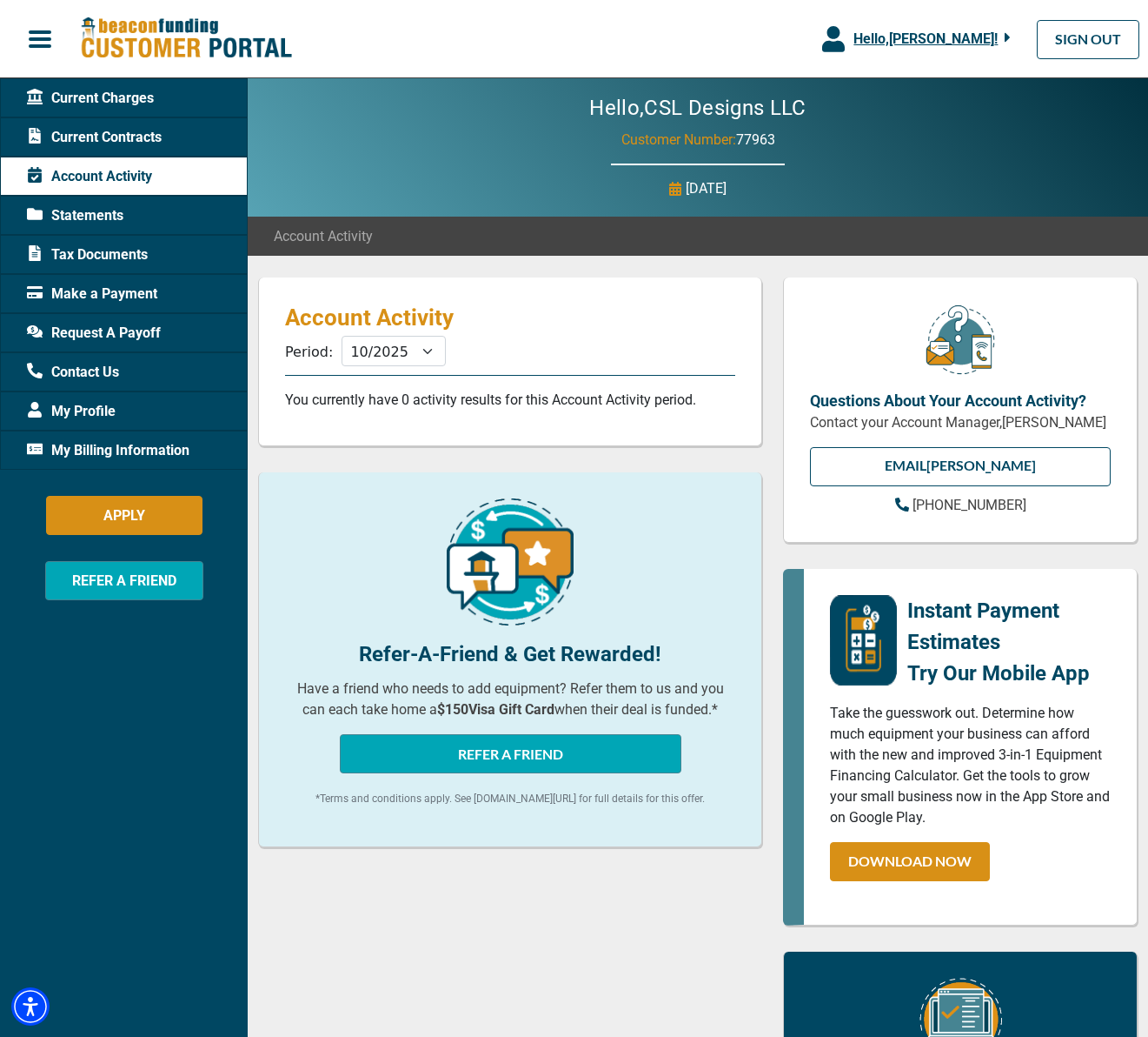
click at [141, 141] on span "Current Contracts" at bounding box center [94, 138] width 134 height 21
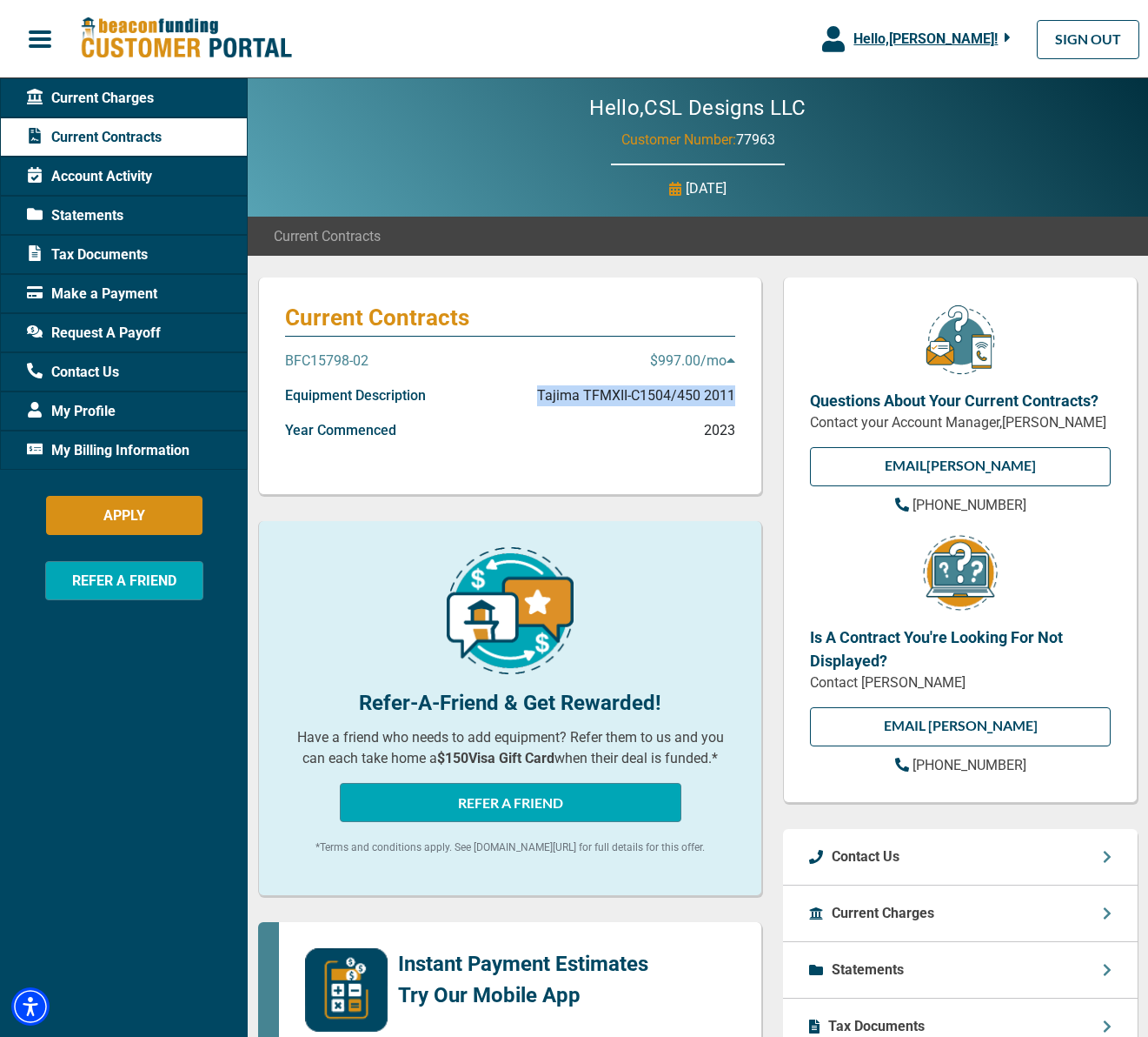
drag, startPoint x: 525, startPoint y: 396, endPoint x: 736, endPoint y: 406, distance: 211.2
click at [737, 407] on div "Current Contracts BFC15798-02 $997.00 /mo Equipment Description Tajima TFMXII-C…" at bounding box center [510, 387] width 504 height 218
copy p "Tajima TFMXII-C1504/450 2011"
click at [151, 93] on span "Current Charges" at bounding box center [90, 98] width 127 height 21
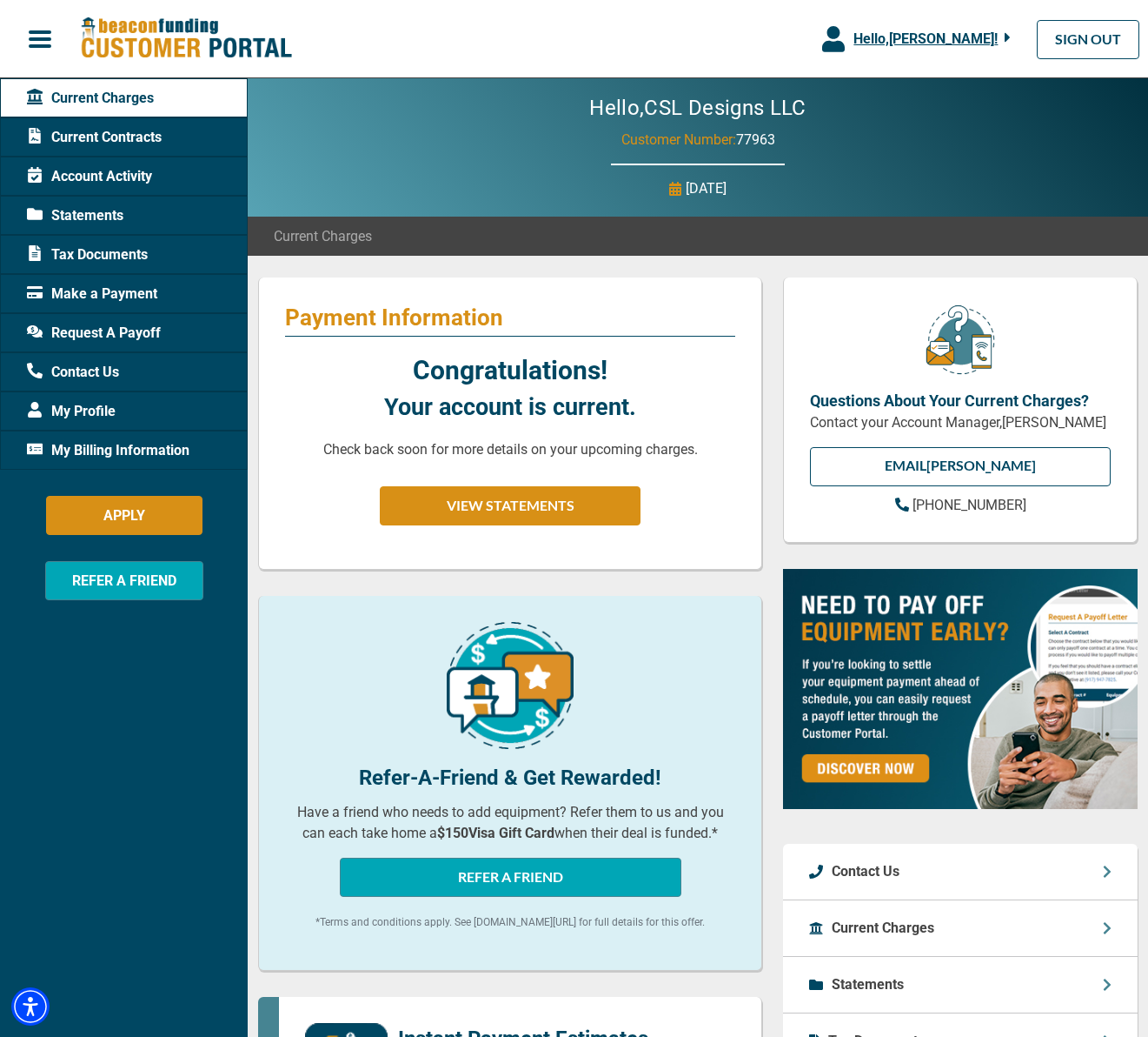
click at [35, 36] on span "button" at bounding box center [39, 38] width 26 height 26
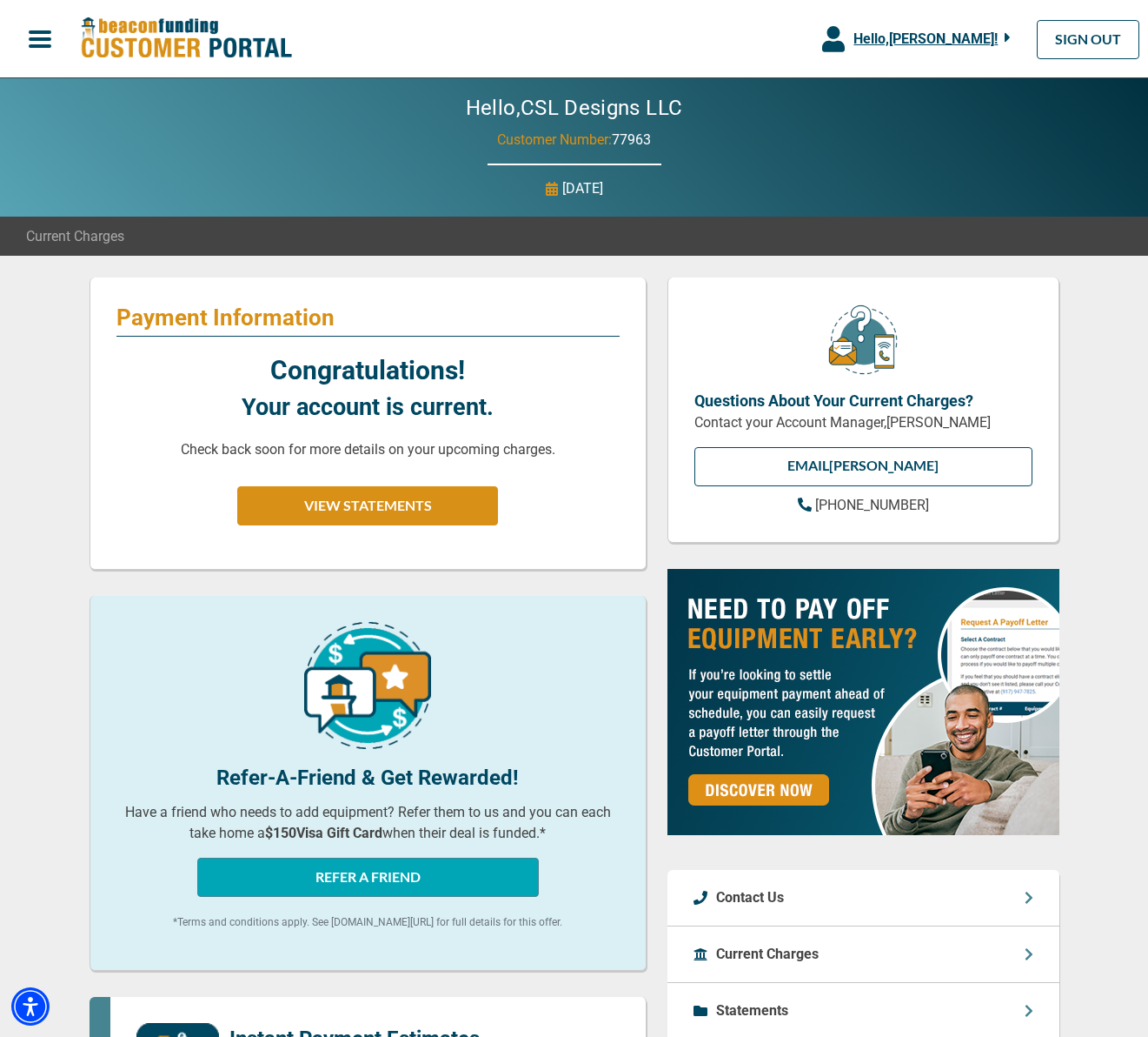
click at [35, 36] on span "button" at bounding box center [39, 38] width 26 height 26
